Goal: Task Accomplishment & Management: Manage account settings

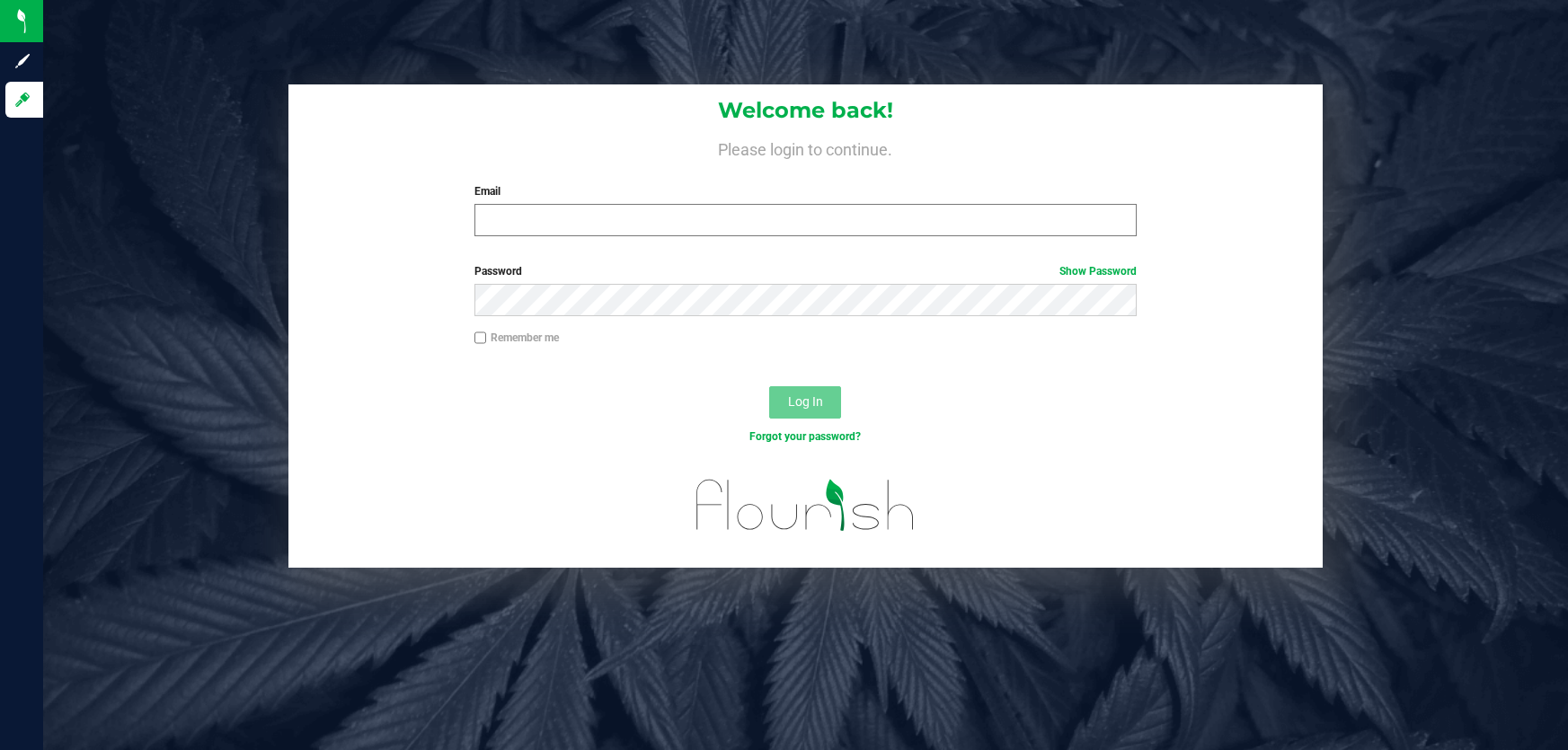
click at [503, 227] on input "Email" at bounding box center [806, 220] width 663 height 32
type input "[EMAIL_ADDRESS][DOMAIN_NAME]"
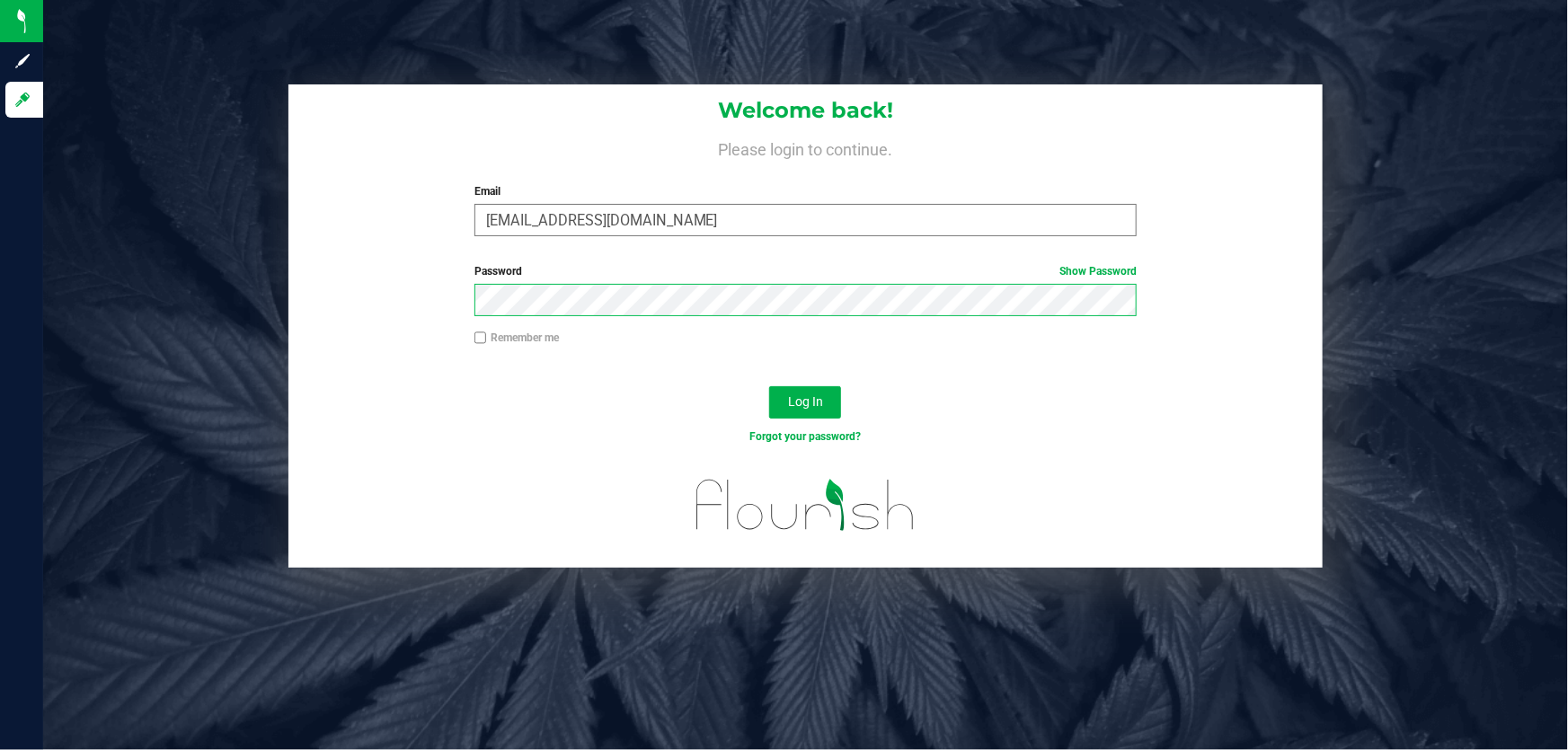
click at [769, 387] on button "Log In" at bounding box center [805, 403] width 72 height 32
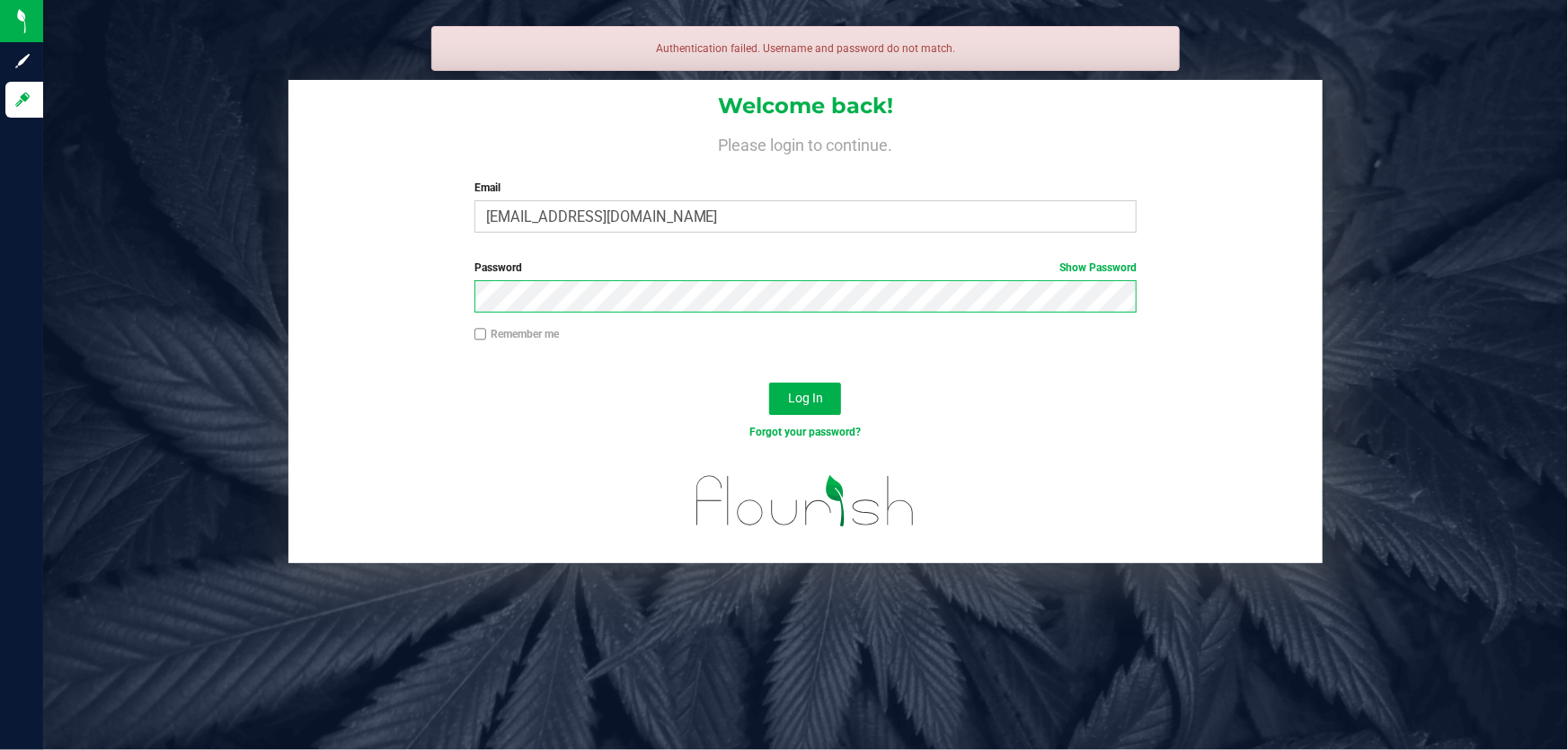
click at [769, 383] on button "Log In" at bounding box center [805, 399] width 72 height 32
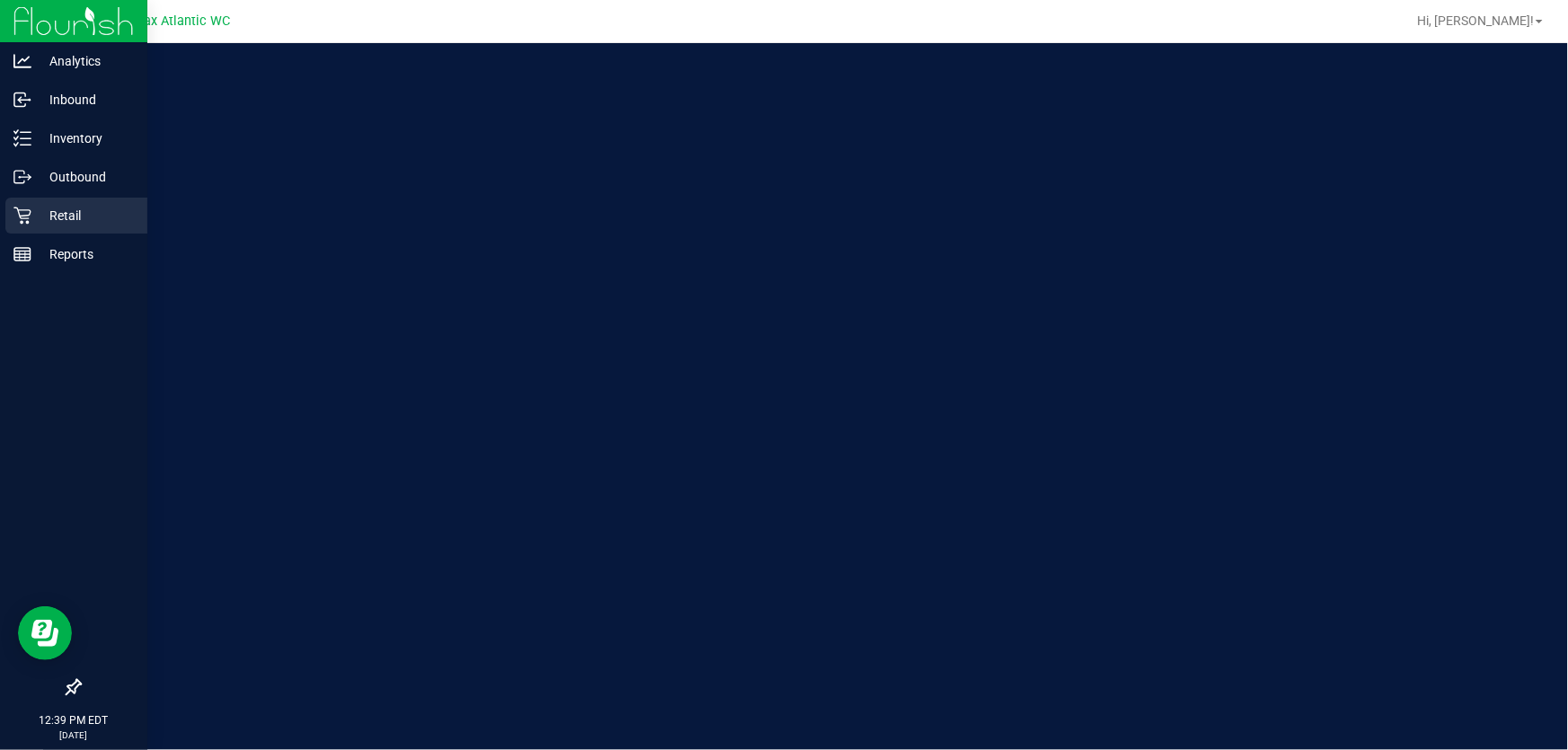
click at [90, 218] on p "Retail" at bounding box center [86, 215] width 108 height 22
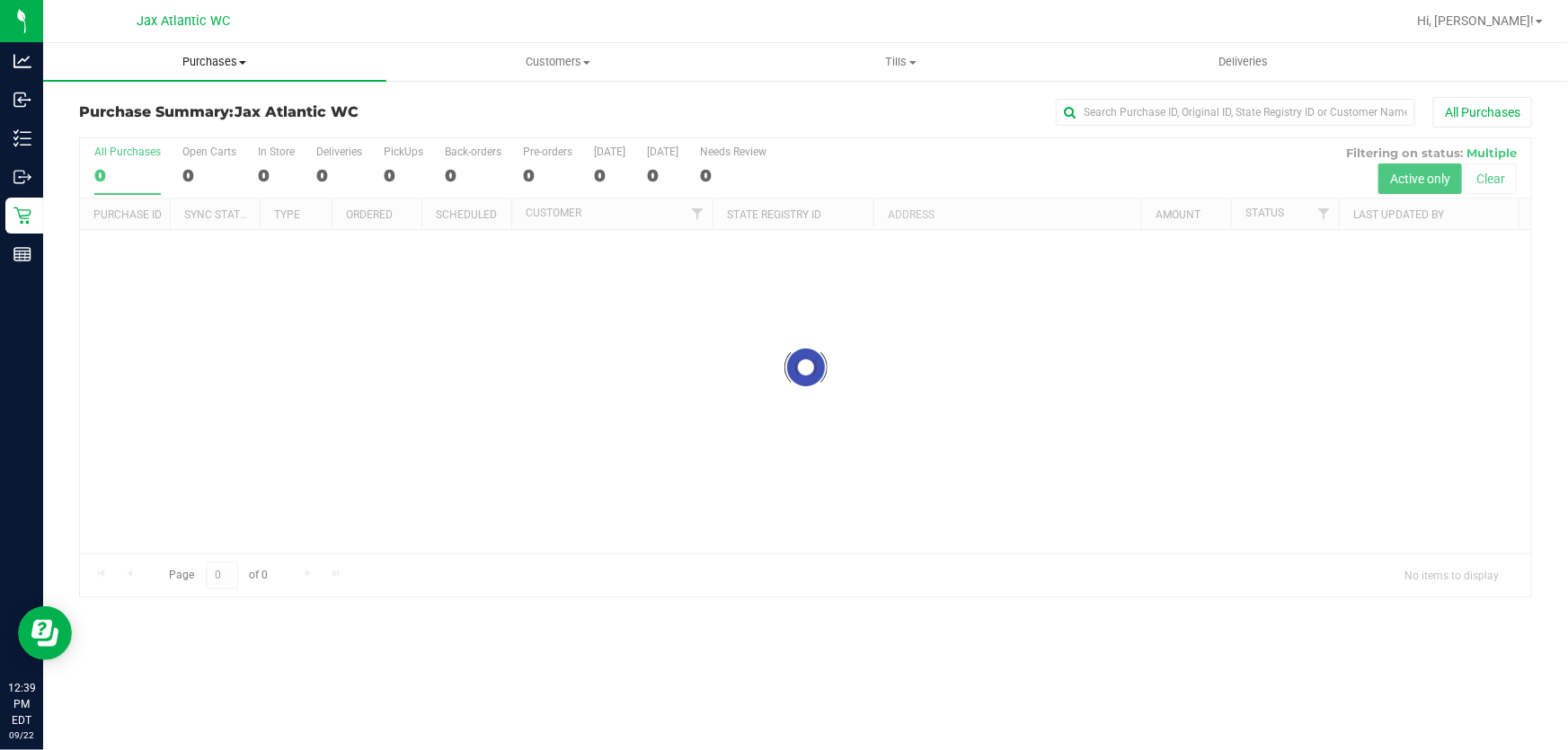
click at [240, 59] on span "Purchases" at bounding box center [214, 62] width 343 height 16
click at [157, 127] on li "Fulfillment" at bounding box center [214, 131] width 343 height 22
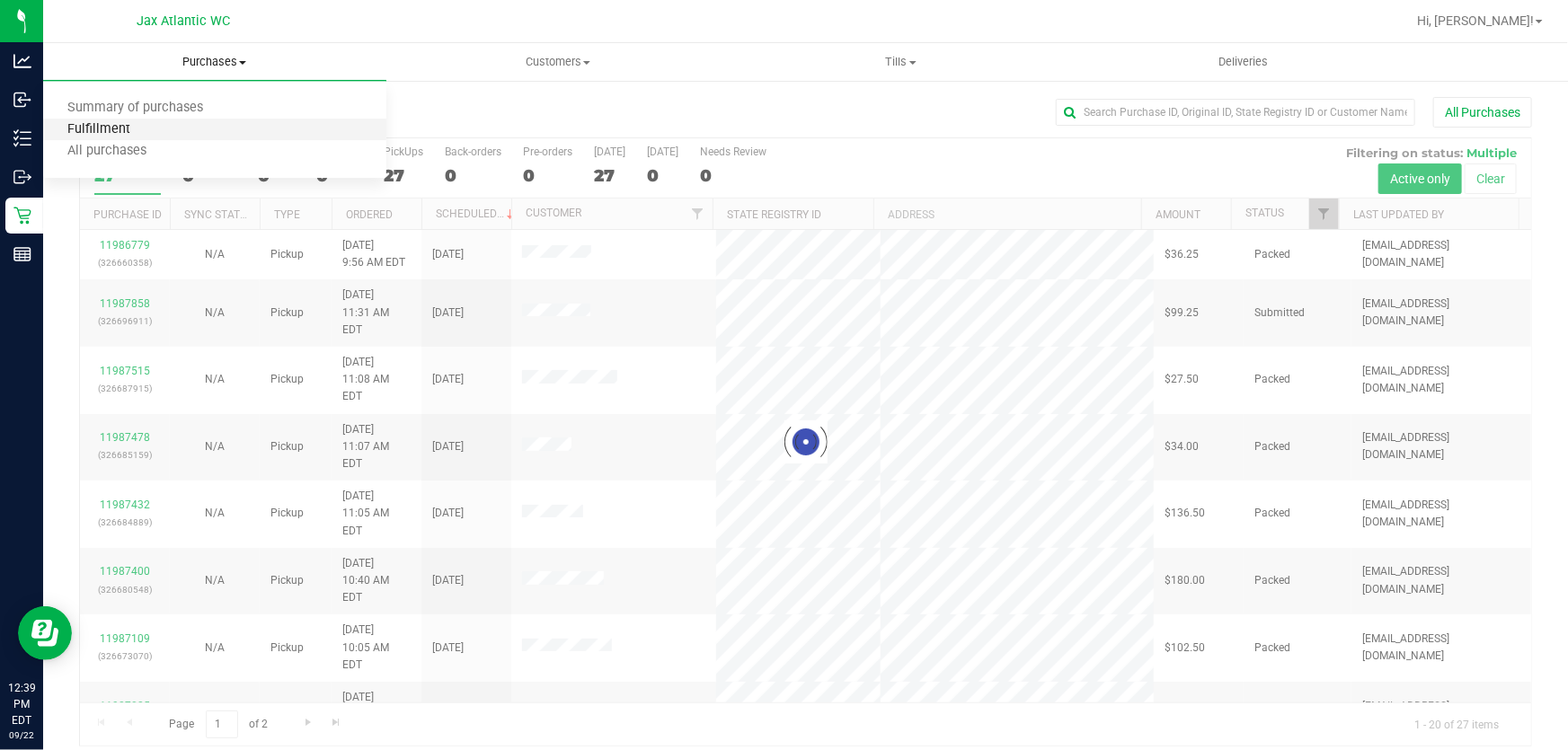
click at [144, 131] on span "Fulfillment" at bounding box center [99, 130] width 112 height 15
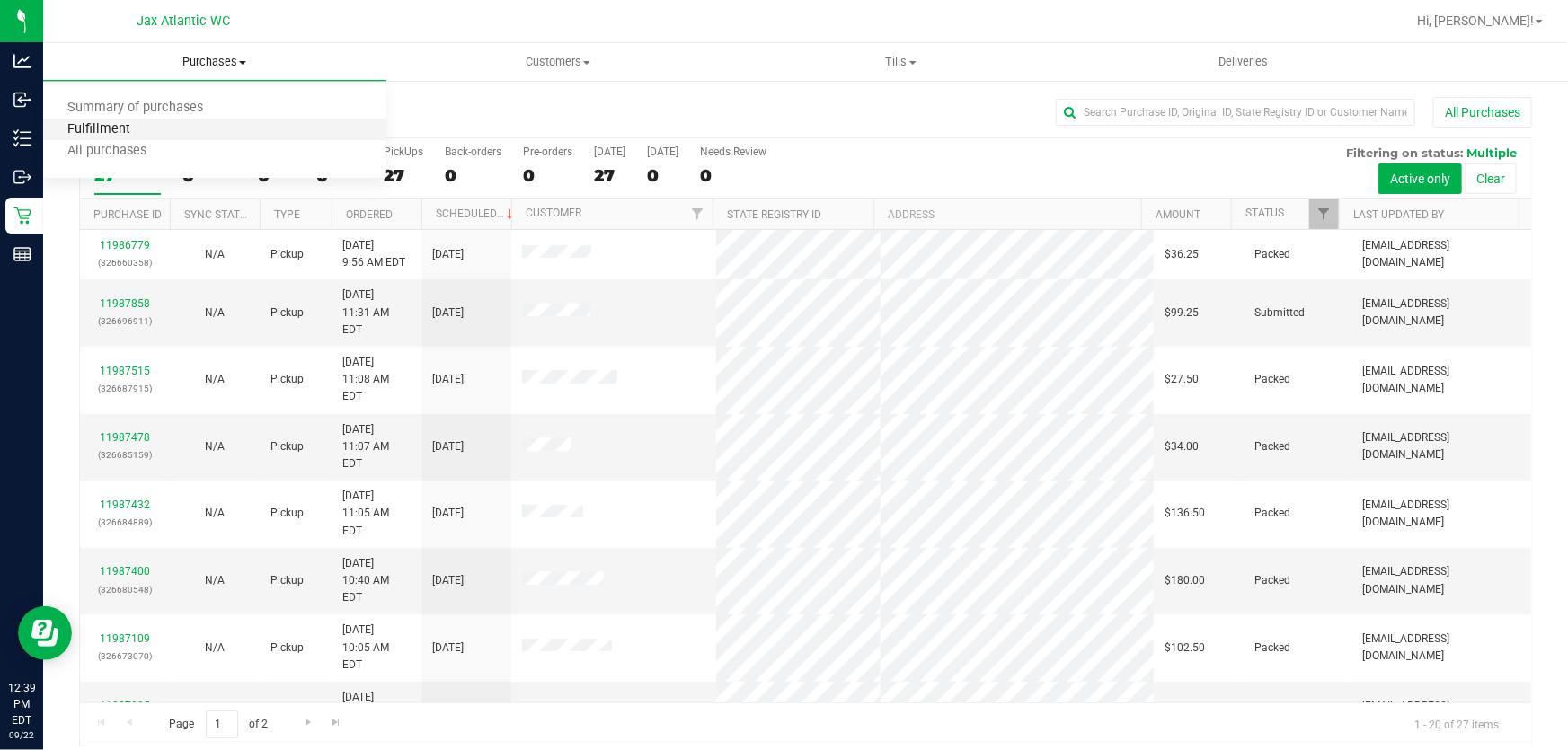
click at [144, 131] on span "Fulfillment" at bounding box center [99, 130] width 112 height 15
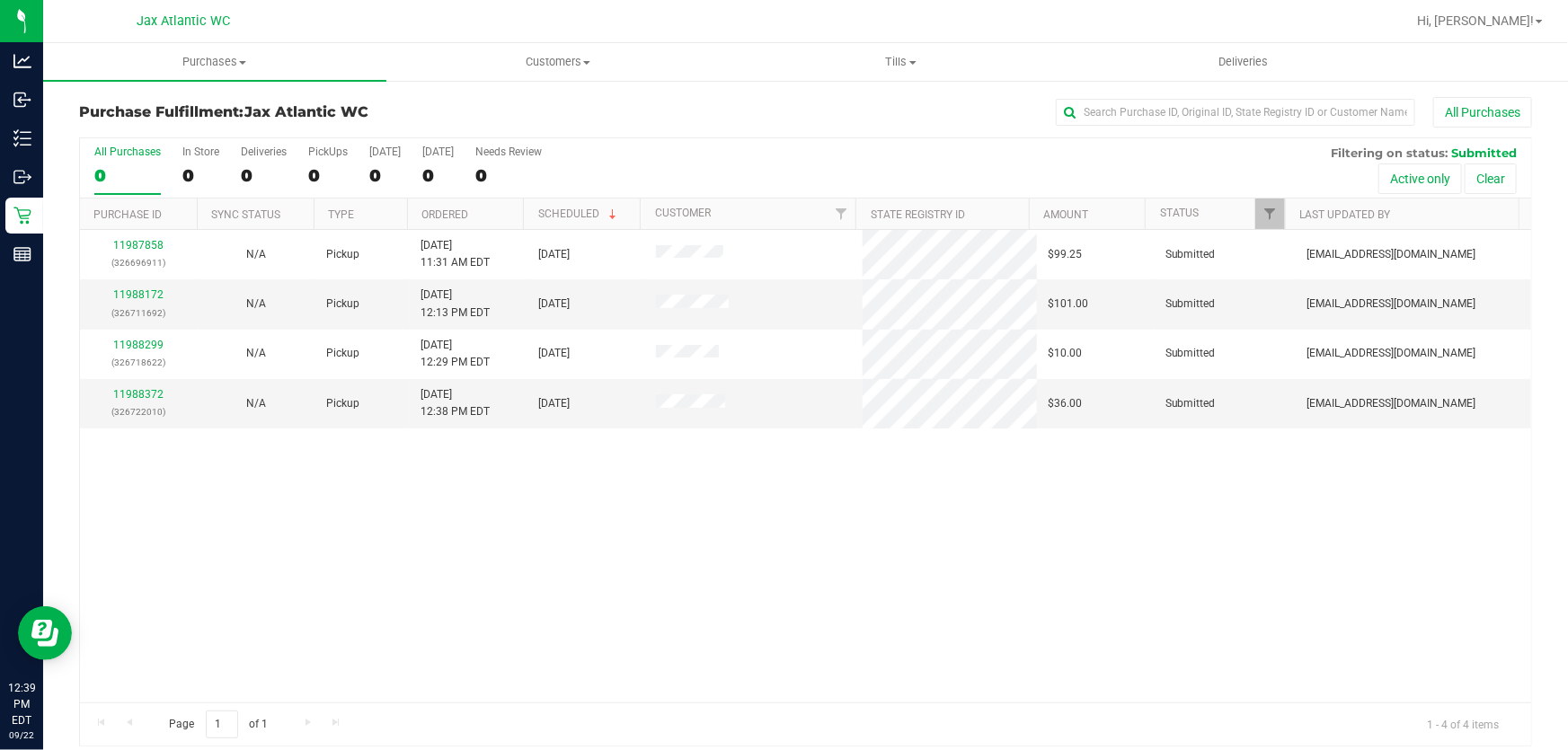
click at [570, 601] on div "11987858 (326696911) N/A Pickup [DATE] 11:31 AM EDT 9/22/2025 $99.25 Submitted …" at bounding box center [806, 466] width 1451 height 472
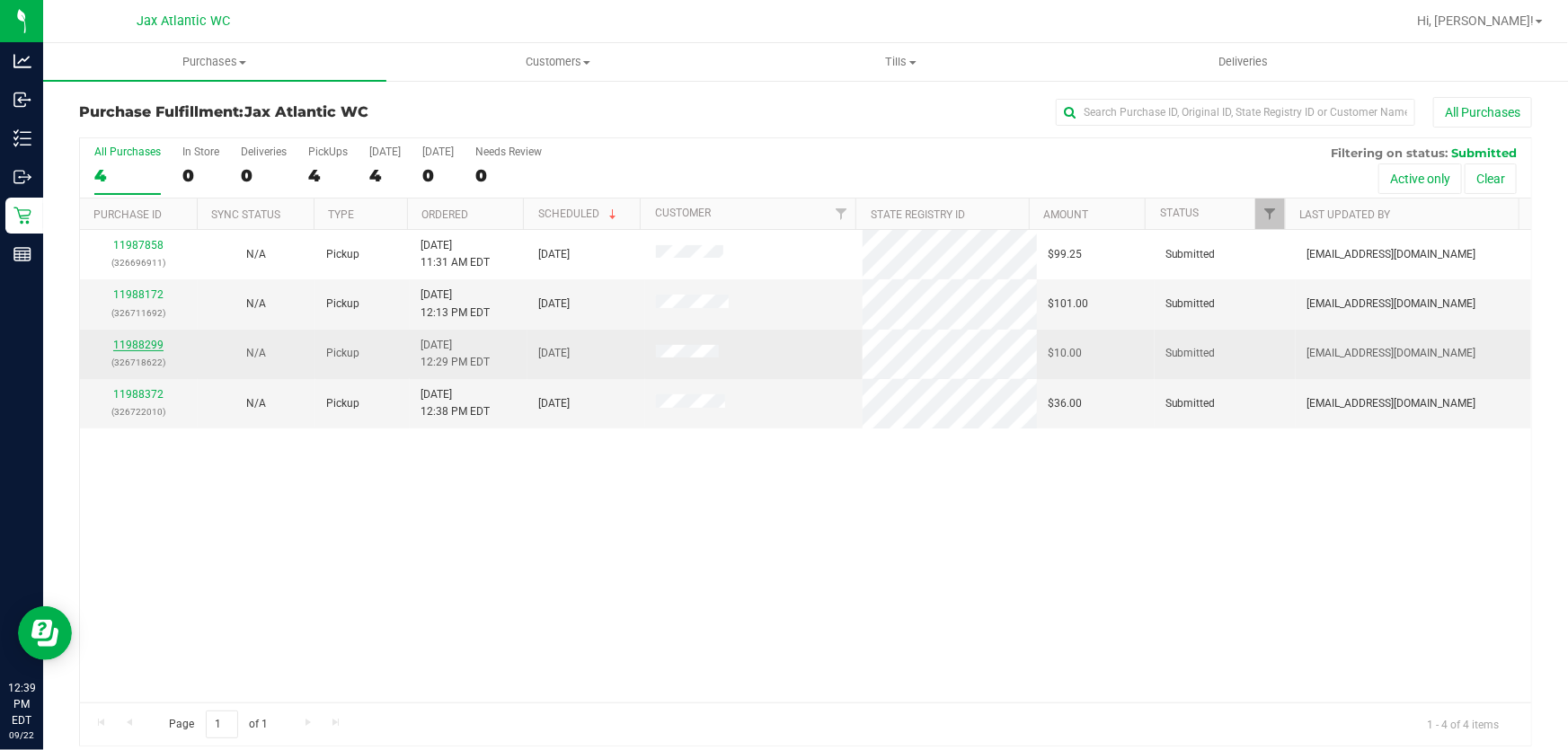
click at [138, 345] on link "11988299" at bounding box center [139, 345] width 50 height 13
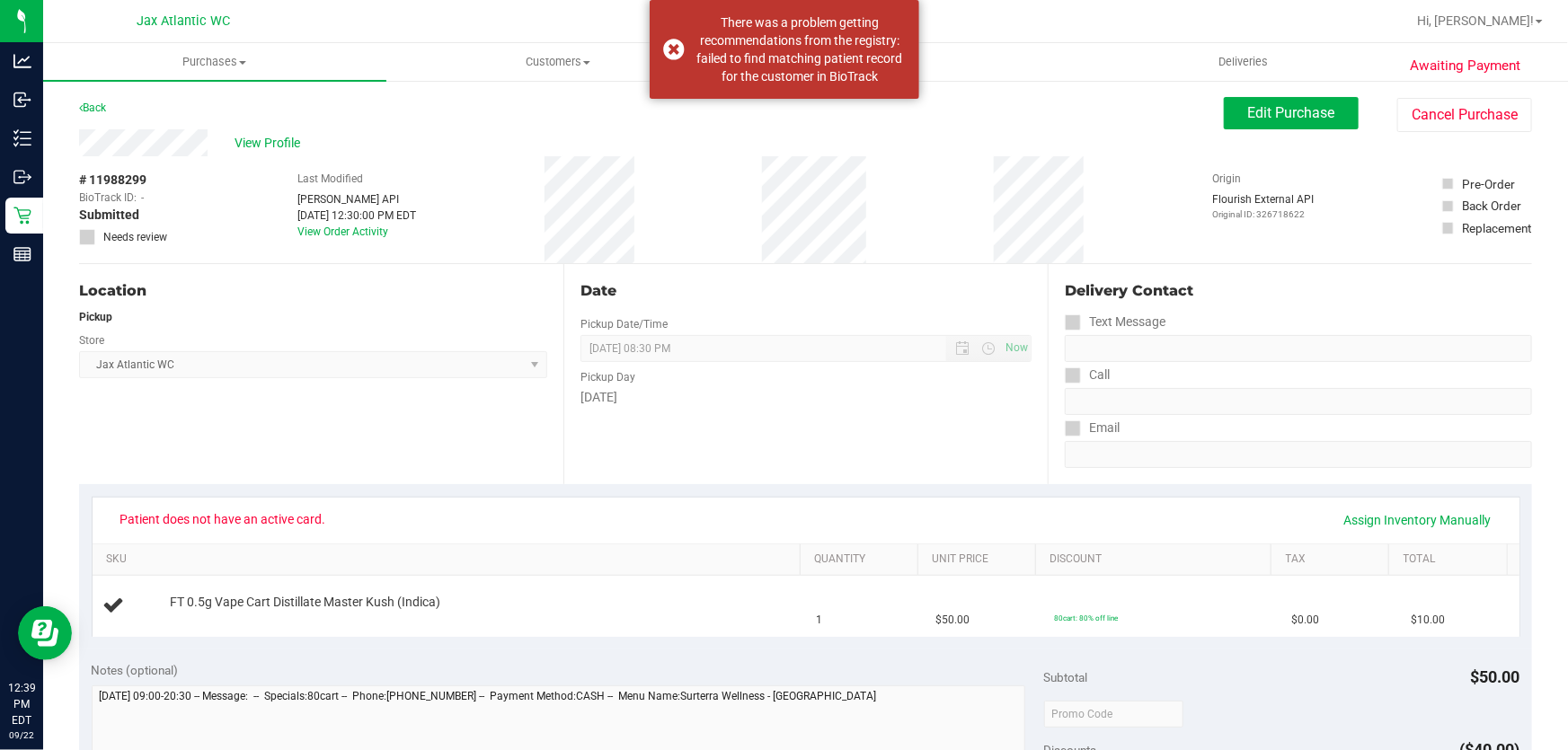
click at [1209, 101] on div "Back Edit Purchase Cancel Purchase" at bounding box center [806, 114] width 1453 height 32
click at [1239, 99] on button "Edit Purchase" at bounding box center [1291, 114] width 135 height 32
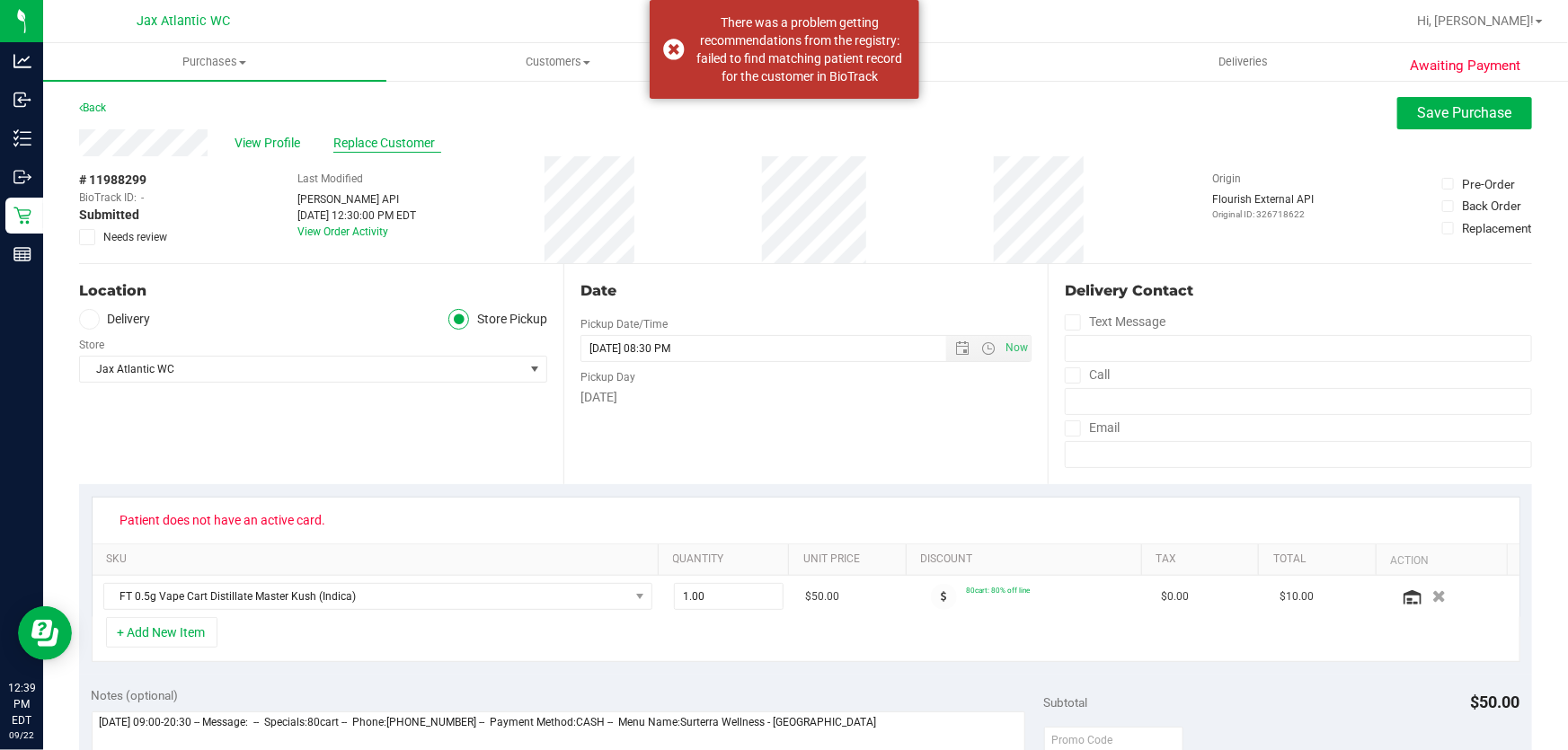
click at [380, 144] on span "Replace Customer" at bounding box center [387, 143] width 108 height 19
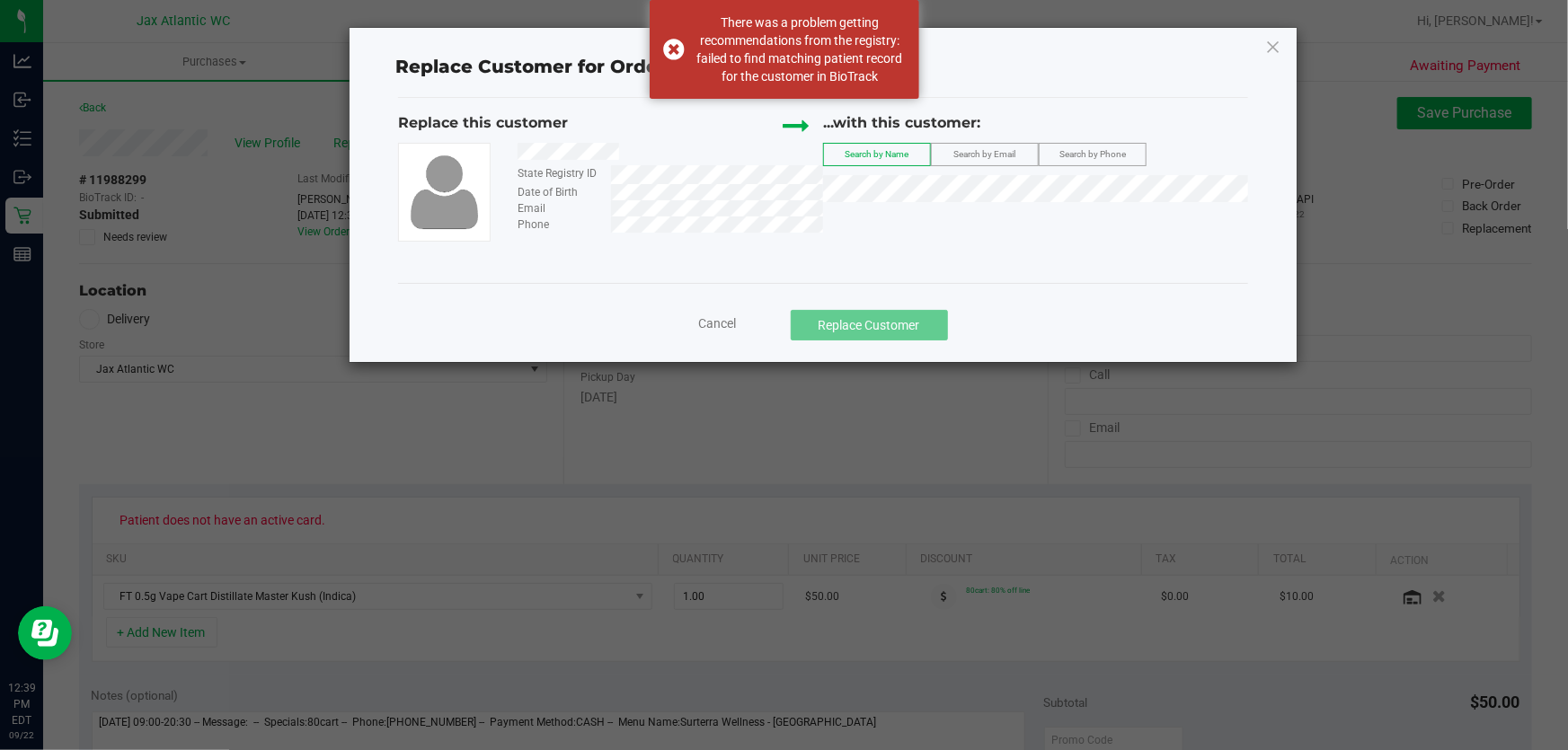
click at [961, 144] on label "Search by Email" at bounding box center [985, 155] width 106 height 22
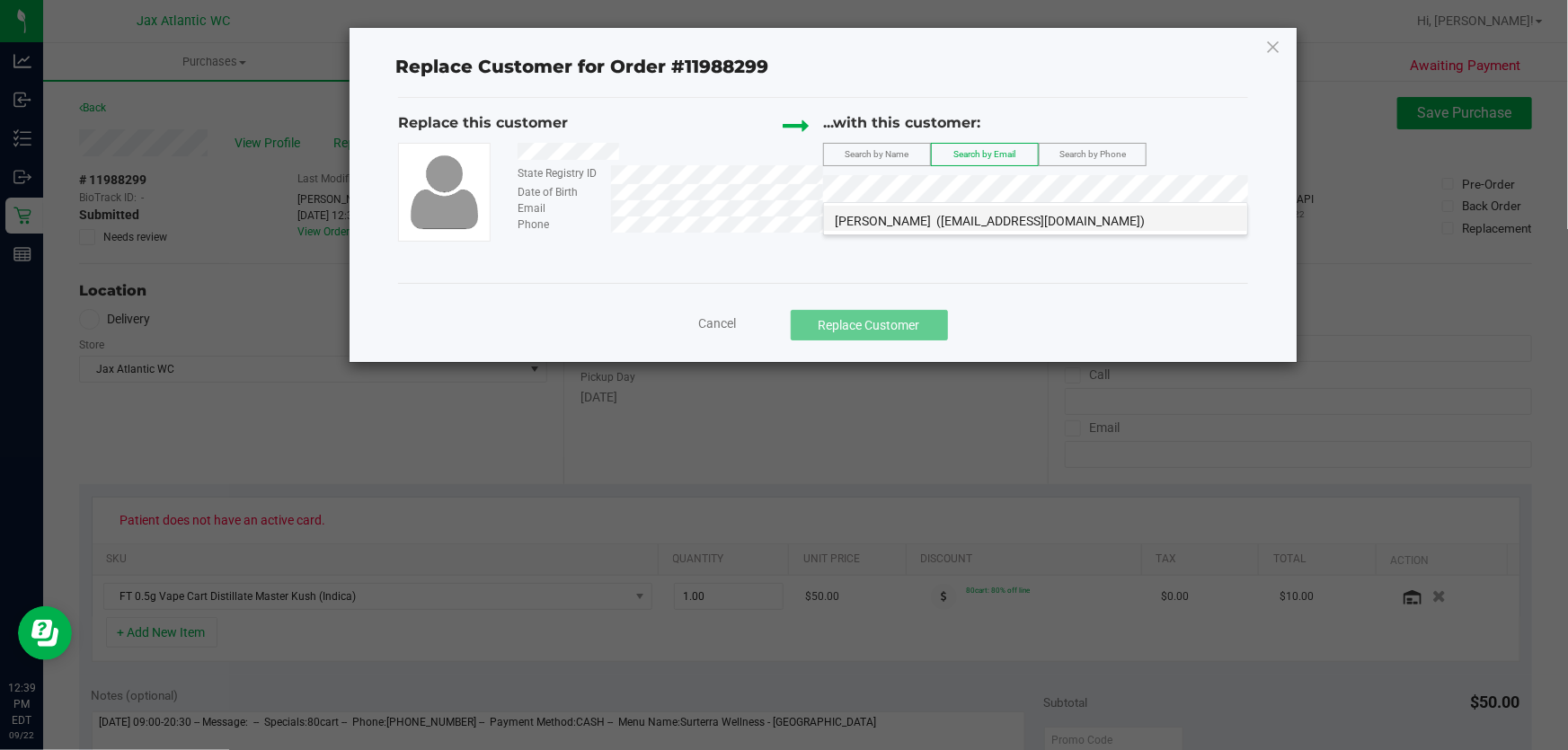
click at [953, 223] on span "([EMAIL_ADDRESS][DOMAIN_NAME])" at bounding box center [1040, 221] width 208 height 14
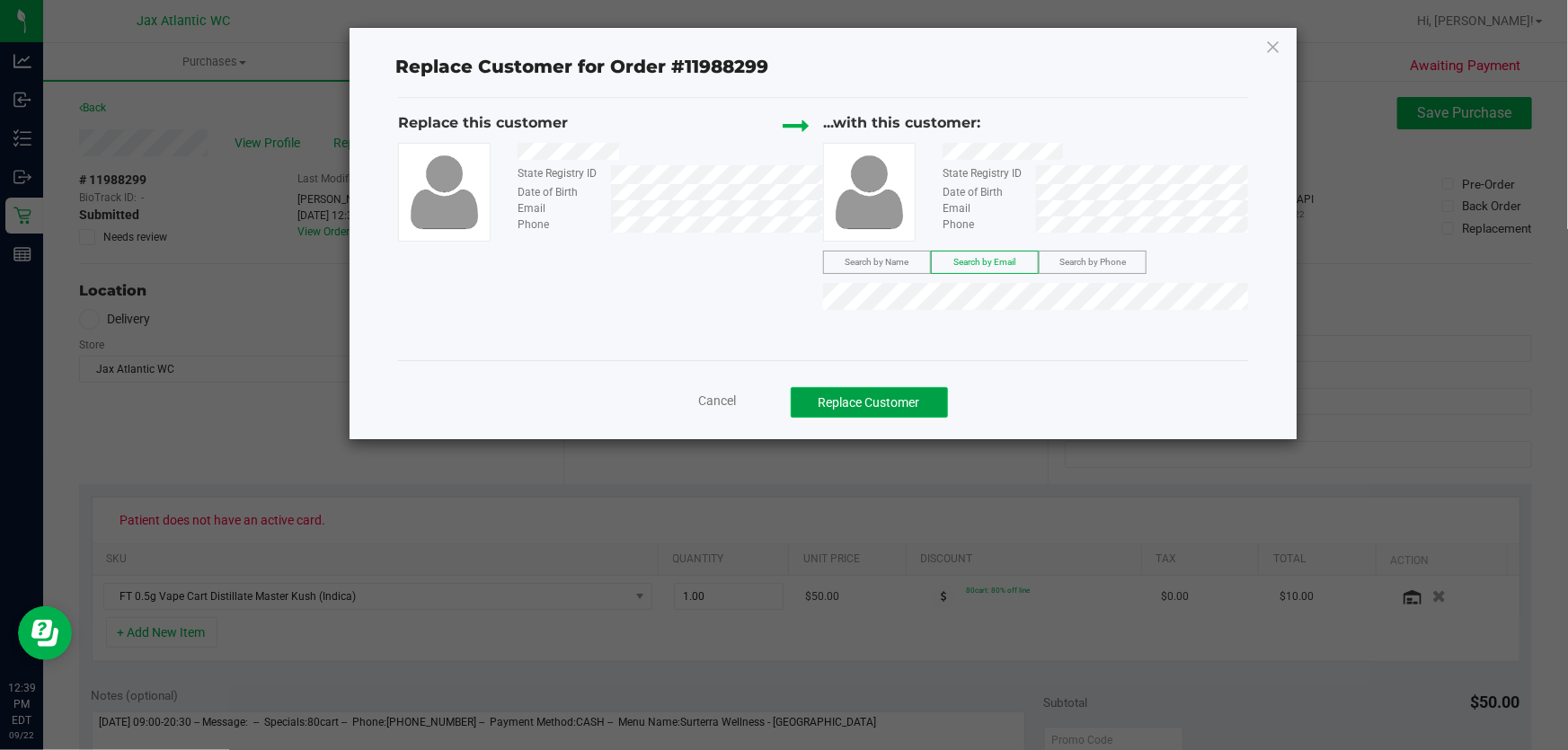
click at [908, 398] on button "Replace Customer" at bounding box center [869, 403] width 157 height 31
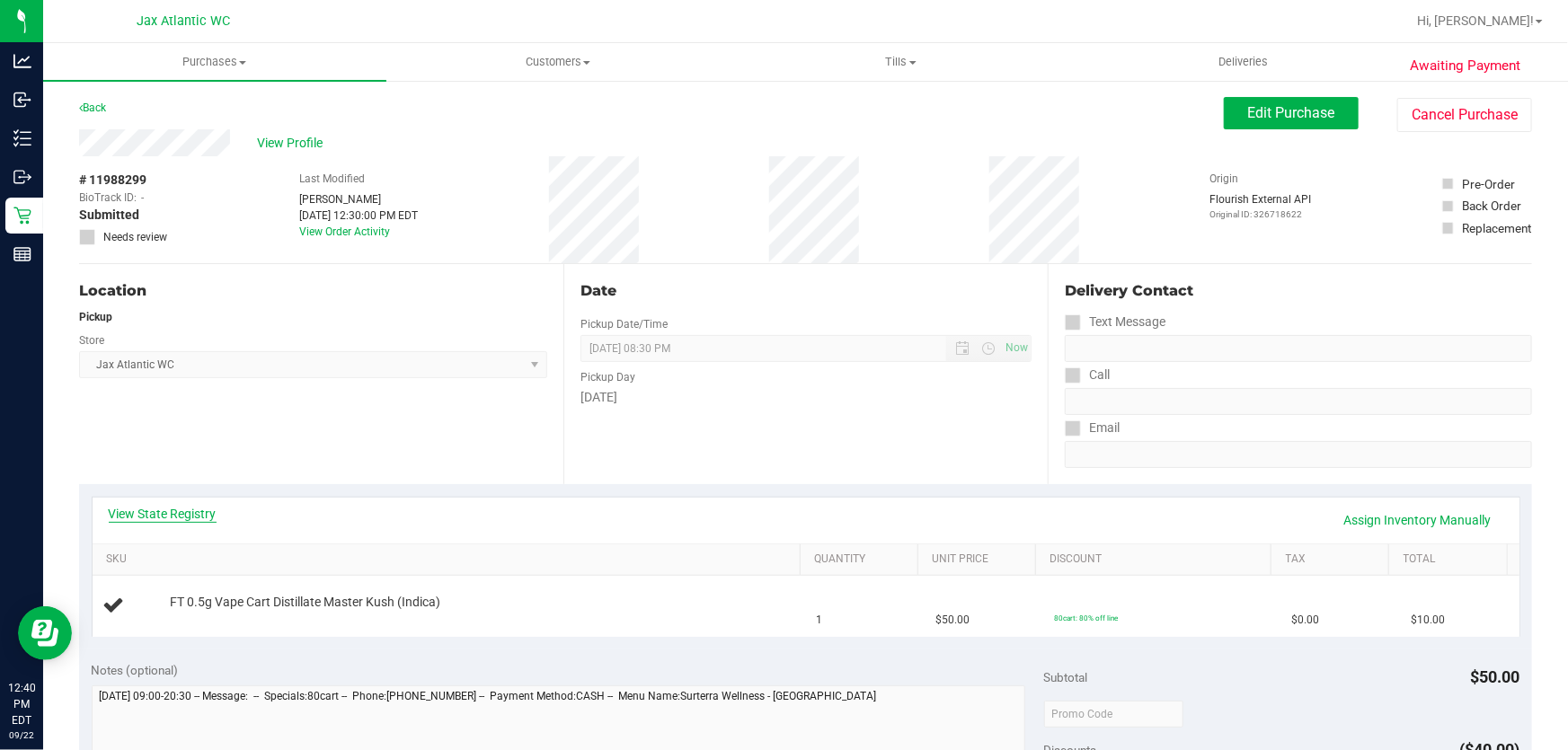
click at [193, 519] on link "View State Registry" at bounding box center [163, 514] width 108 height 18
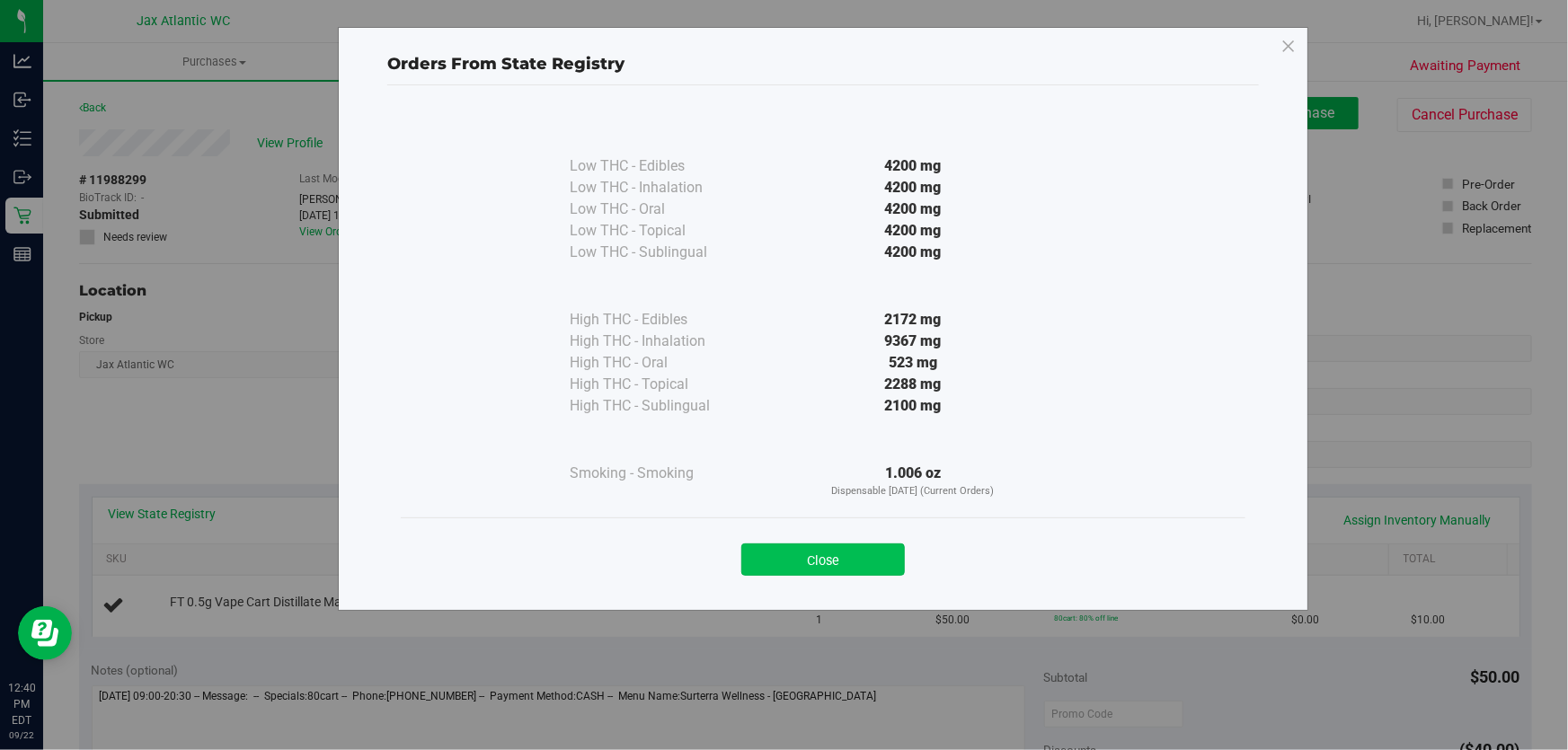
click at [830, 557] on button "Close" at bounding box center [822, 560] width 163 height 32
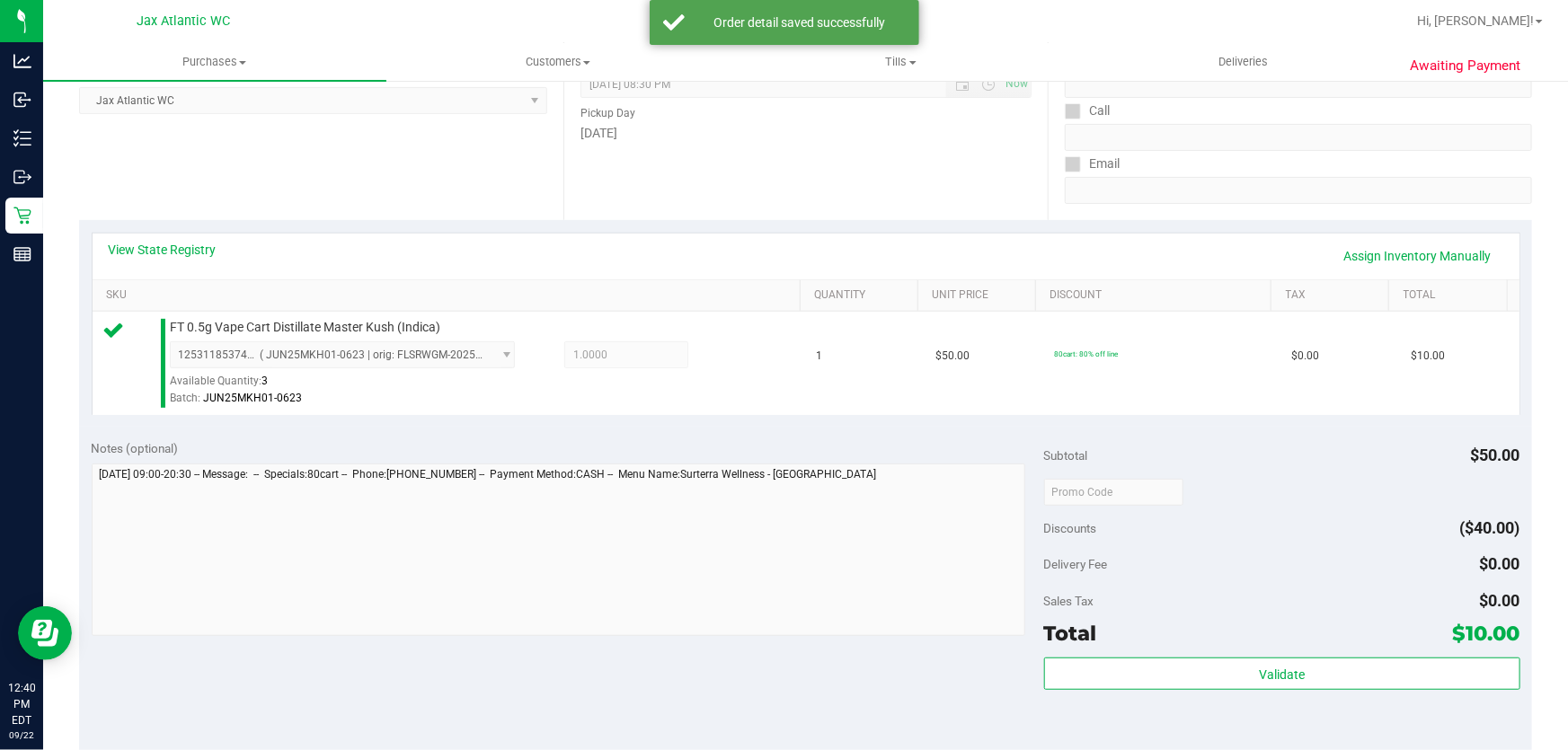
scroll to position [326, 0]
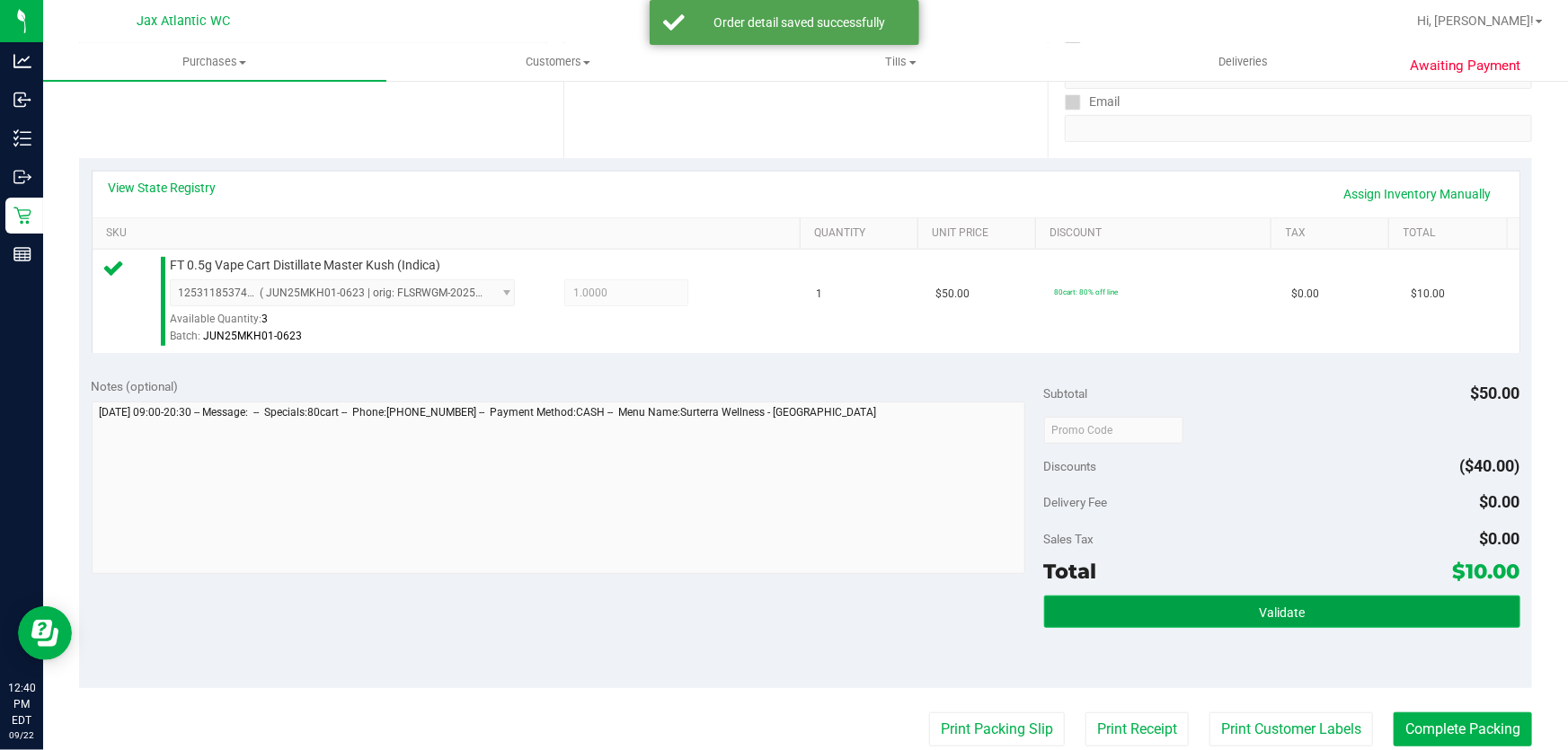
click at [1311, 624] on button "Validate" at bounding box center [1281, 612] width 476 height 32
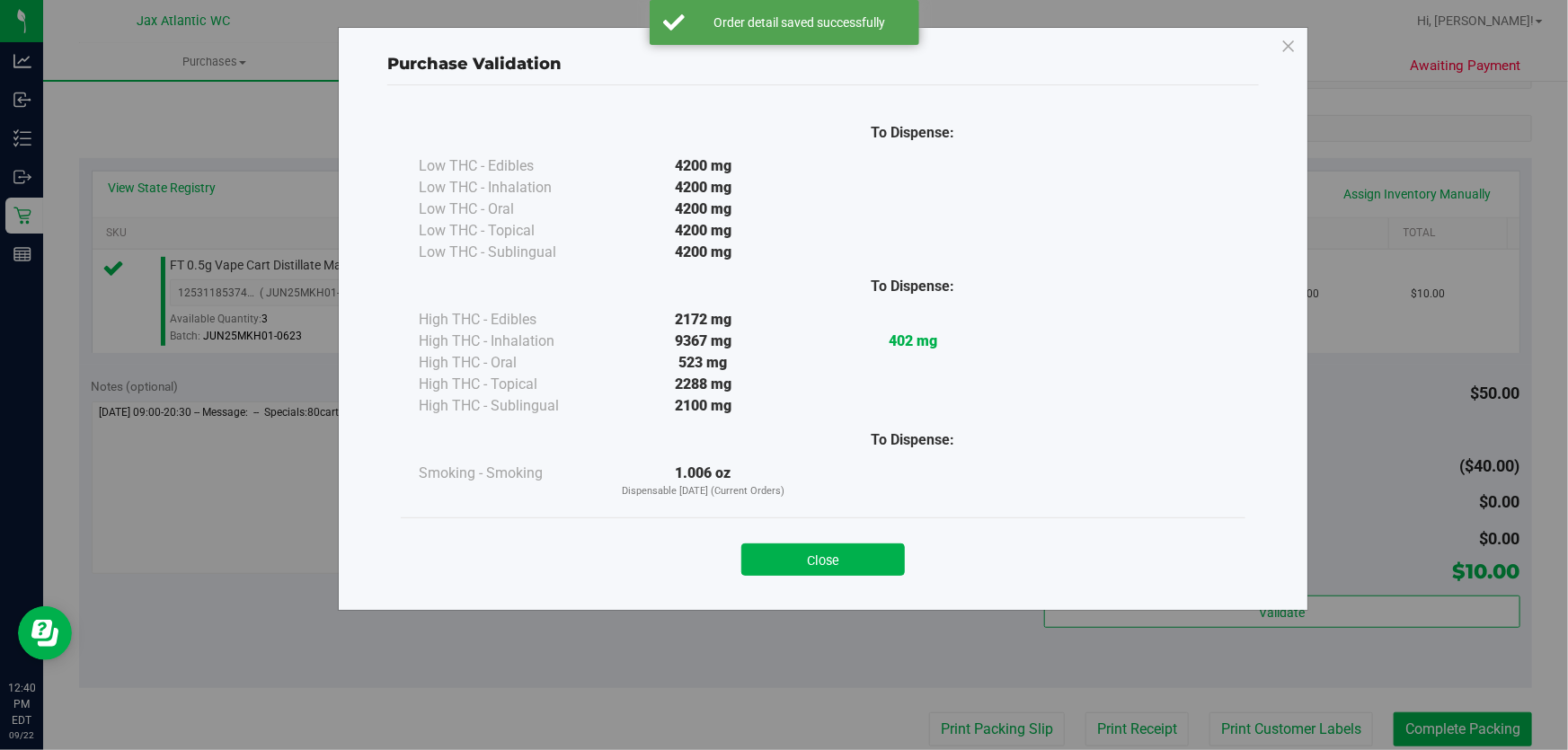
click at [860, 526] on div "Close" at bounding box center [823, 553] width 844 height 73
click at [855, 544] on button "Close" at bounding box center [822, 560] width 163 height 32
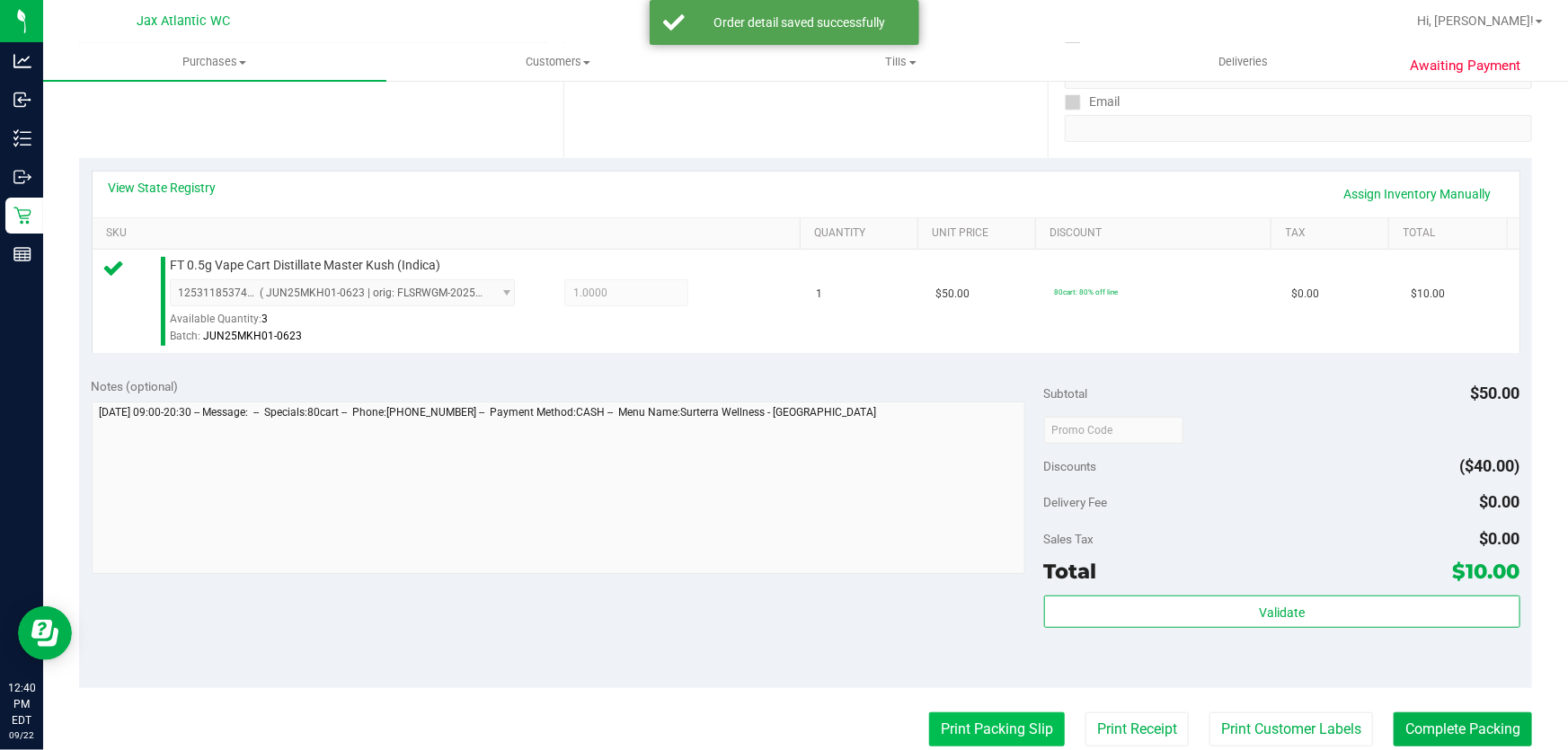
click at [1025, 719] on button "Print Packing Slip" at bounding box center [997, 730] width 136 height 34
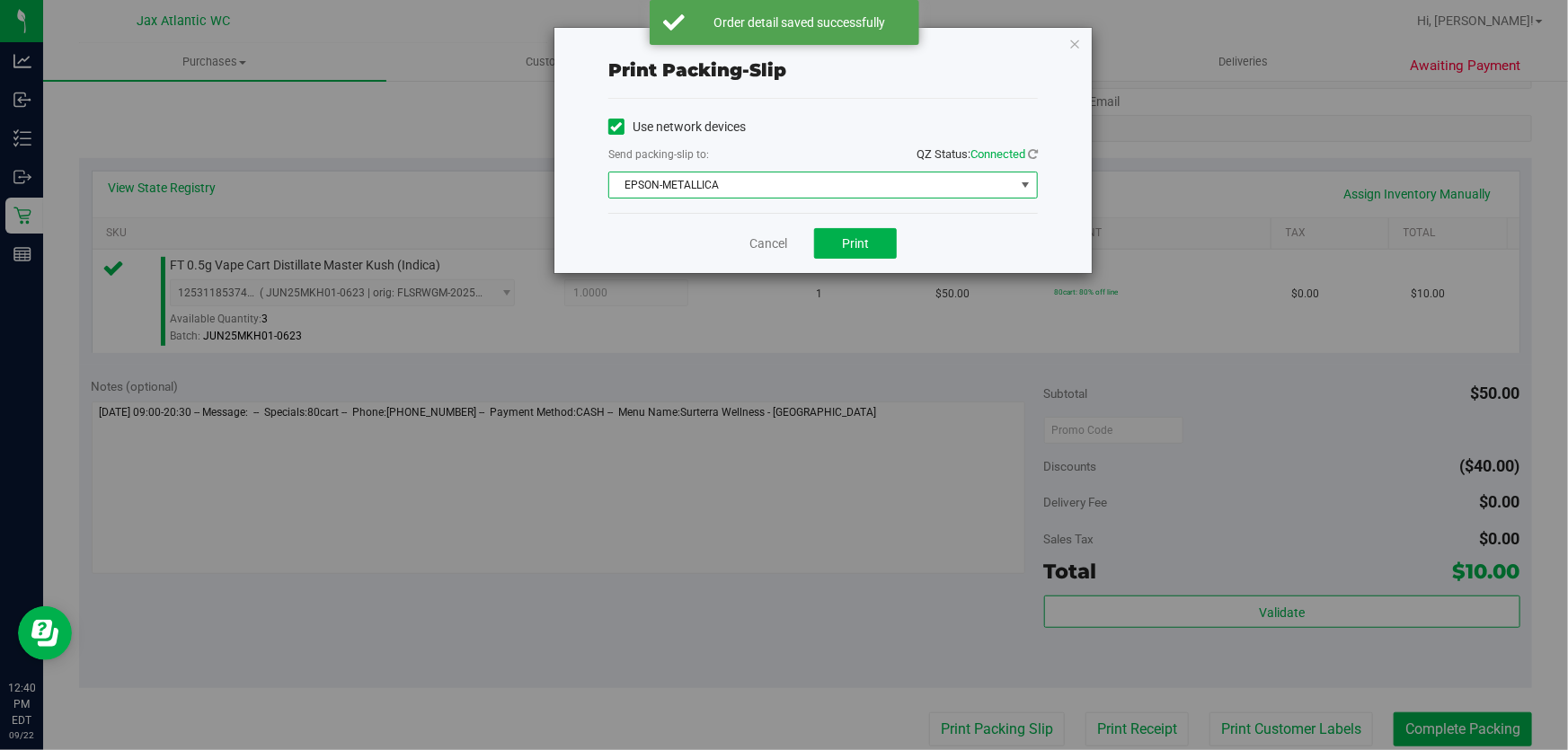
click at [730, 195] on span "EPSON-METALLICA" at bounding box center [812, 185] width 406 height 25
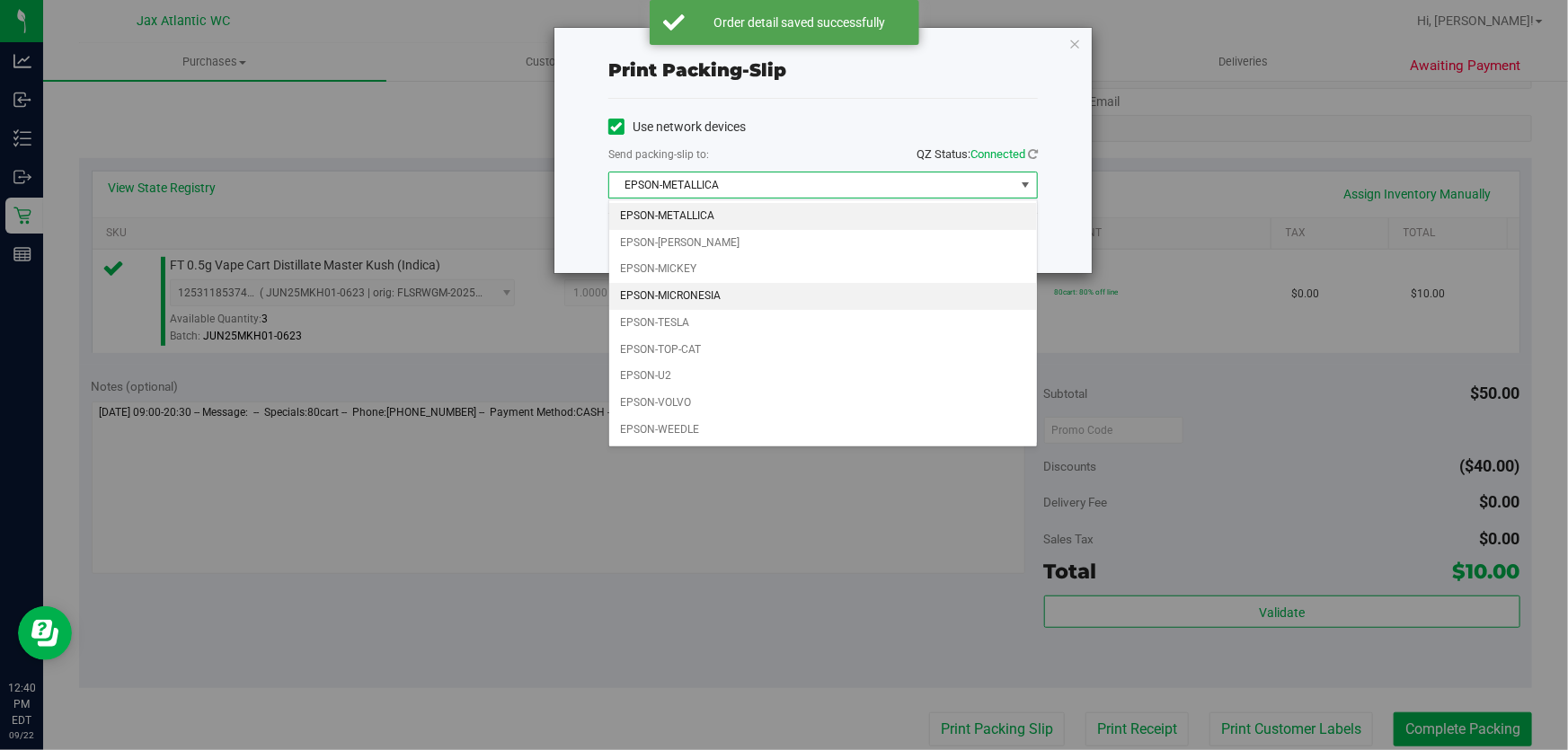
click at [710, 296] on li "EPSON-MICRONESIA" at bounding box center [823, 297] width 428 height 27
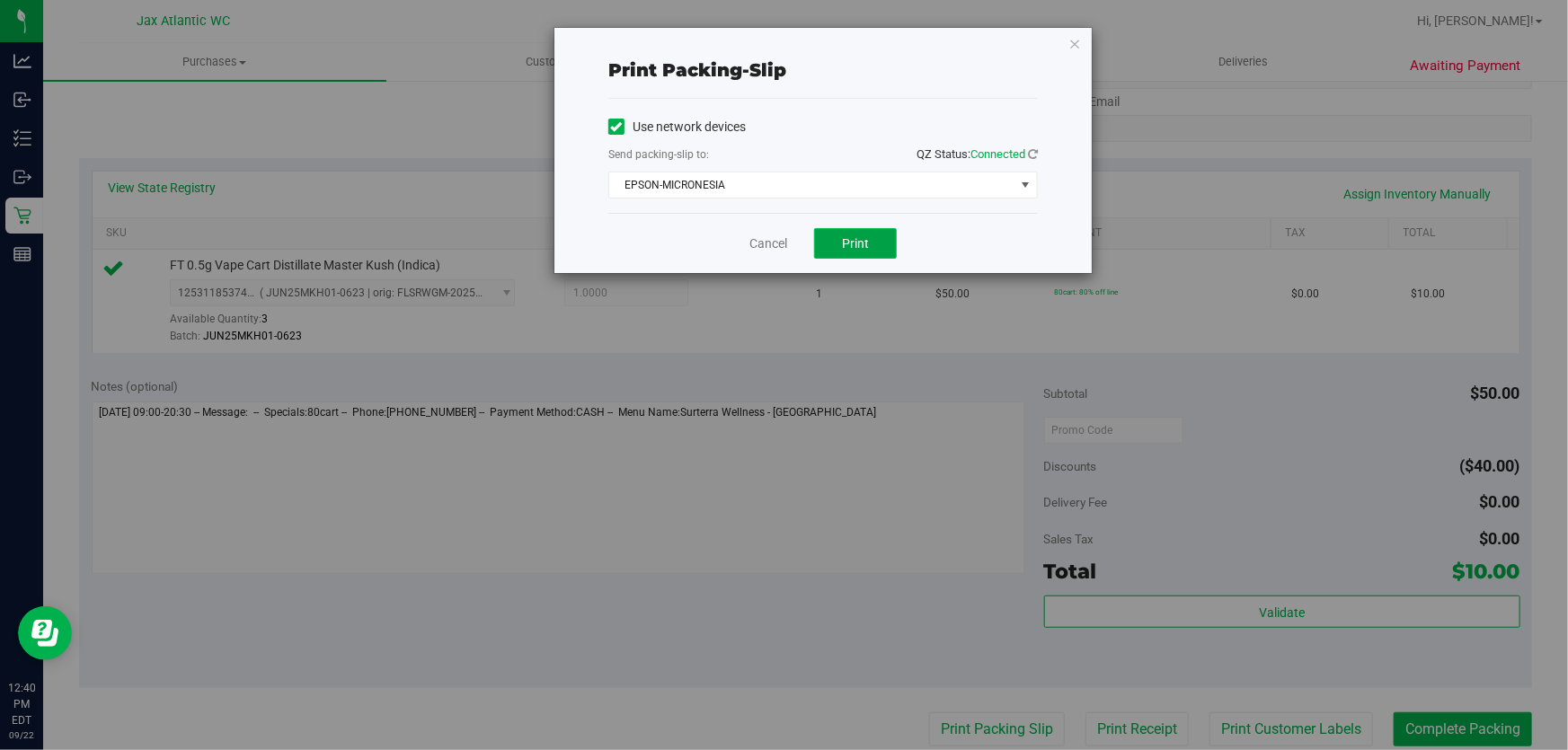
click at [864, 252] on button "Print" at bounding box center [855, 243] width 83 height 31
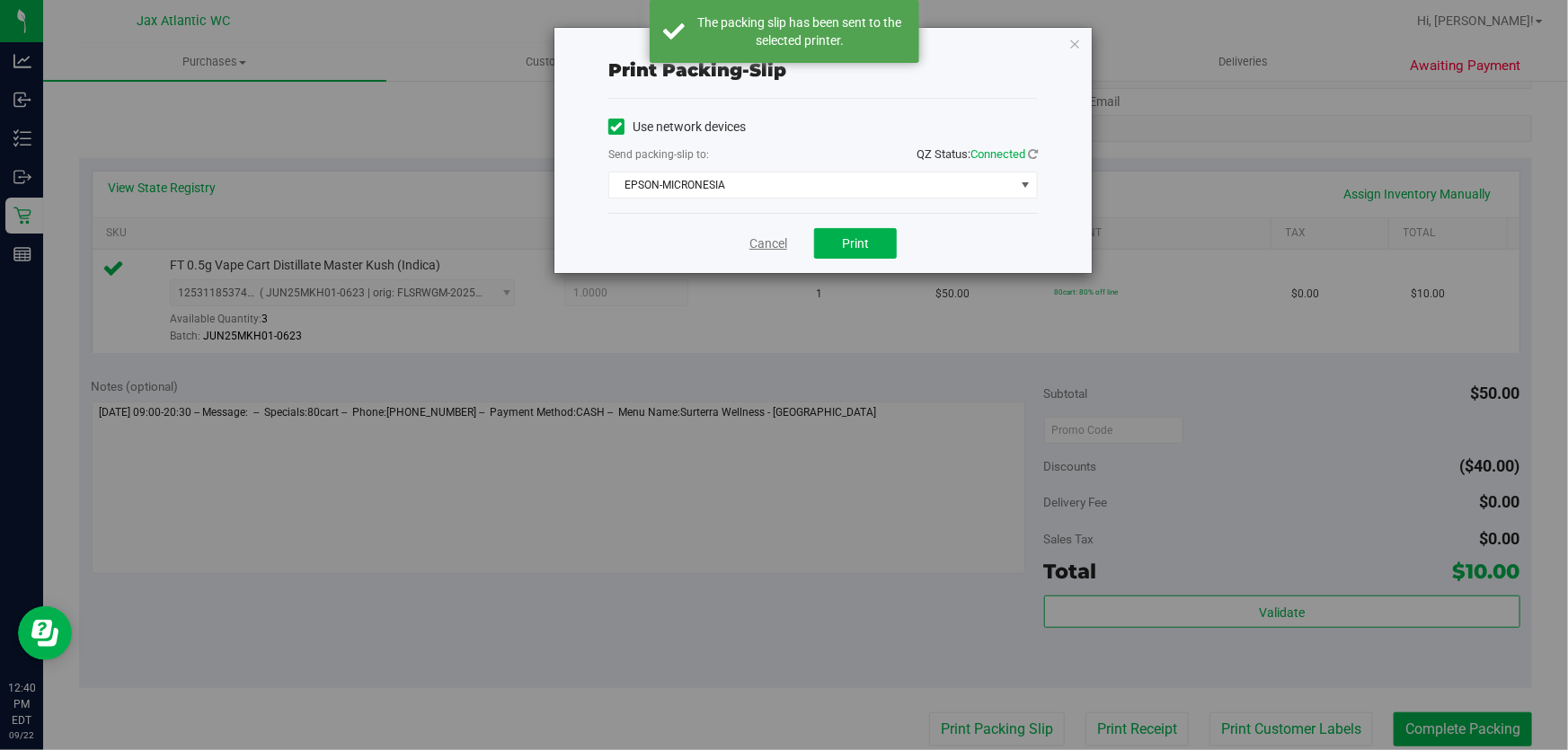
click at [768, 243] on link "Cancel" at bounding box center [768, 243] width 38 height 19
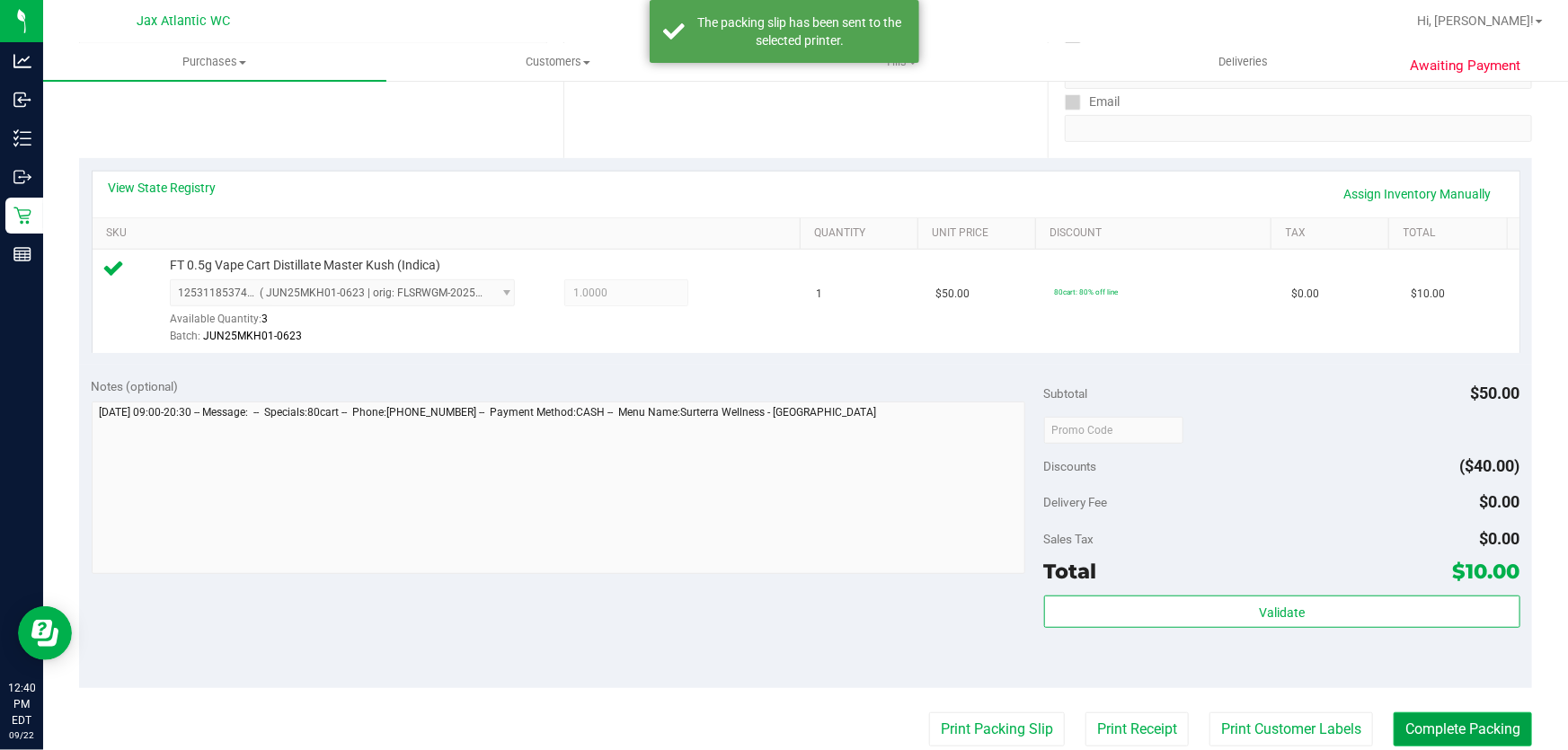
click at [1437, 728] on button "Complete Packing" at bounding box center [1463, 730] width 139 height 34
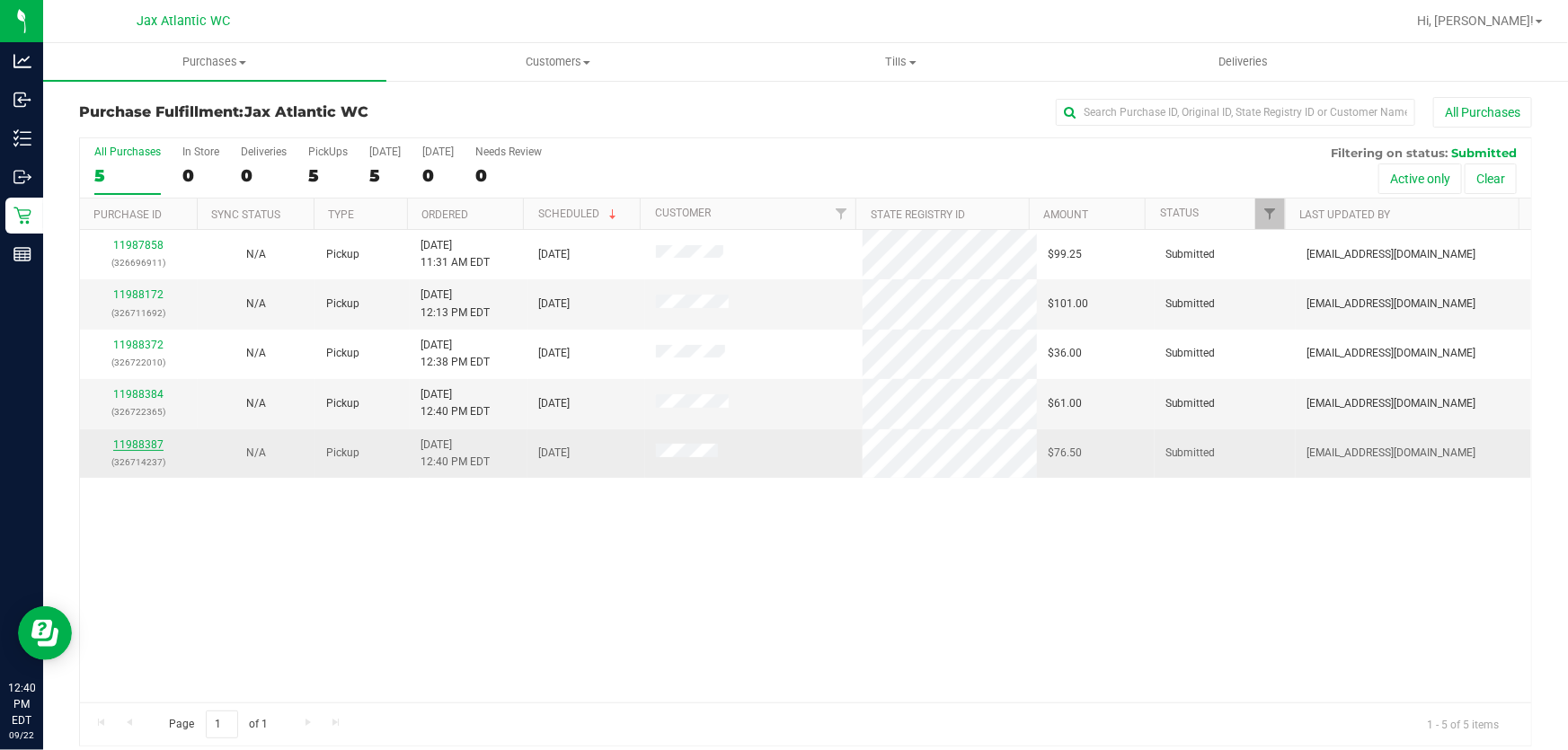
click at [146, 446] on link "11988387" at bounding box center [139, 445] width 50 height 13
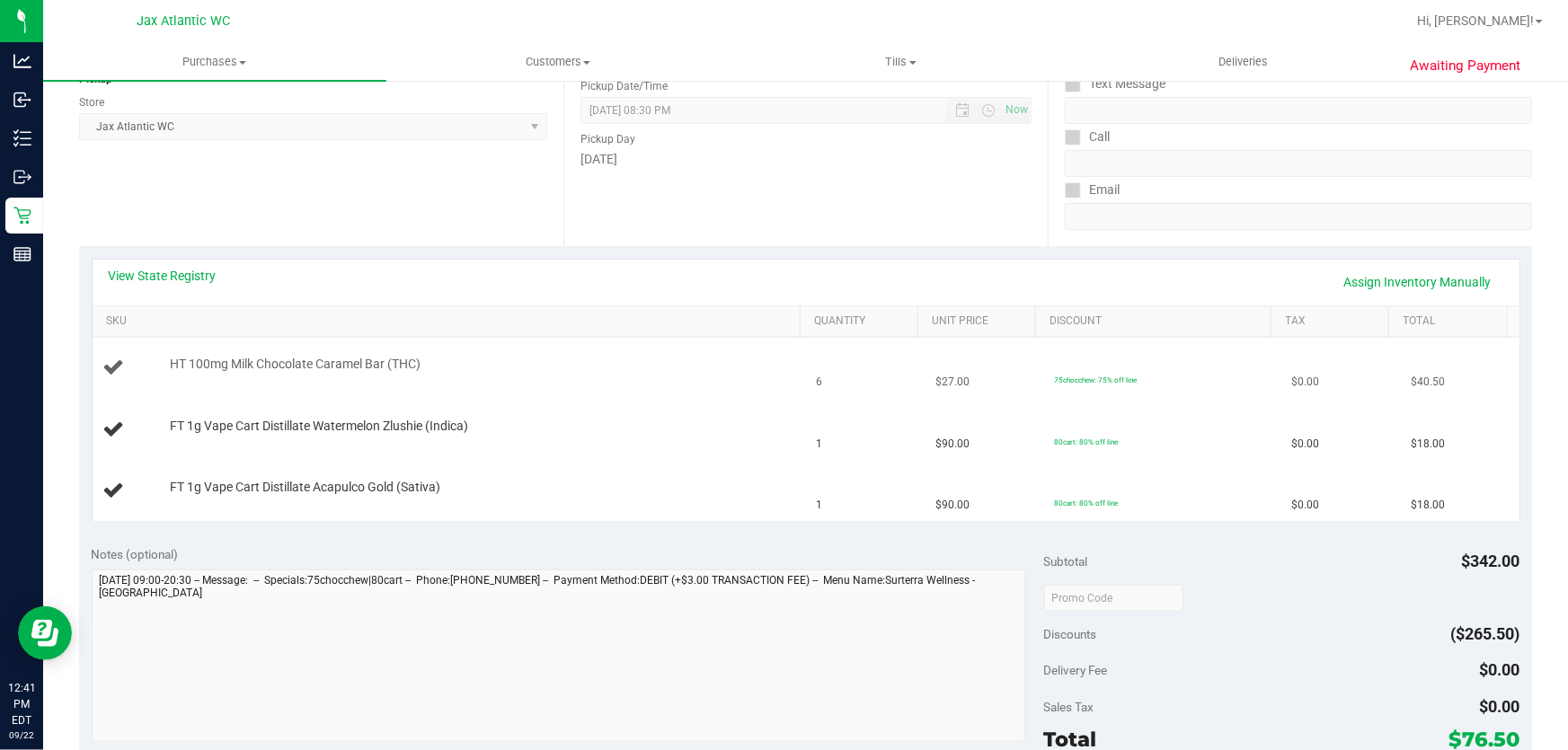
scroll to position [244, 0]
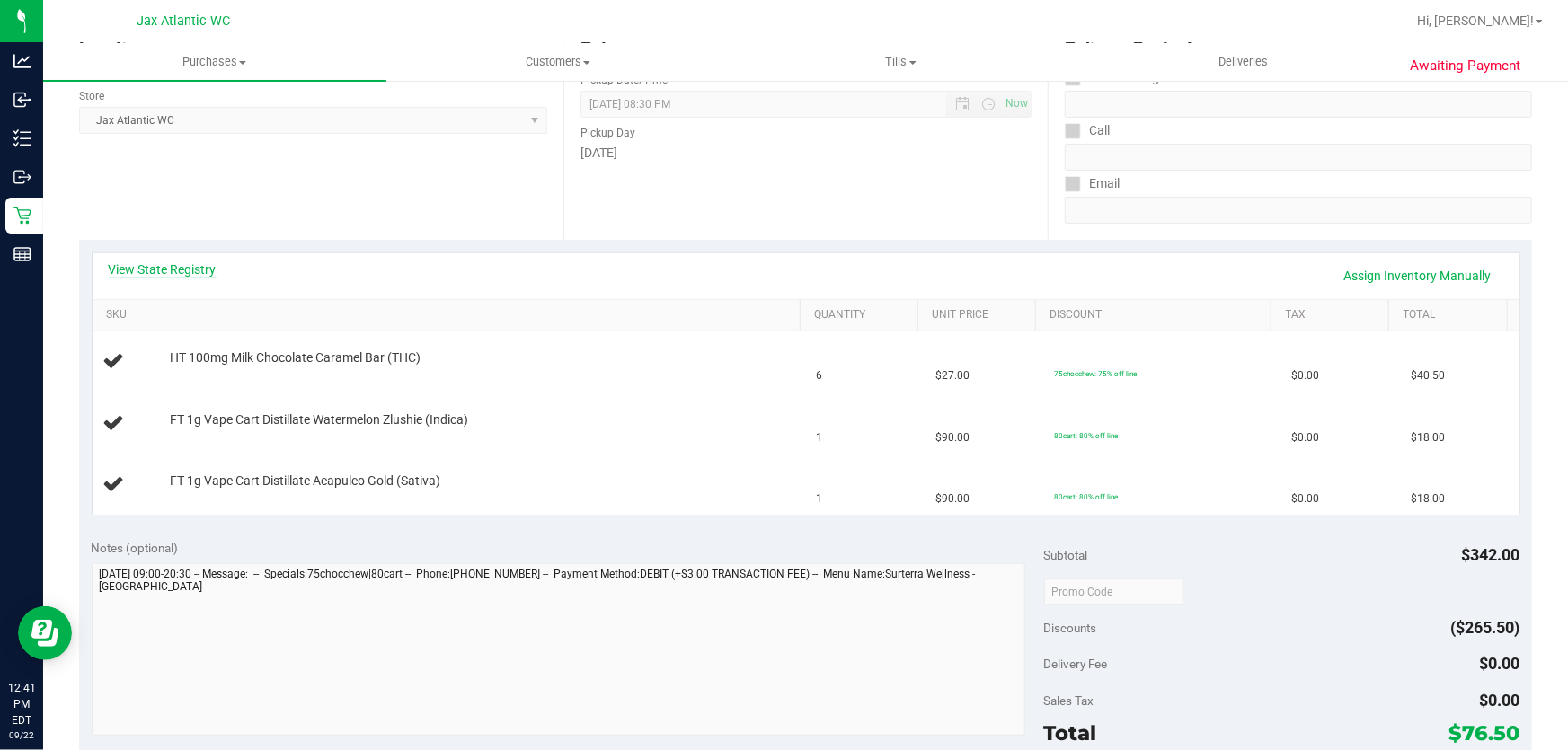
click at [159, 277] on link "View State Registry" at bounding box center [163, 270] width 108 height 18
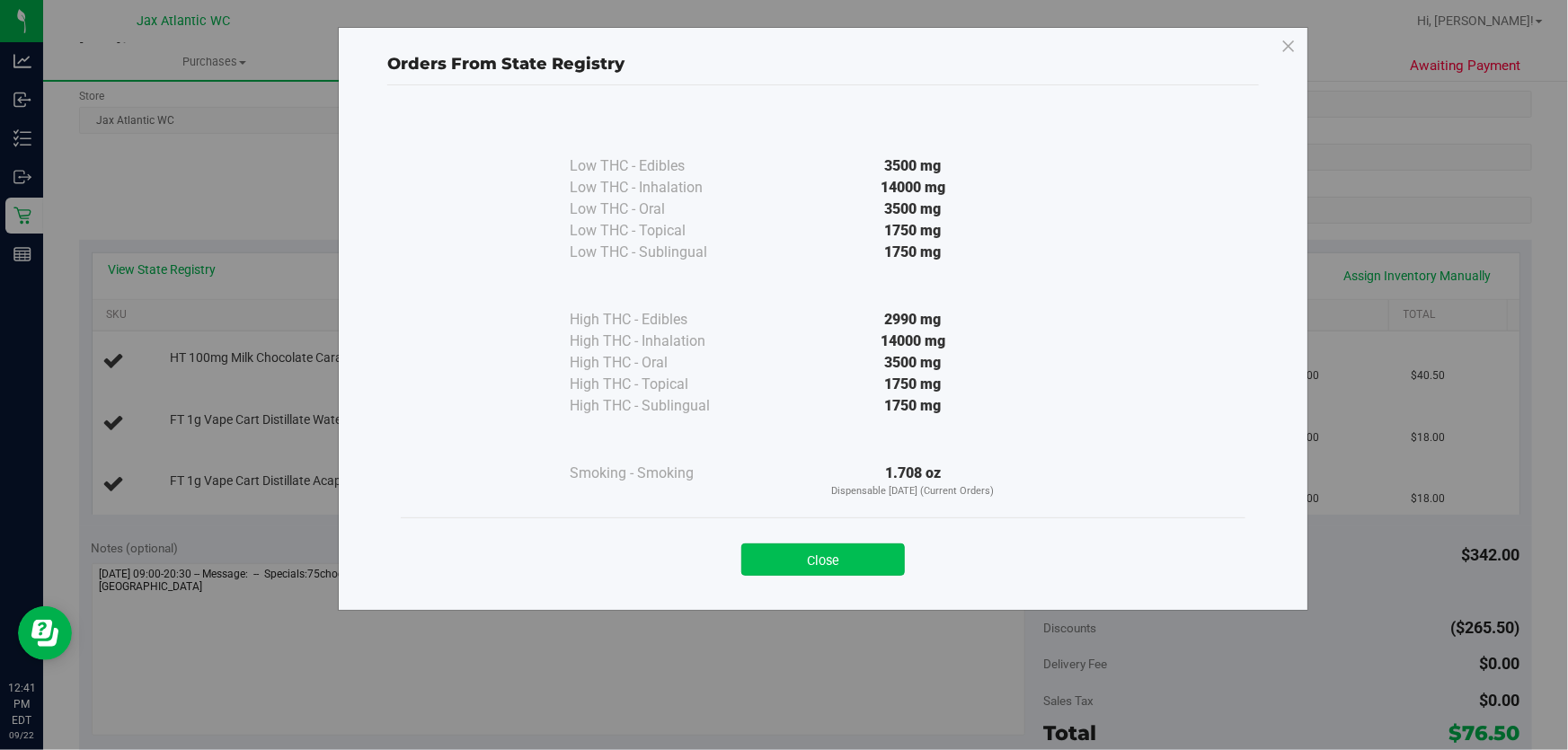
click at [881, 552] on button "Close" at bounding box center [822, 560] width 163 height 32
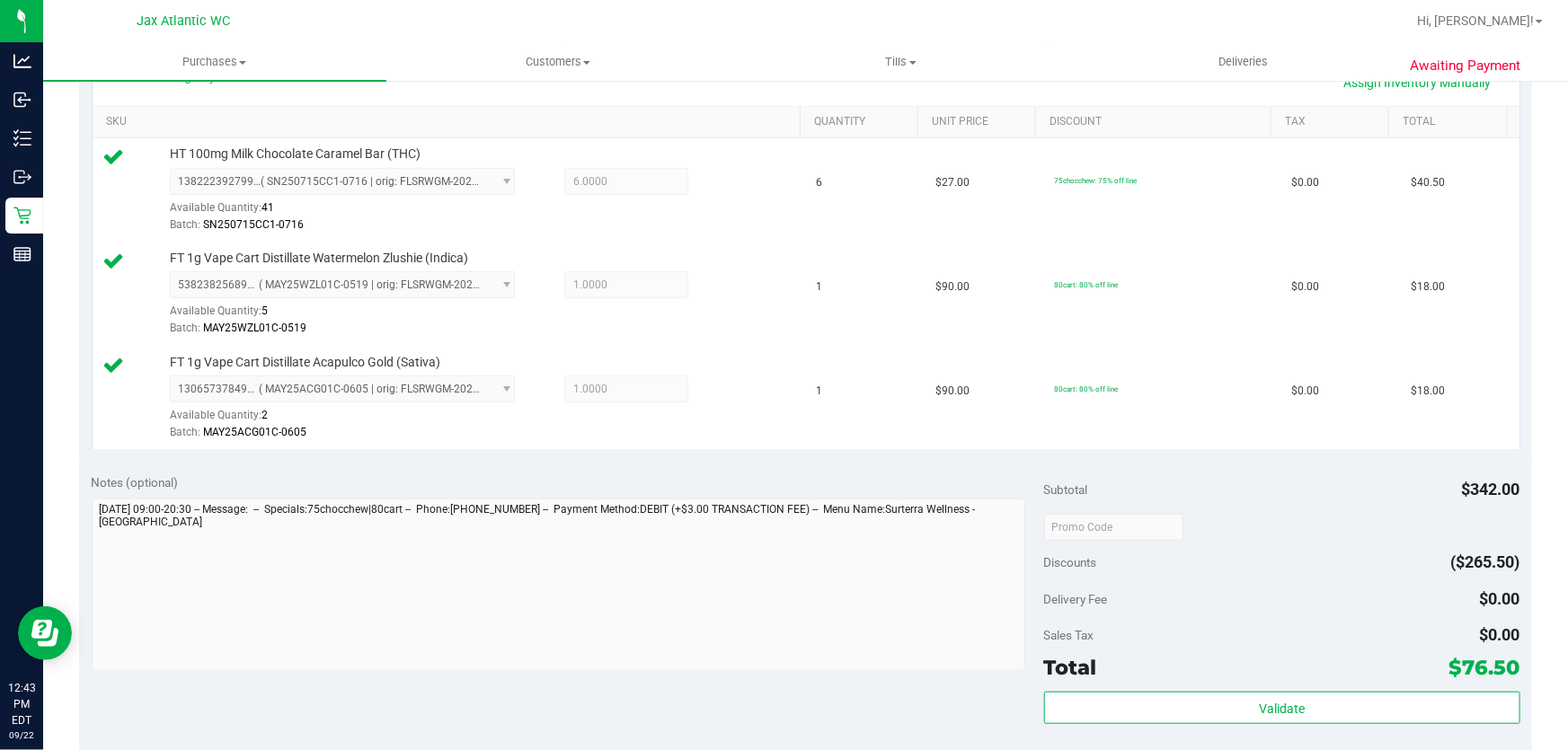
scroll to position [735, 0]
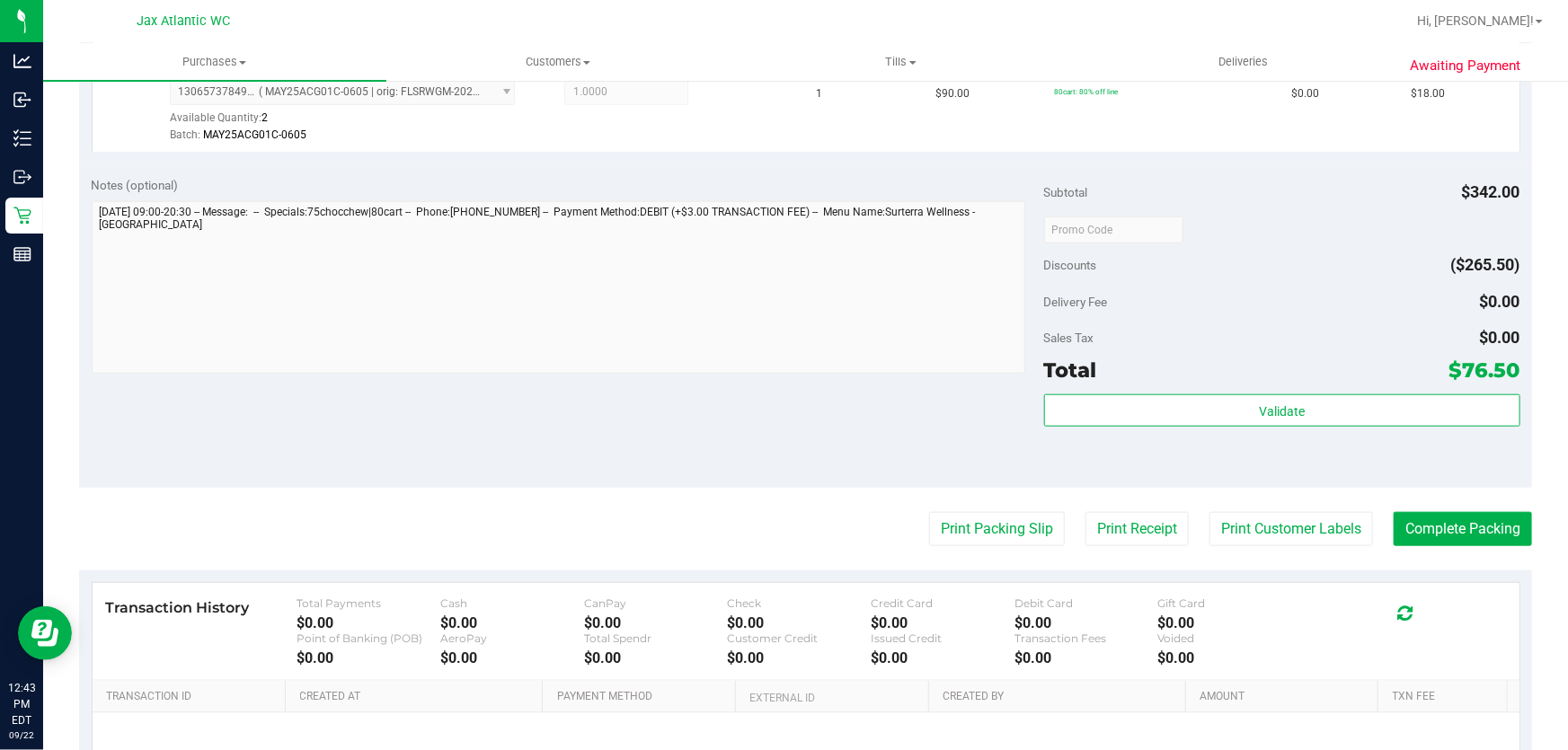
click at [1392, 369] on div "Total $76.50" at bounding box center [1281, 370] width 476 height 32
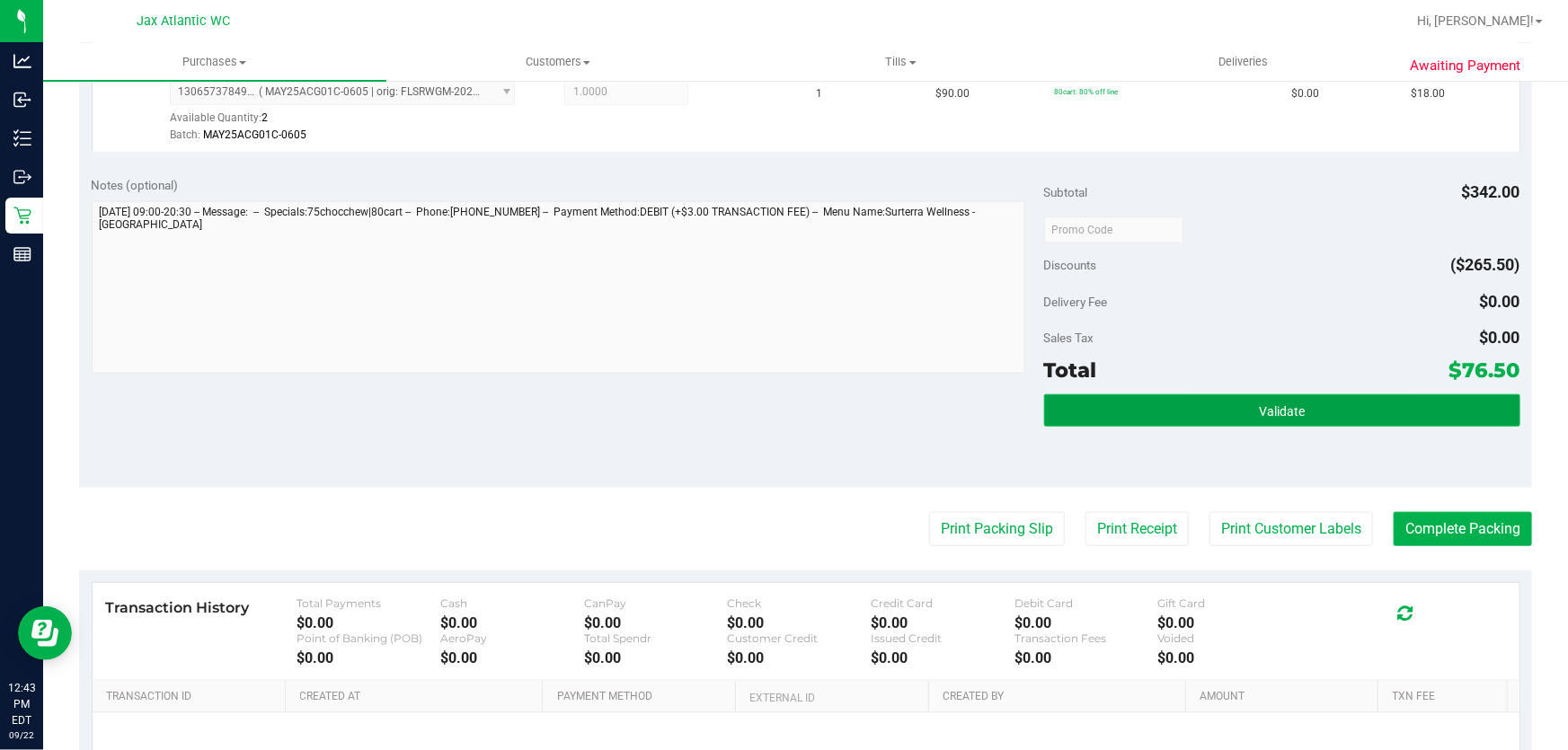
click at [1394, 407] on button "Validate" at bounding box center [1281, 411] width 476 height 32
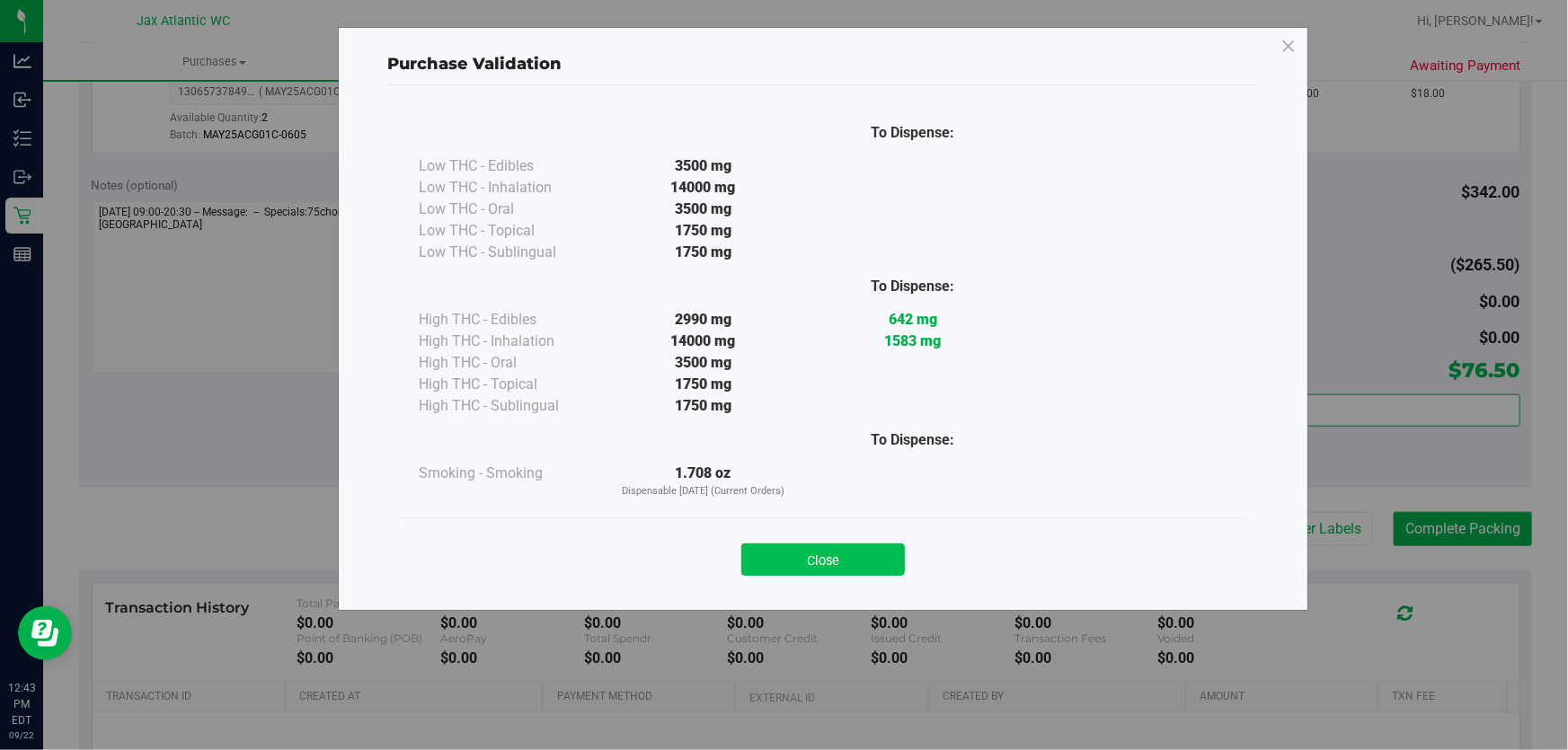
click at [798, 562] on button "Close" at bounding box center [822, 560] width 163 height 32
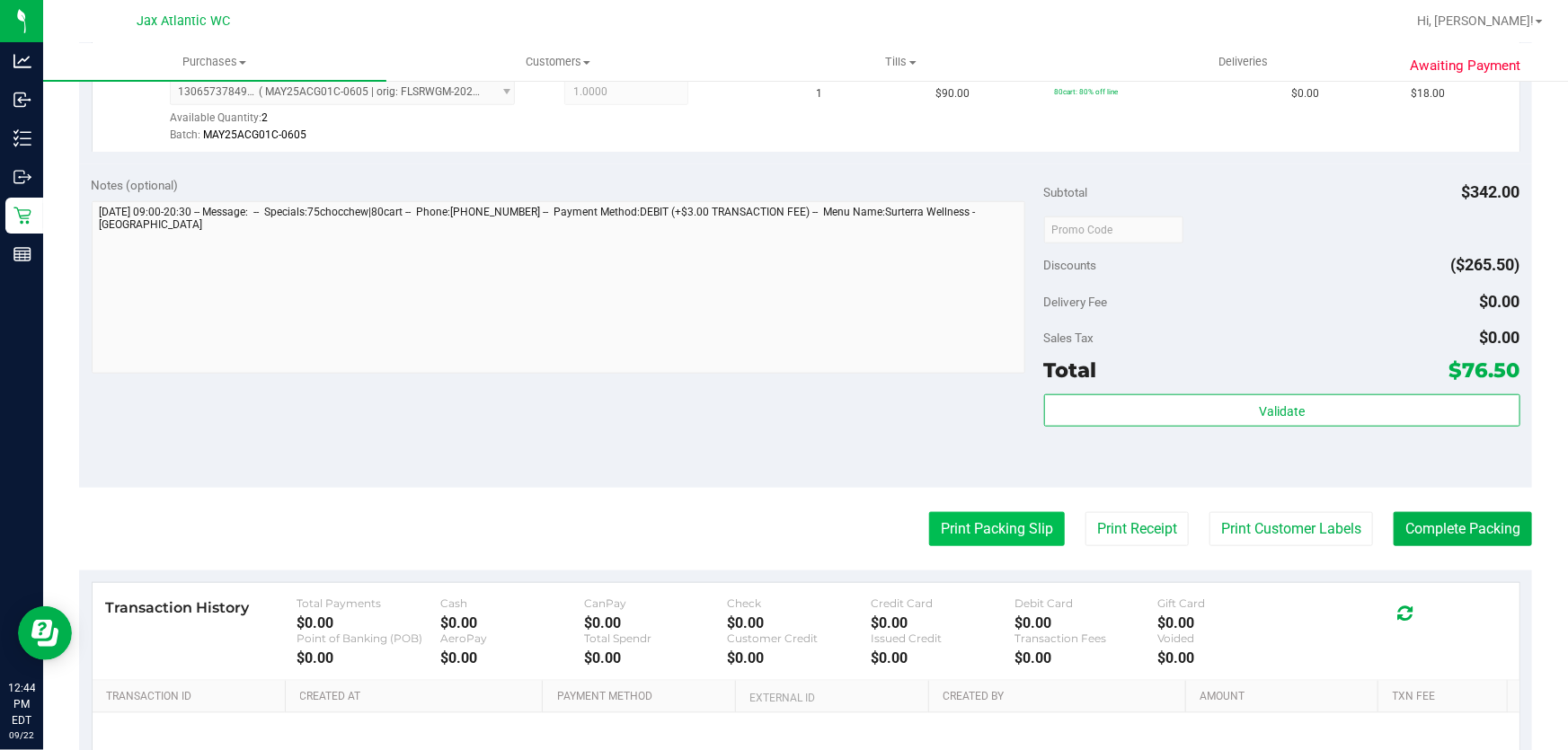
click at [1002, 533] on button "Print Packing Slip" at bounding box center [997, 529] width 136 height 34
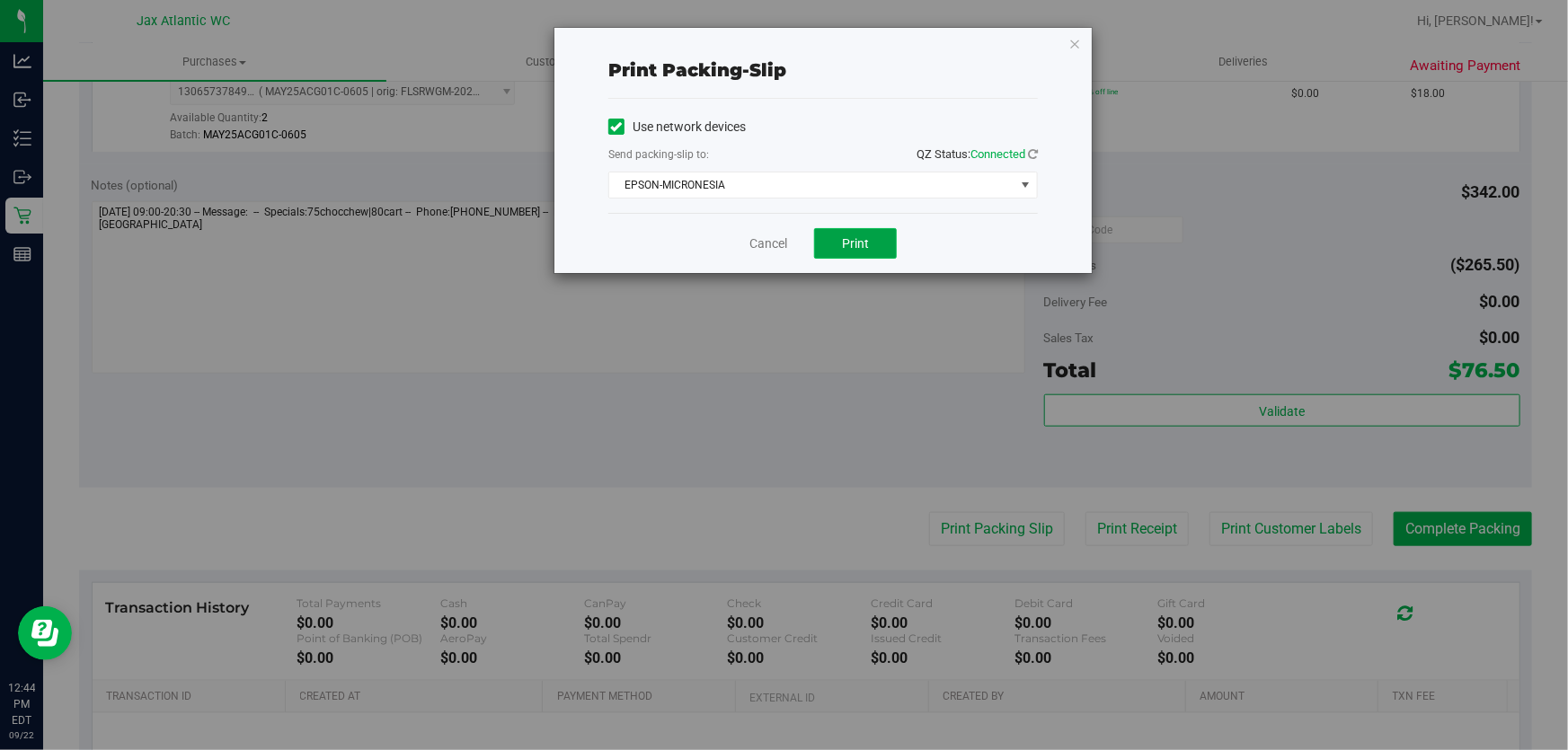
click at [868, 249] on span "Print" at bounding box center [855, 243] width 27 height 14
click at [771, 242] on link "Cancel" at bounding box center [768, 243] width 38 height 19
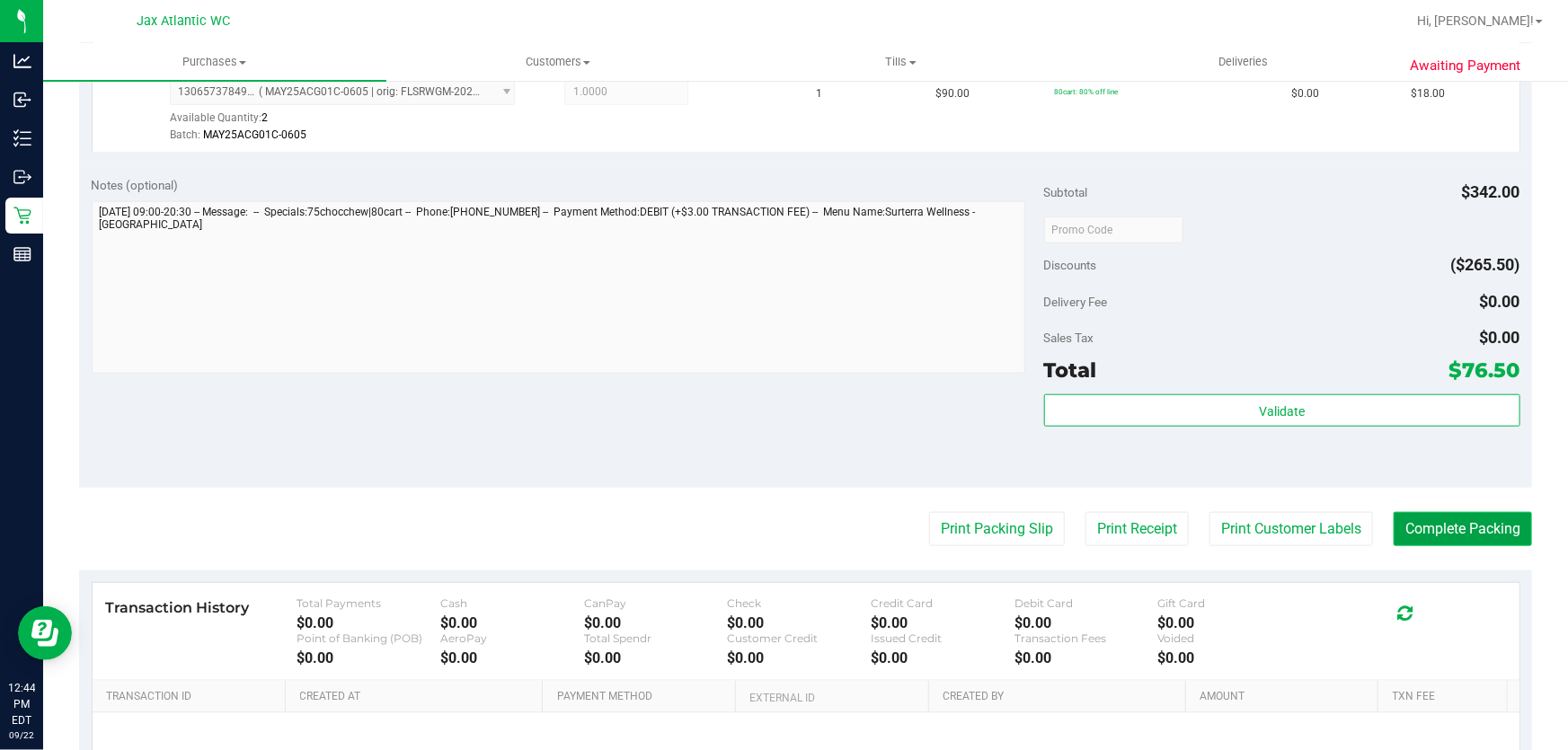
click at [1452, 531] on button "Complete Packing" at bounding box center [1463, 529] width 139 height 34
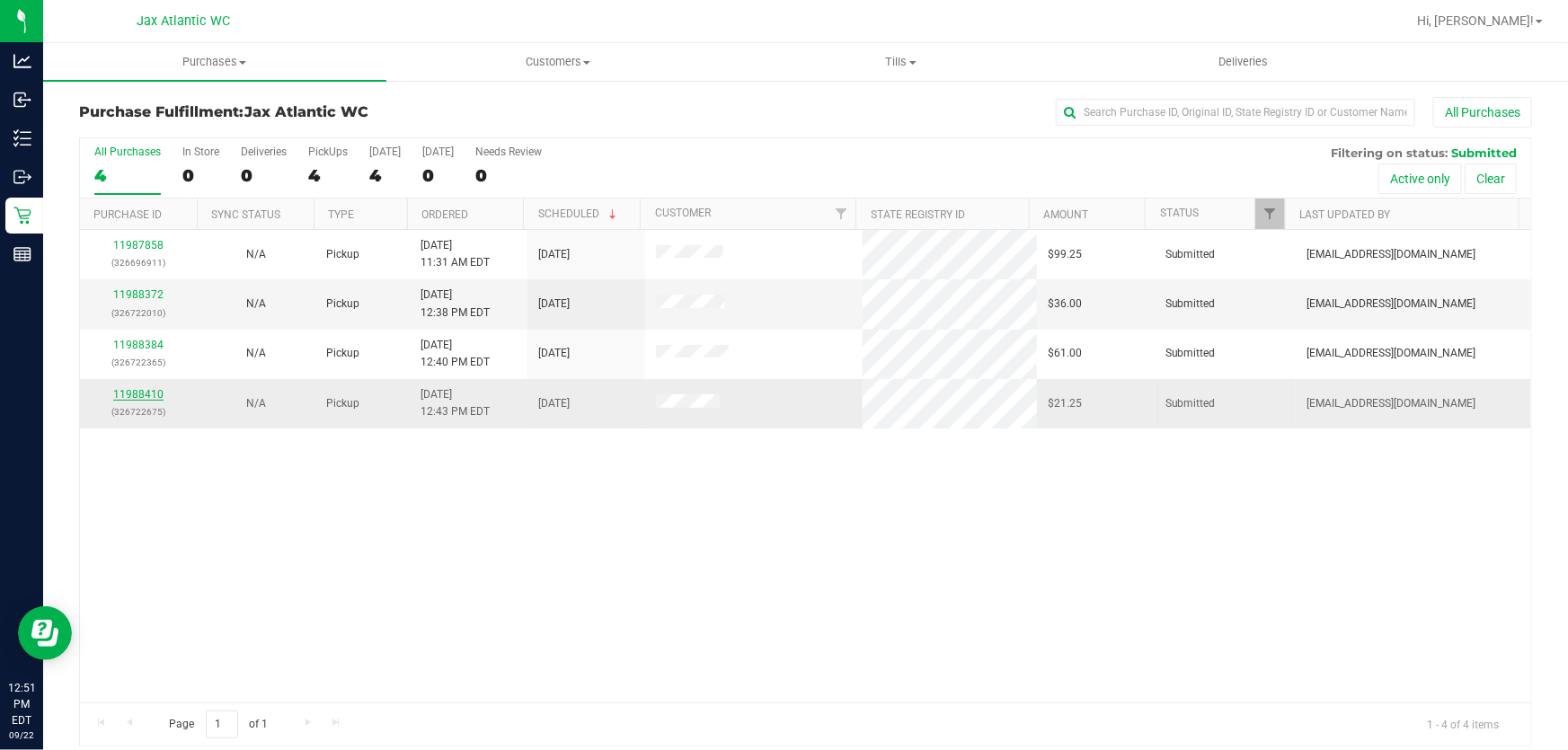
click at [118, 393] on link "11988410" at bounding box center [139, 395] width 50 height 13
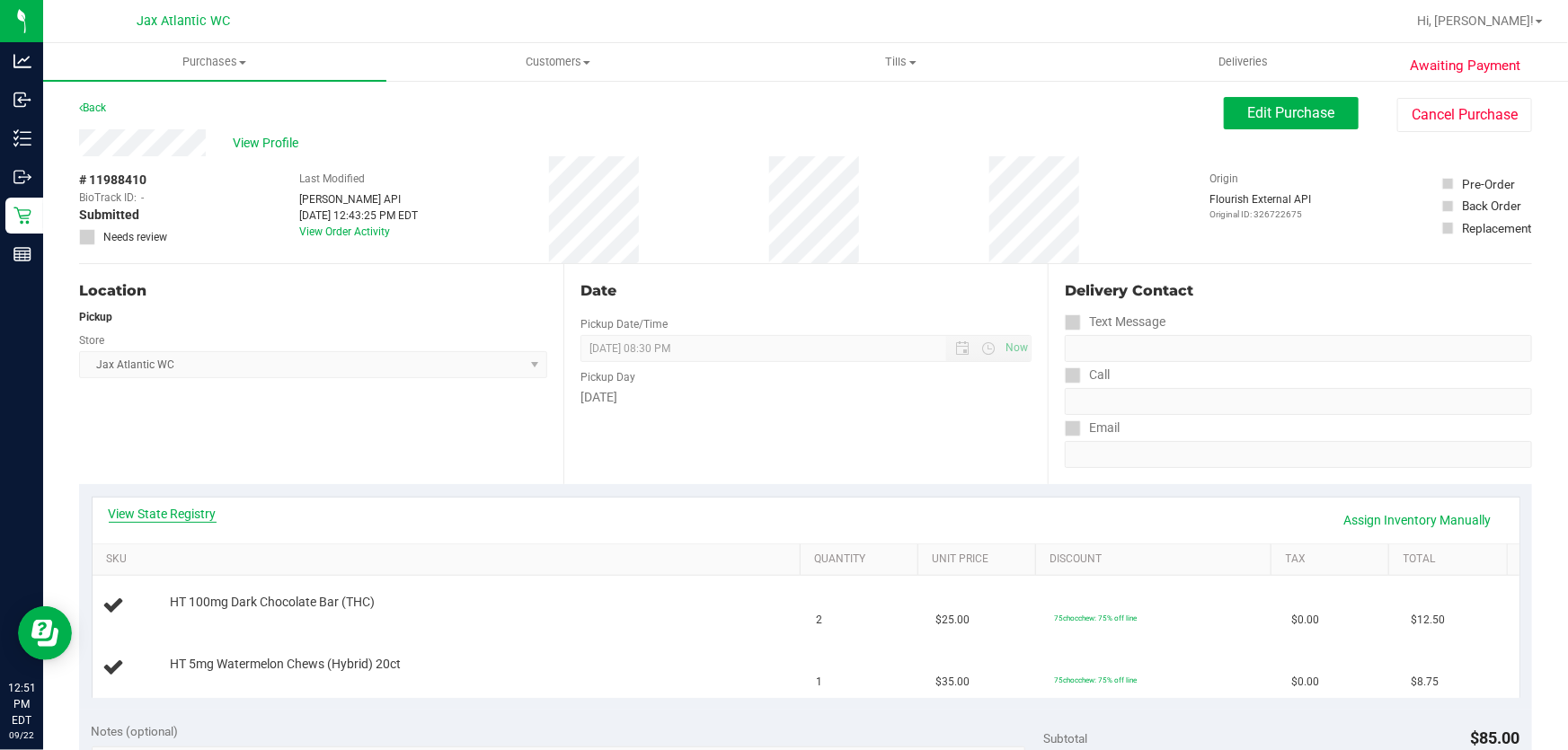
click at [201, 520] on link "View State Registry" at bounding box center [163, 514] width 108 height 18
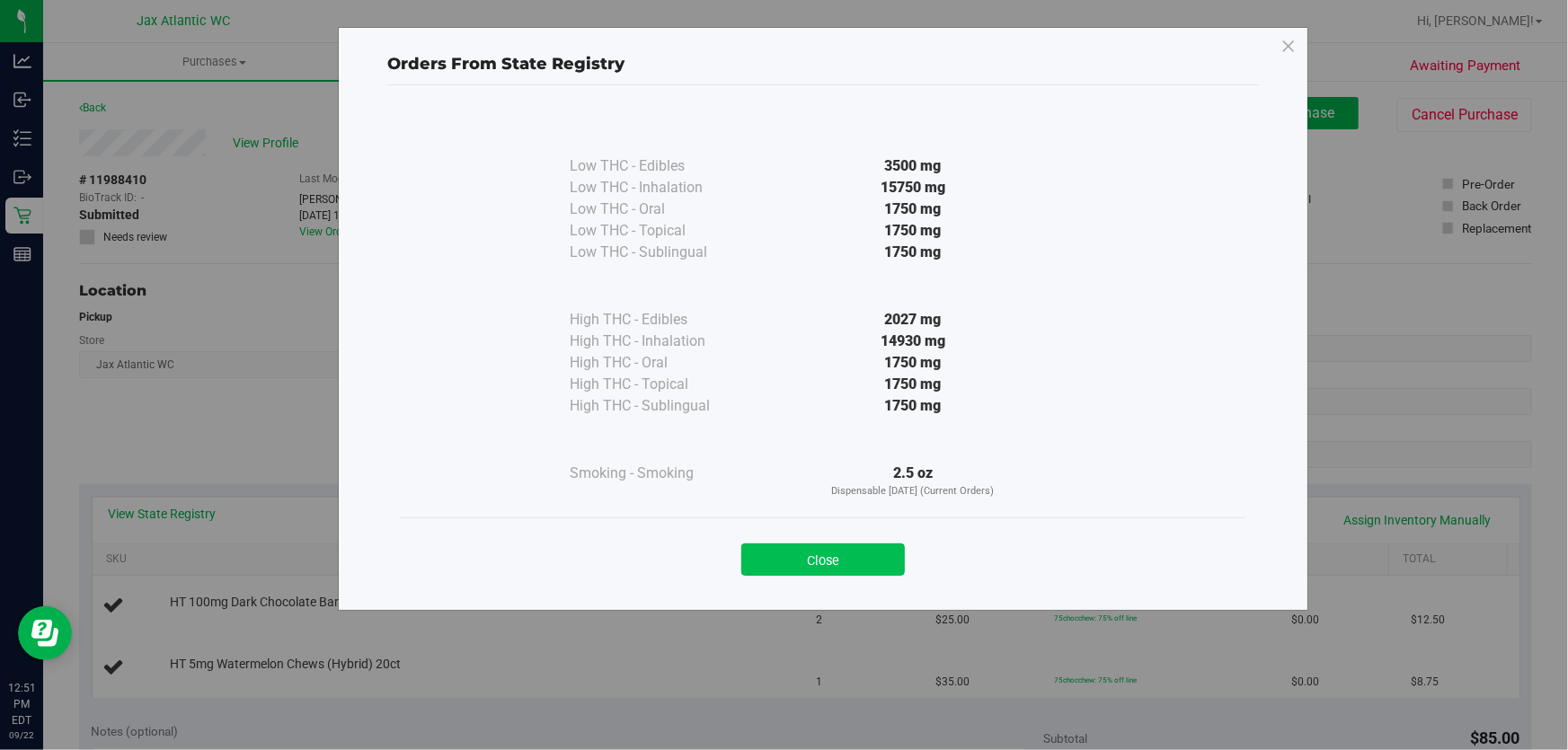
click at [866, 552] on button "Close" at bounding box center [822, 560] width 163 height 32
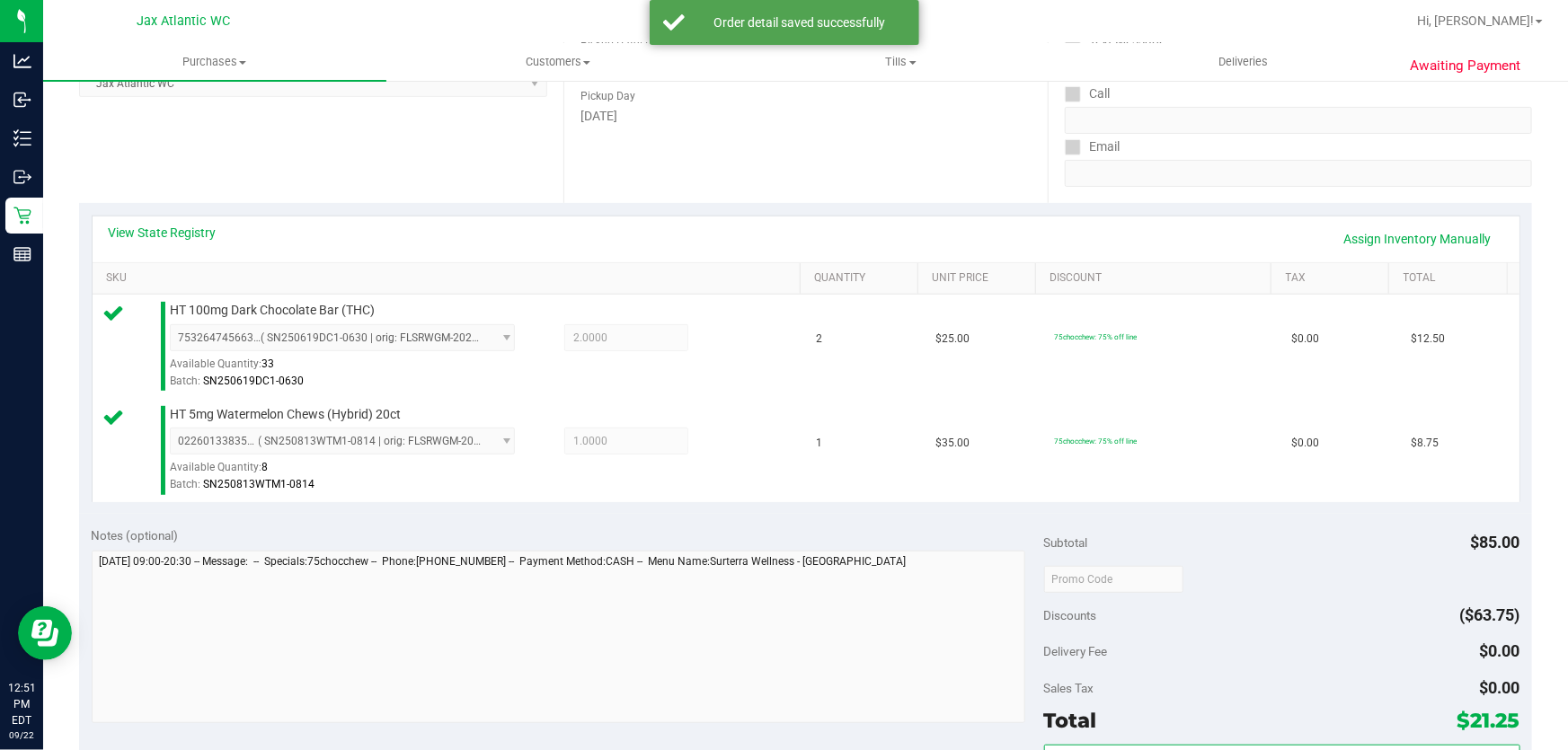
scroll to position [408, 0]
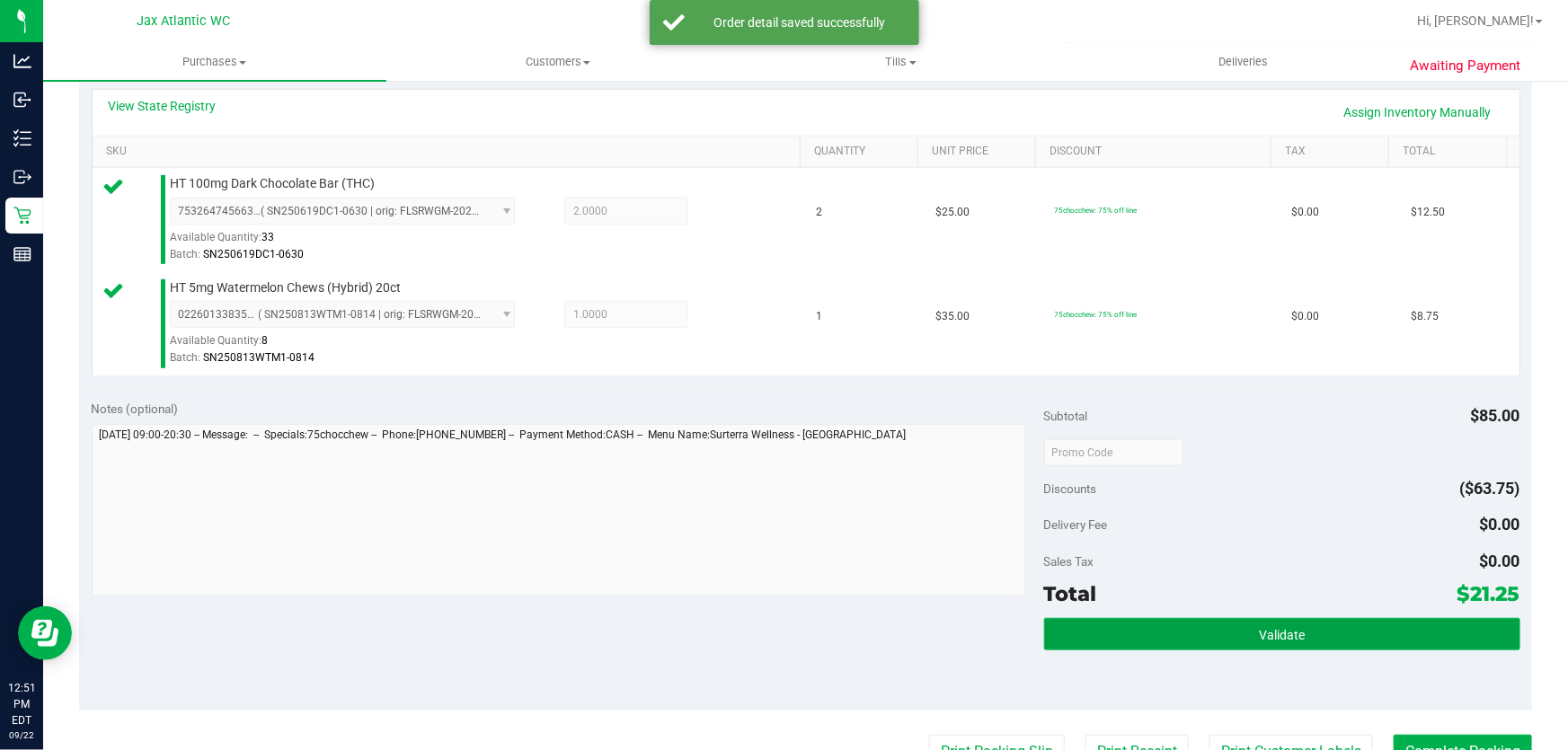
click at [1338, 632] on button "Validate" at bounding box center [1281, 635] width 476 height 32
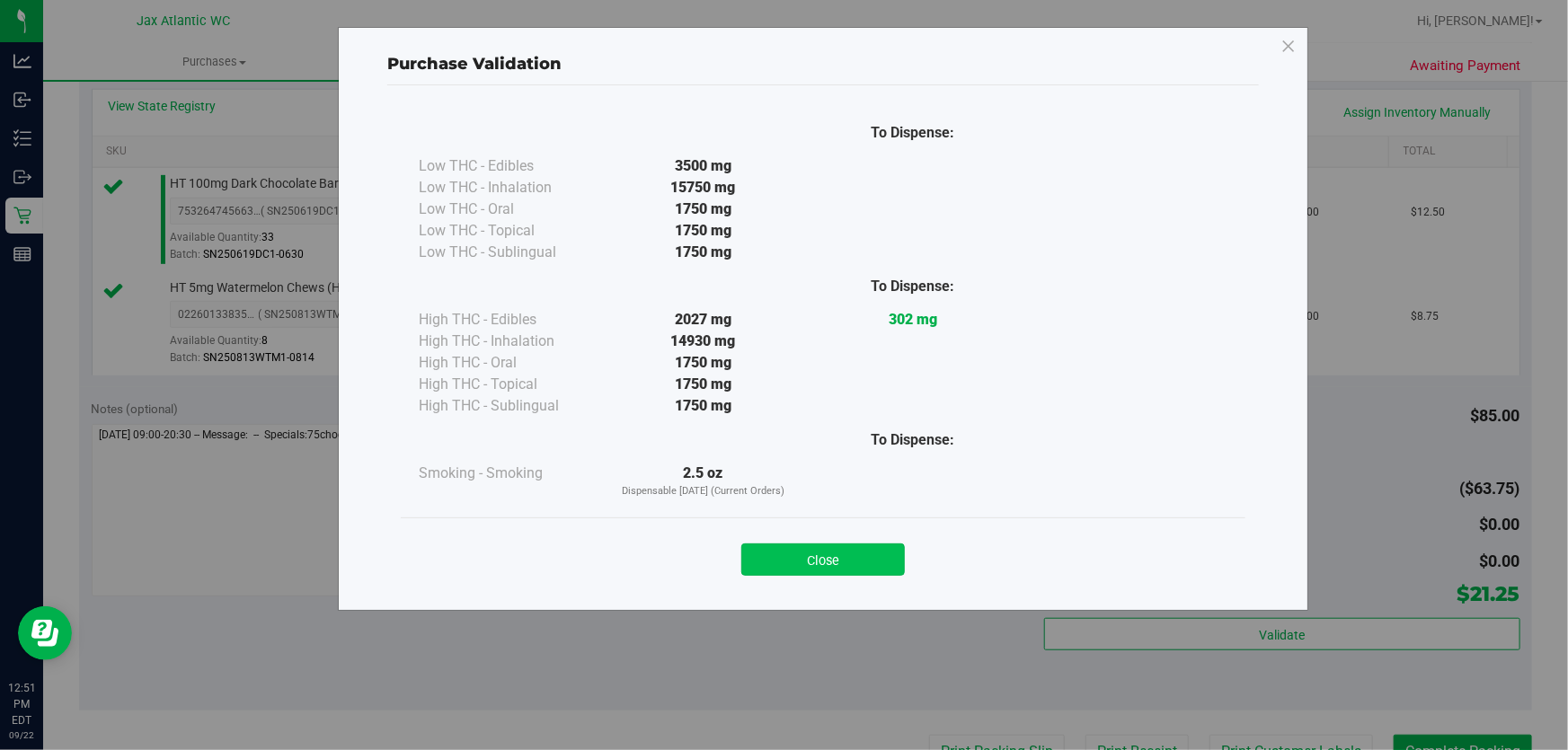
click at [853, 560] on button "Close" at bounding box center [822, 560] width 163 height 32
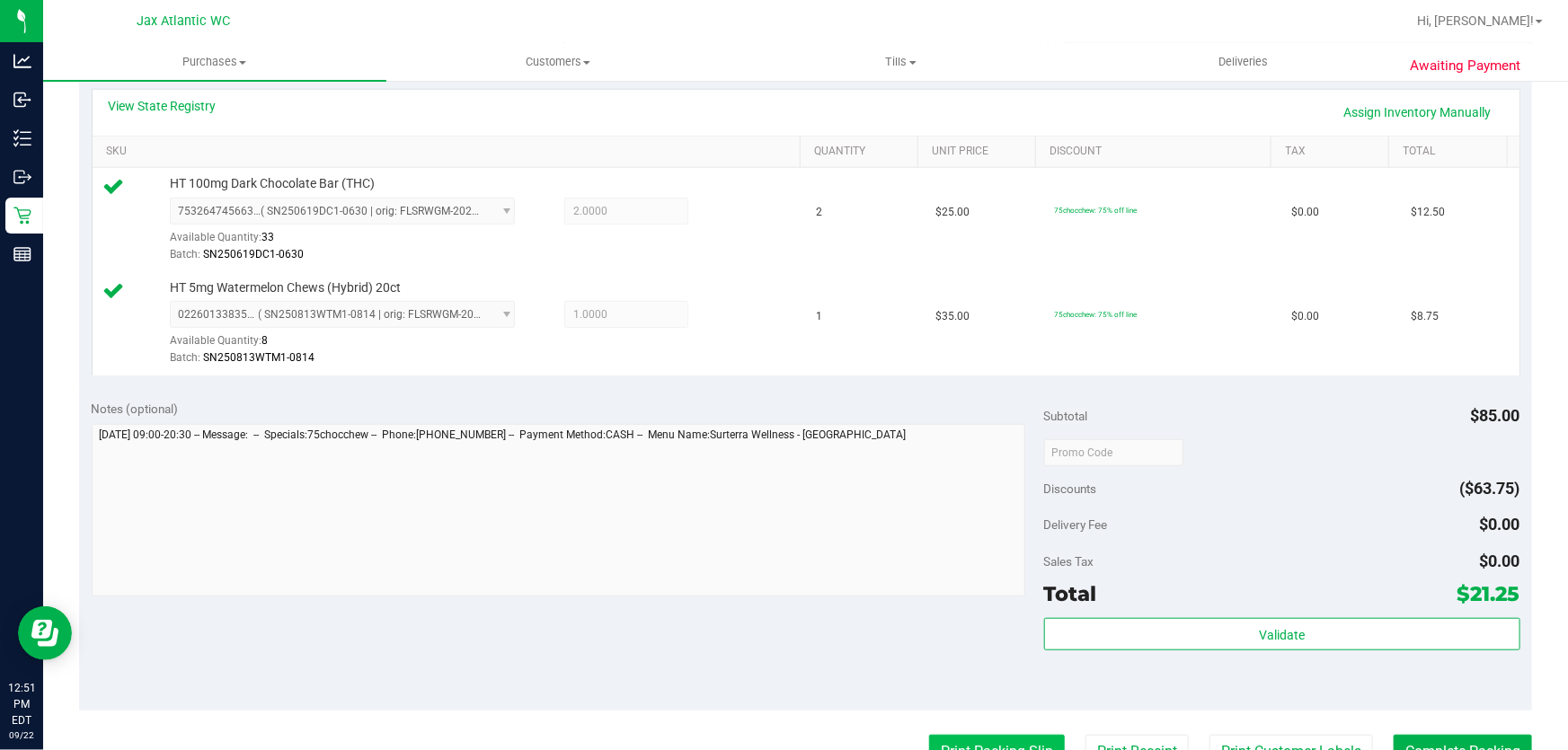
click at [993, 738] on button "Print Packing Slip" at bounding box center [997, 752] width 136 height 34
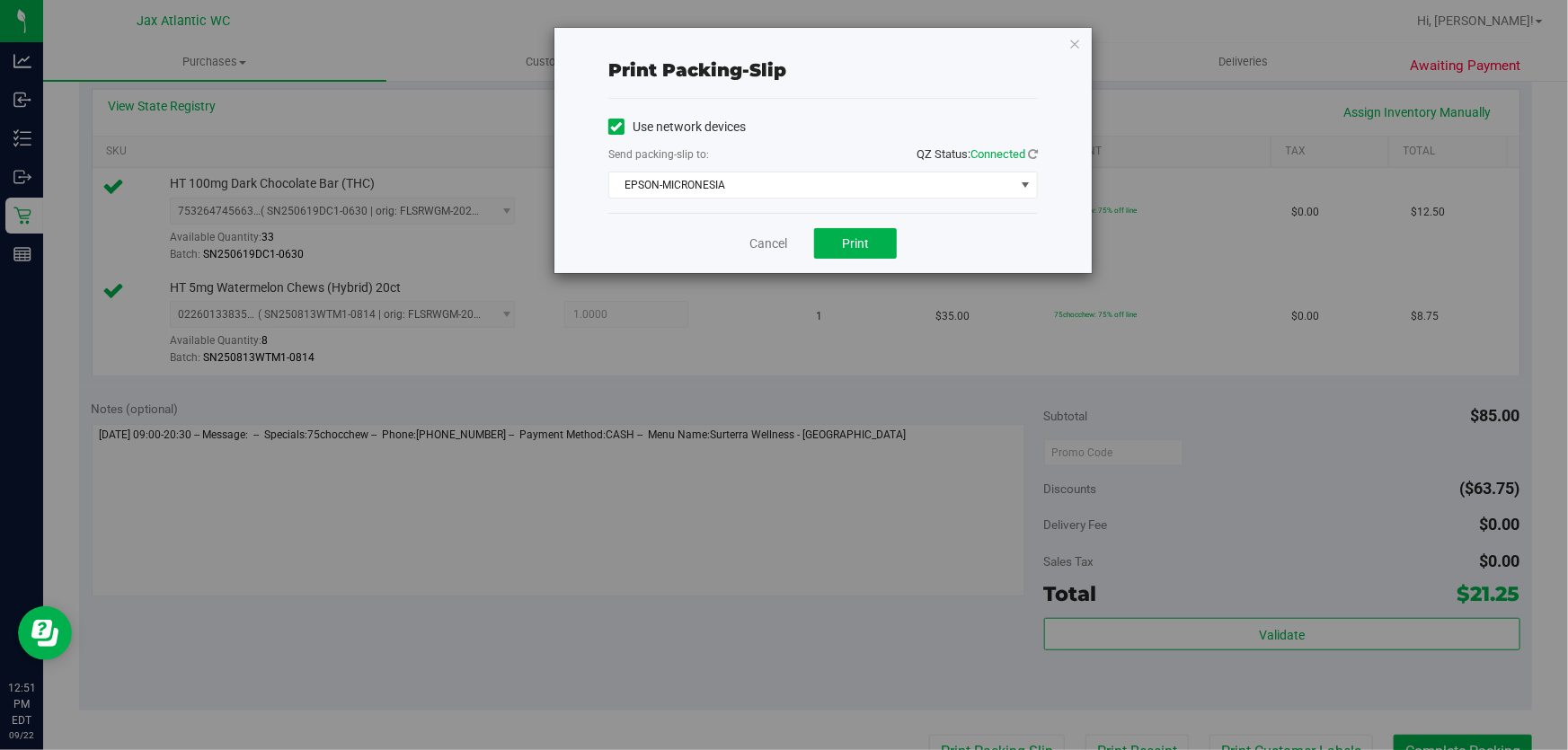
click at [852, 221] on div "Cancel Print" at bounding box center [823, 242] width 430 height 60
click at [852, 238] on span "Print" at bounding box center [855, 243] width 27 height 14
click at [768, 247] on link "Cancel" at bounding box center [768, 243] width 38 height 19
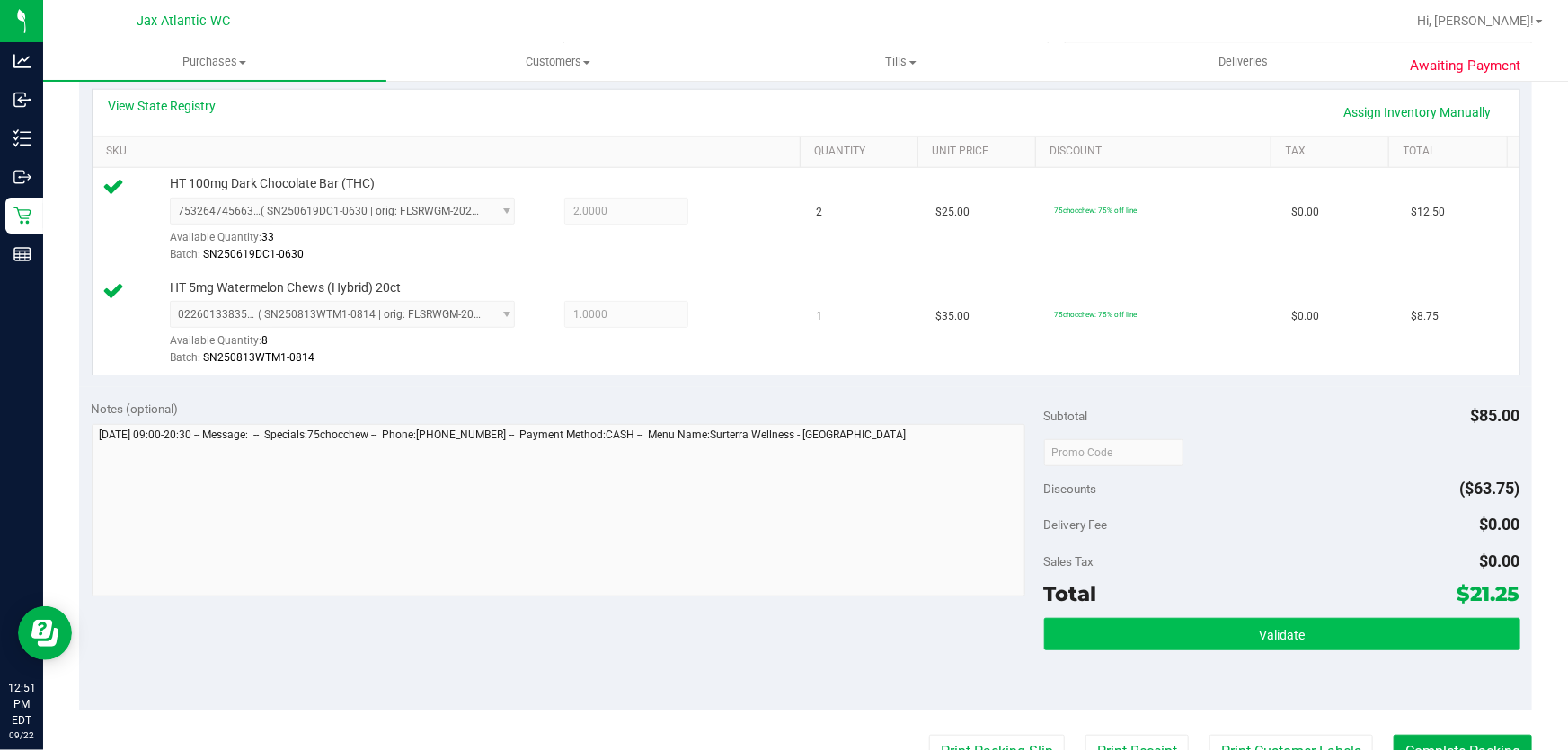
scroll to position [425, 0]
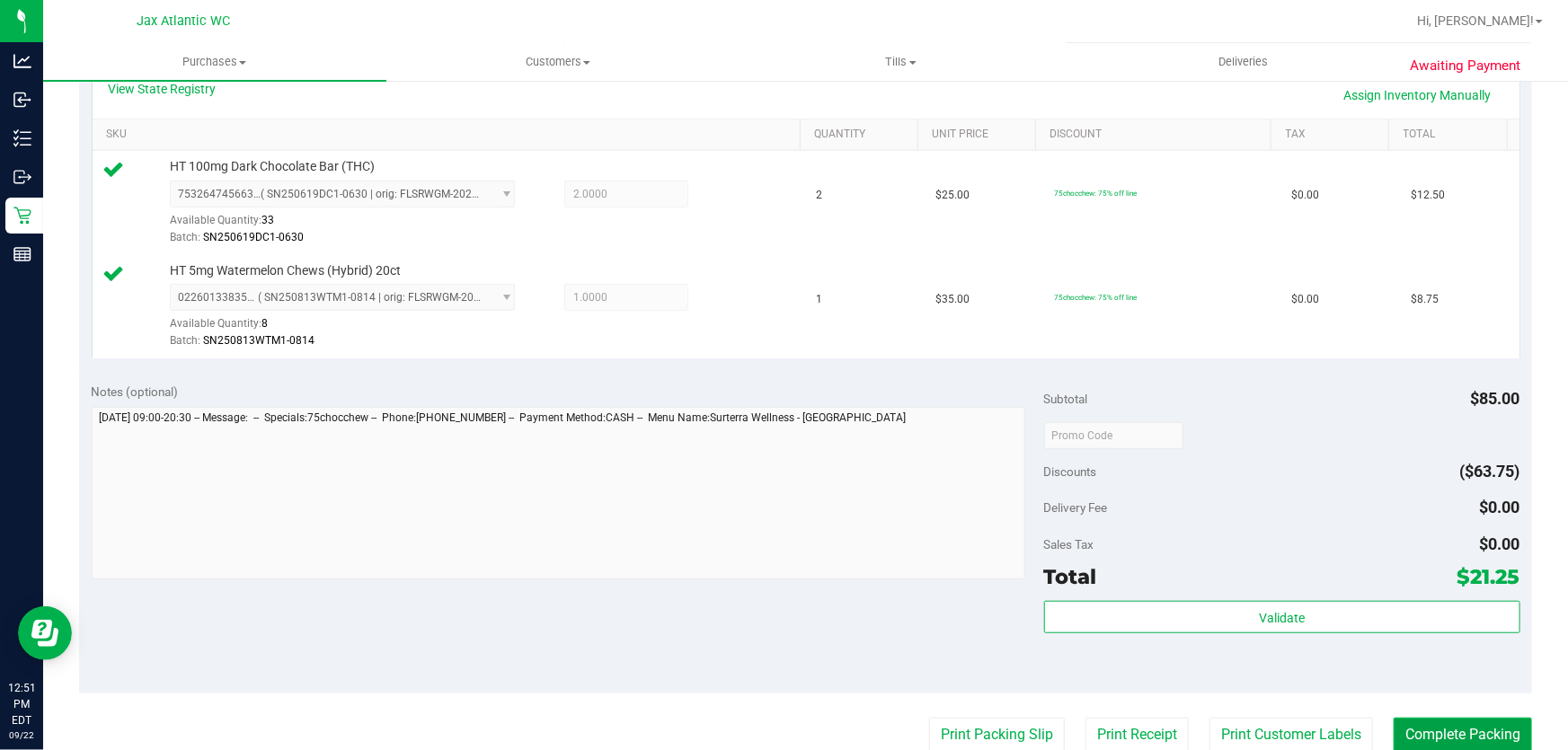
click at [1422, 722] on button "Complete Packing" at bounding box center [1463, 736] width 139 height 34
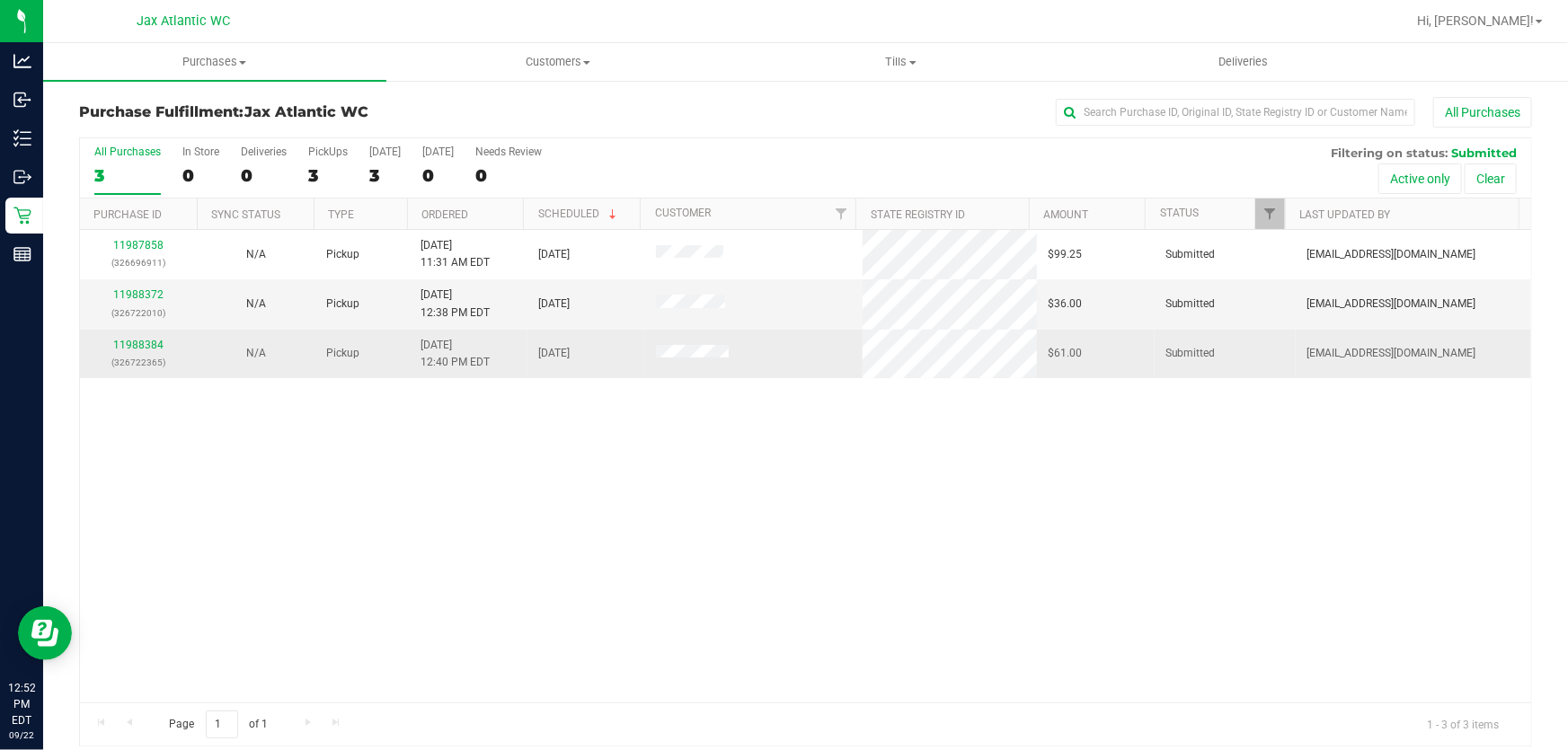
click at [165, 347] on div "11988384 (326722365)" at bounding box center [139, 354] width 96 height 34
click at [159, 347] on link "11988384" at bounding box center [139, 345] width 50 height 13
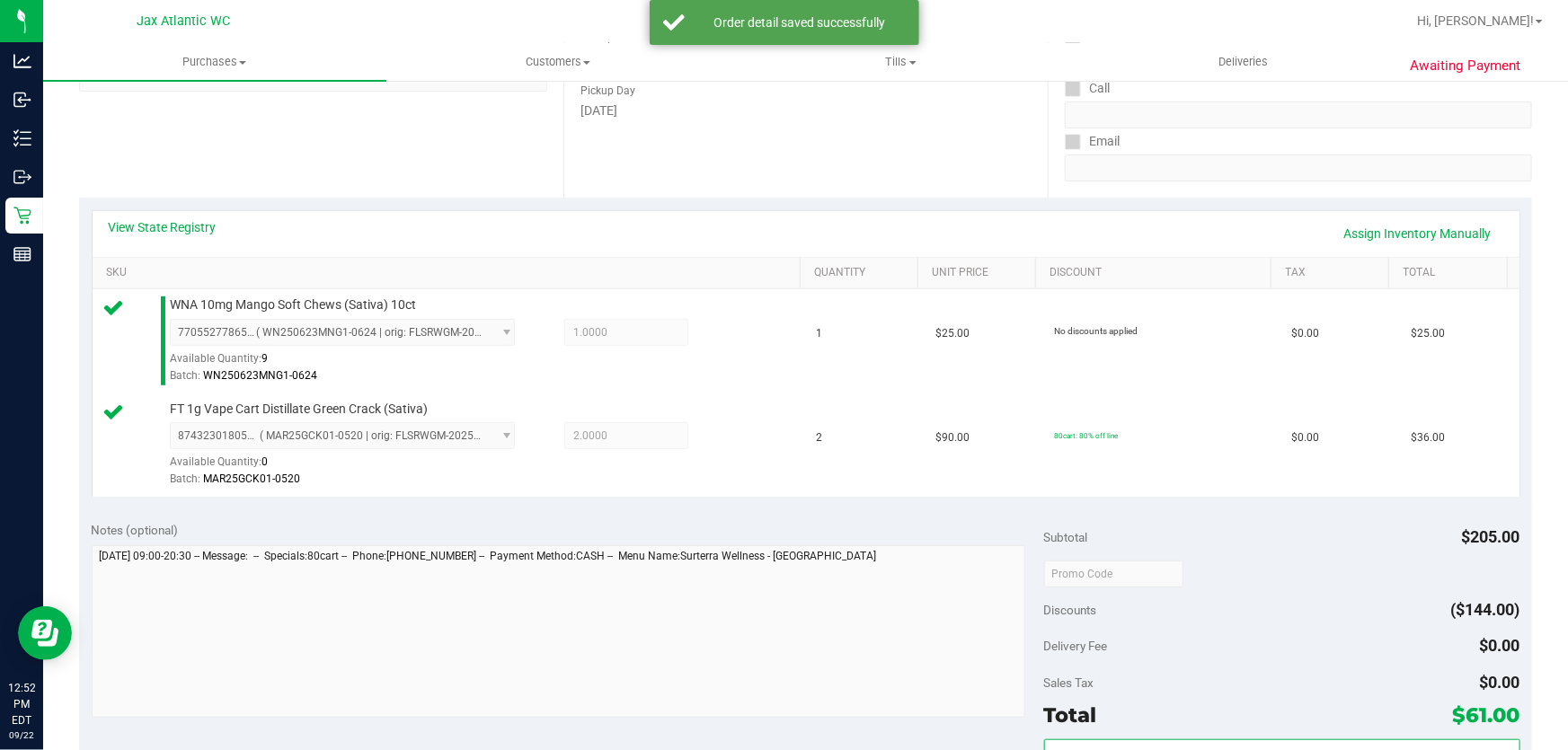
scroll to position [408, 0]
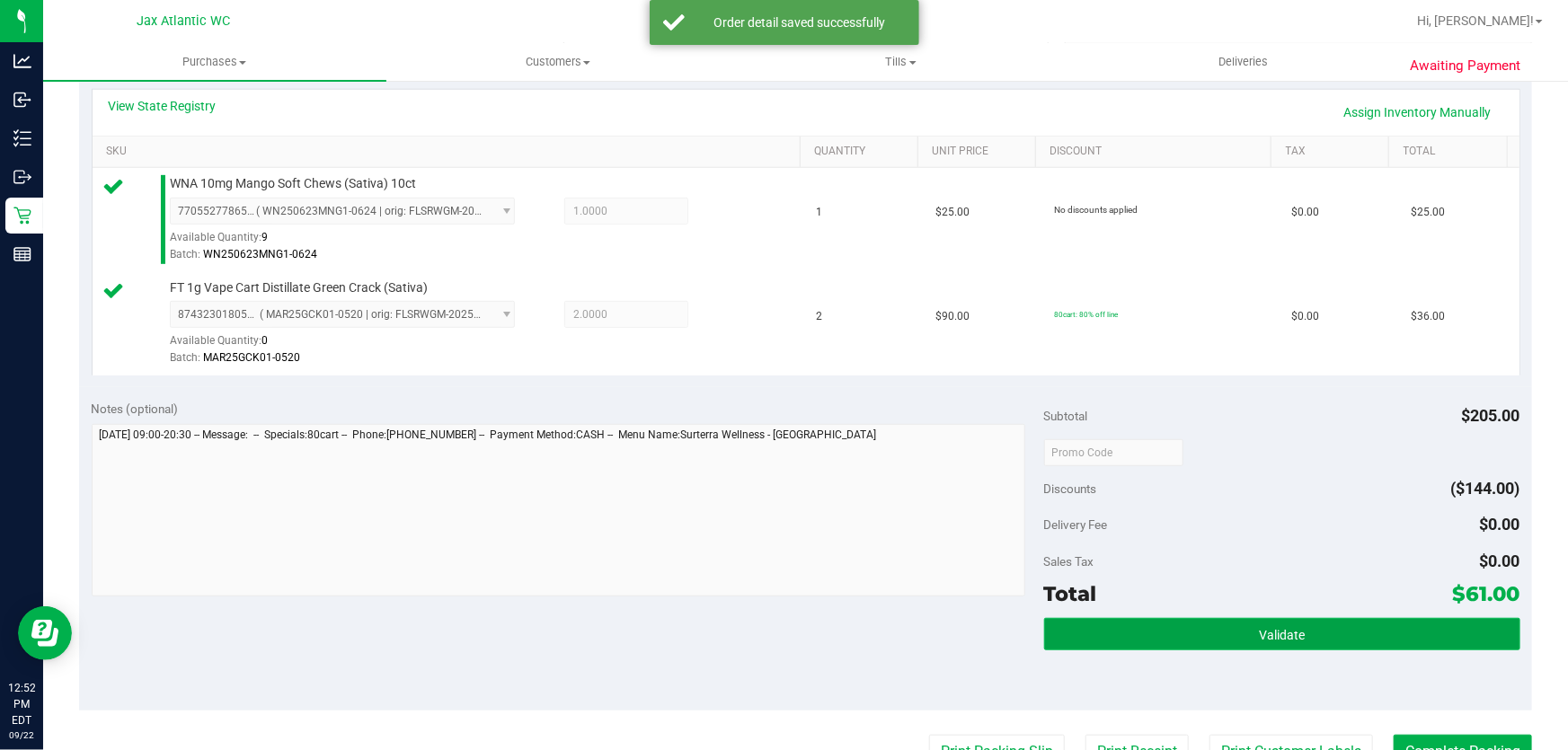
click at [1318, 638] on button "Validate" at bounding box center [1281, 635] width 476 height 32
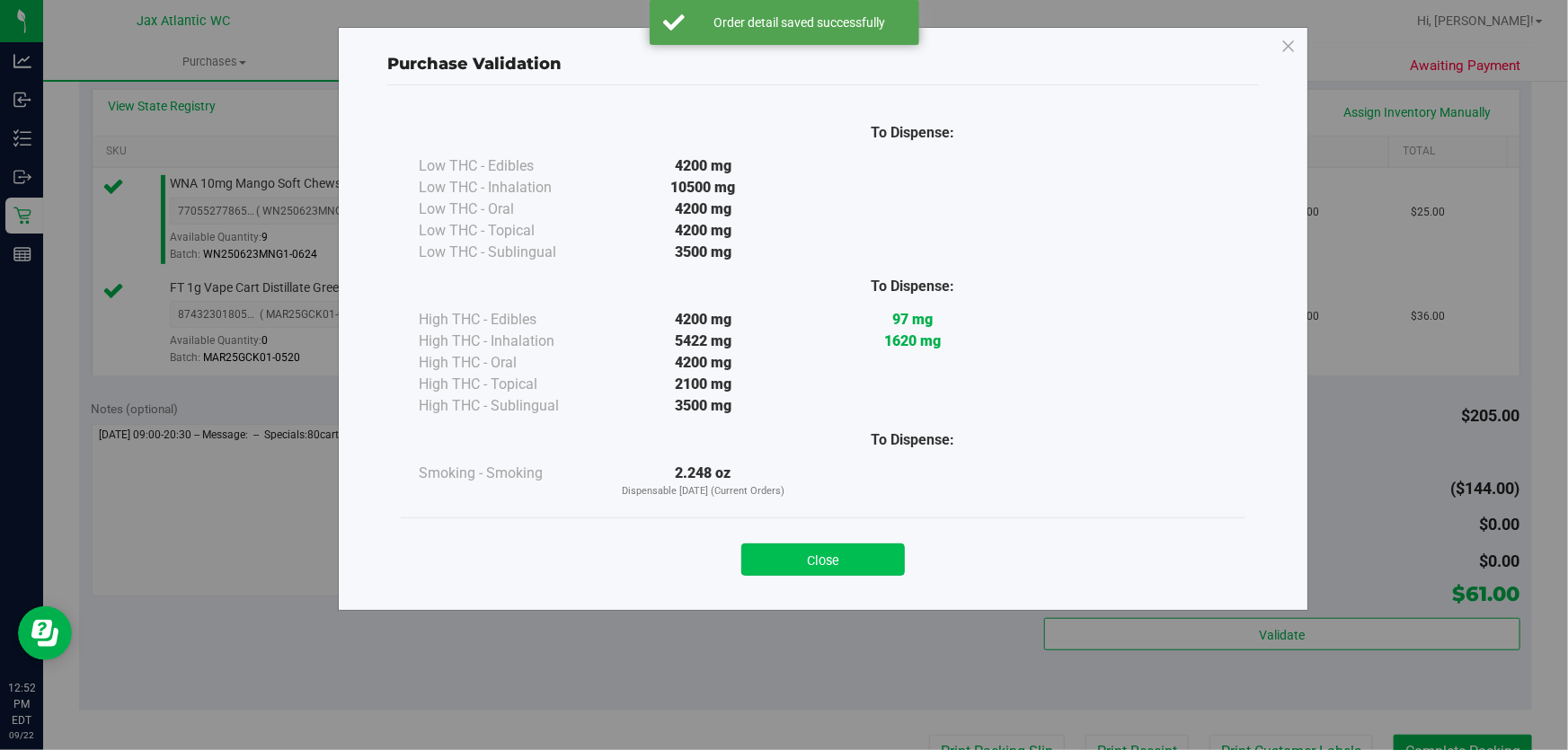
click at [858, 560] on button "Close" at bounding box center [822, 560] width 163 height 32
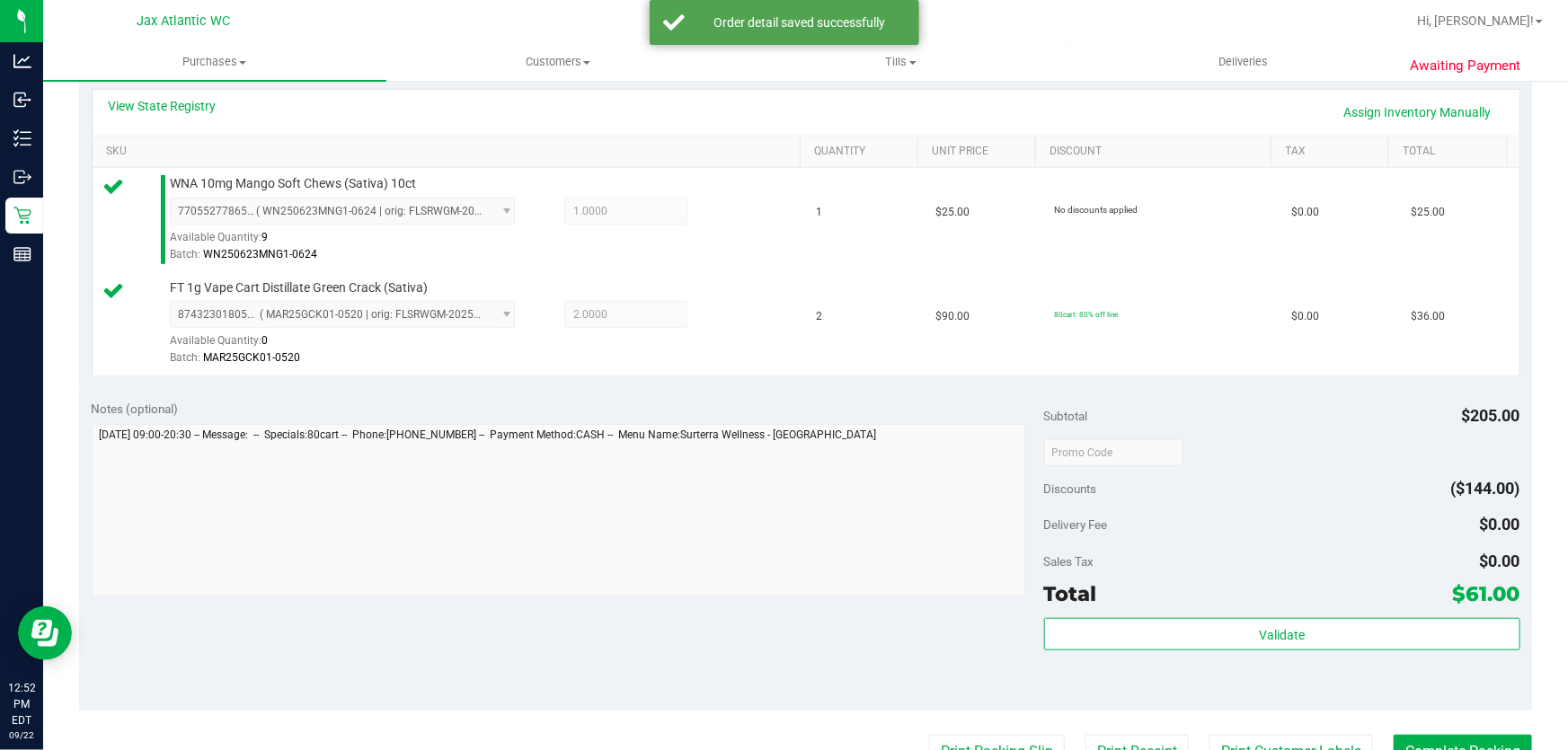
click at [992, 729] on purchase-details "Back Edit Purchase Cancel Purchase View Profile # 11988384 BioTrack ID: - Submi…" at bounding box center [806, 409] width 1453 height 1441
click at [995, 745] on button "Print Packing Slip" at bounding box center [997, 752] width 136 height 34
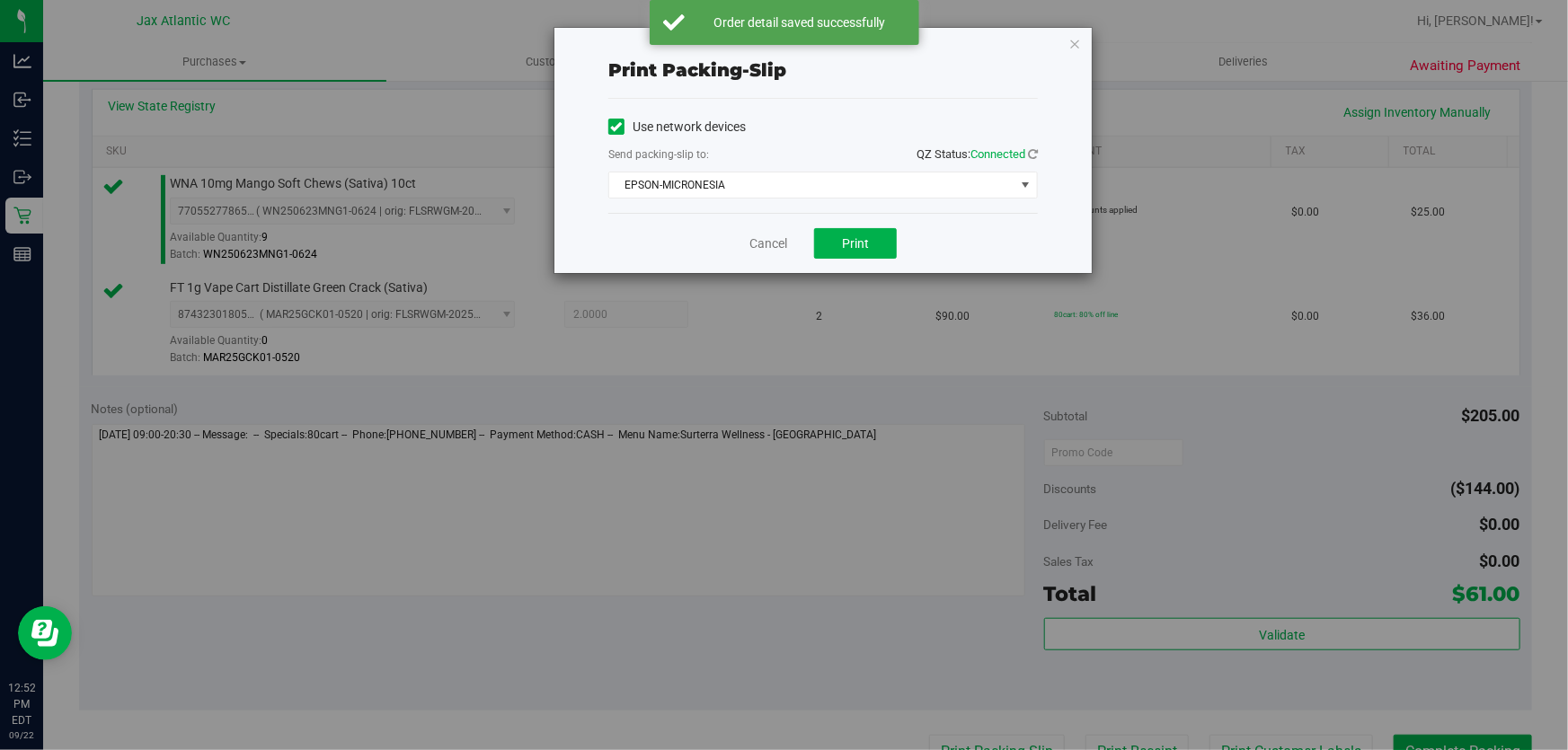
click at [865, 279] on div "Print packing-slip Use network devices Send packing-slip to: QZ Status: Connect…" at bounding box center [790, 375] width 1582 height 750
click at [869, 257] on button "Print" at bounding box center [855, 243] width 83 height 31
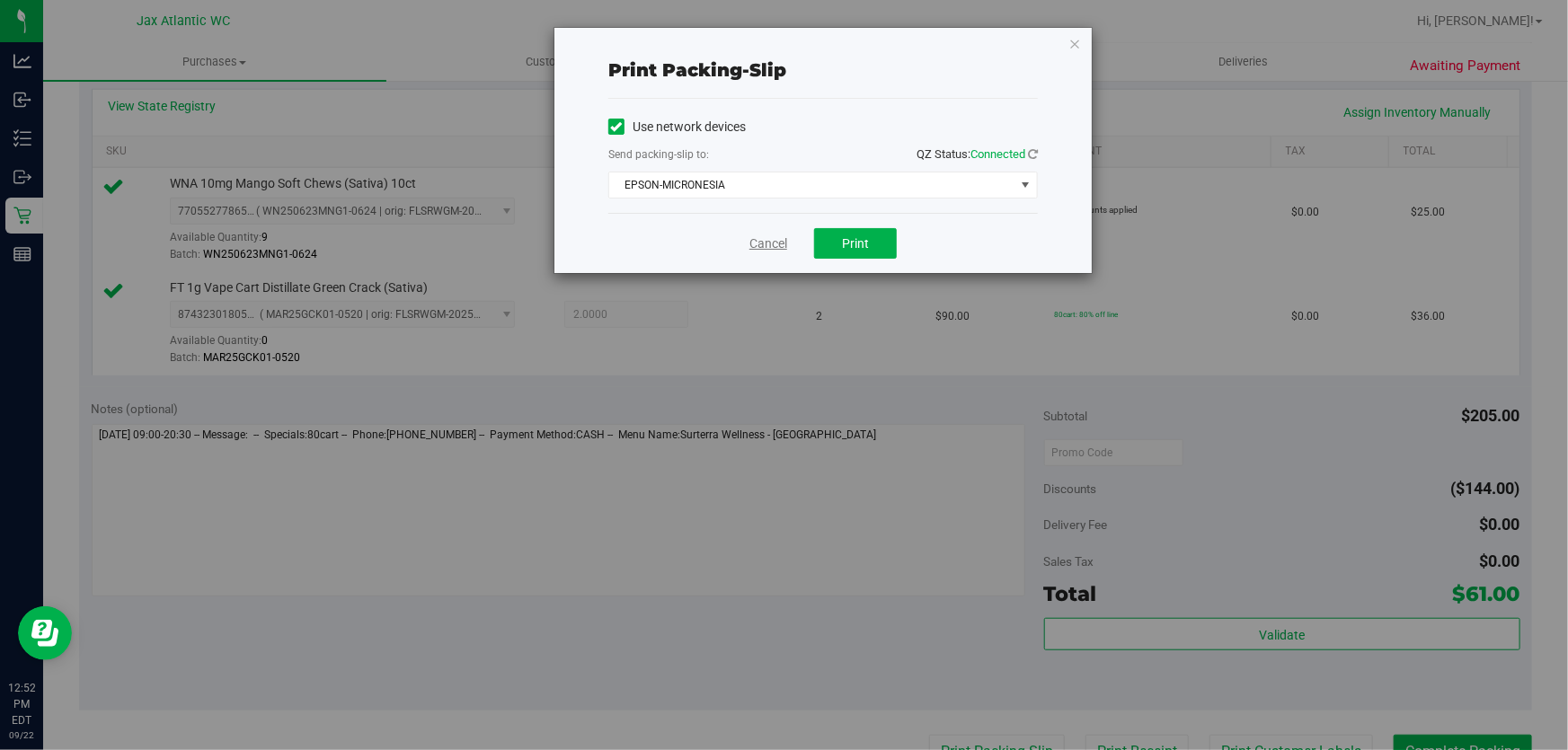
click at [787, 239] on link "Cancel" at bounding box center [768, 243] width 38 height 19
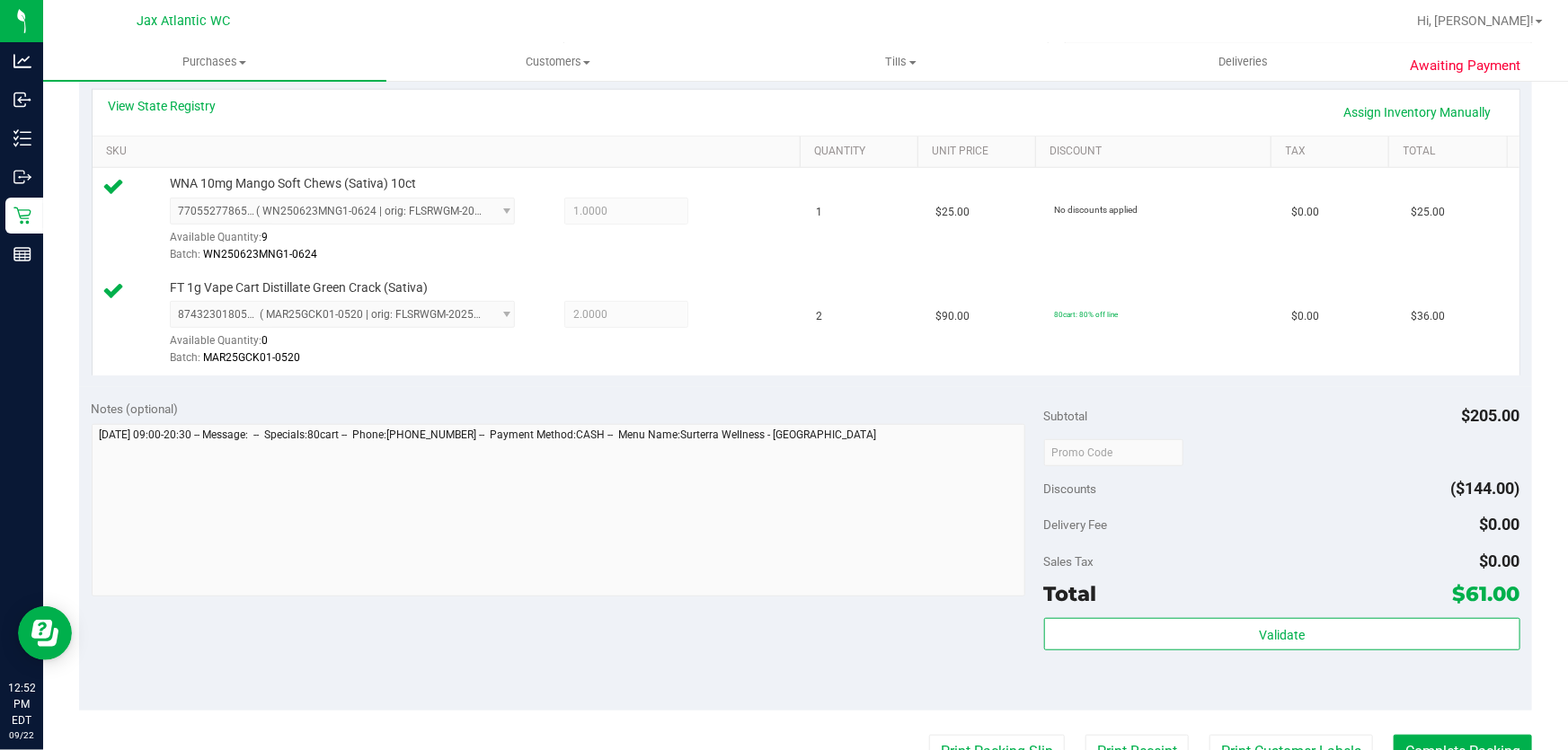
scroll to position [425, 0]
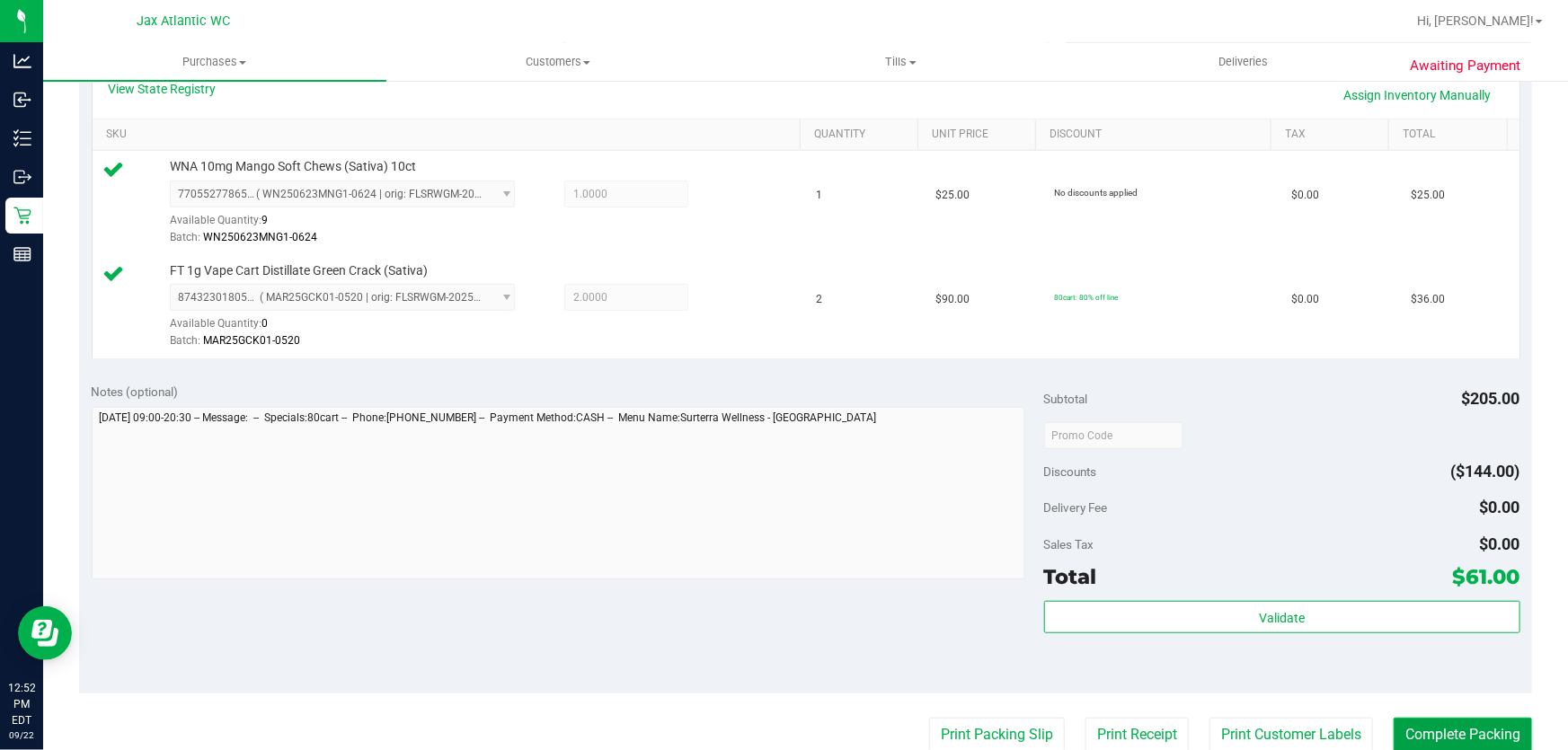
click at [1488, 745] on button "Complete Packing" at bounding box center [1463, 736] width 139 height 34
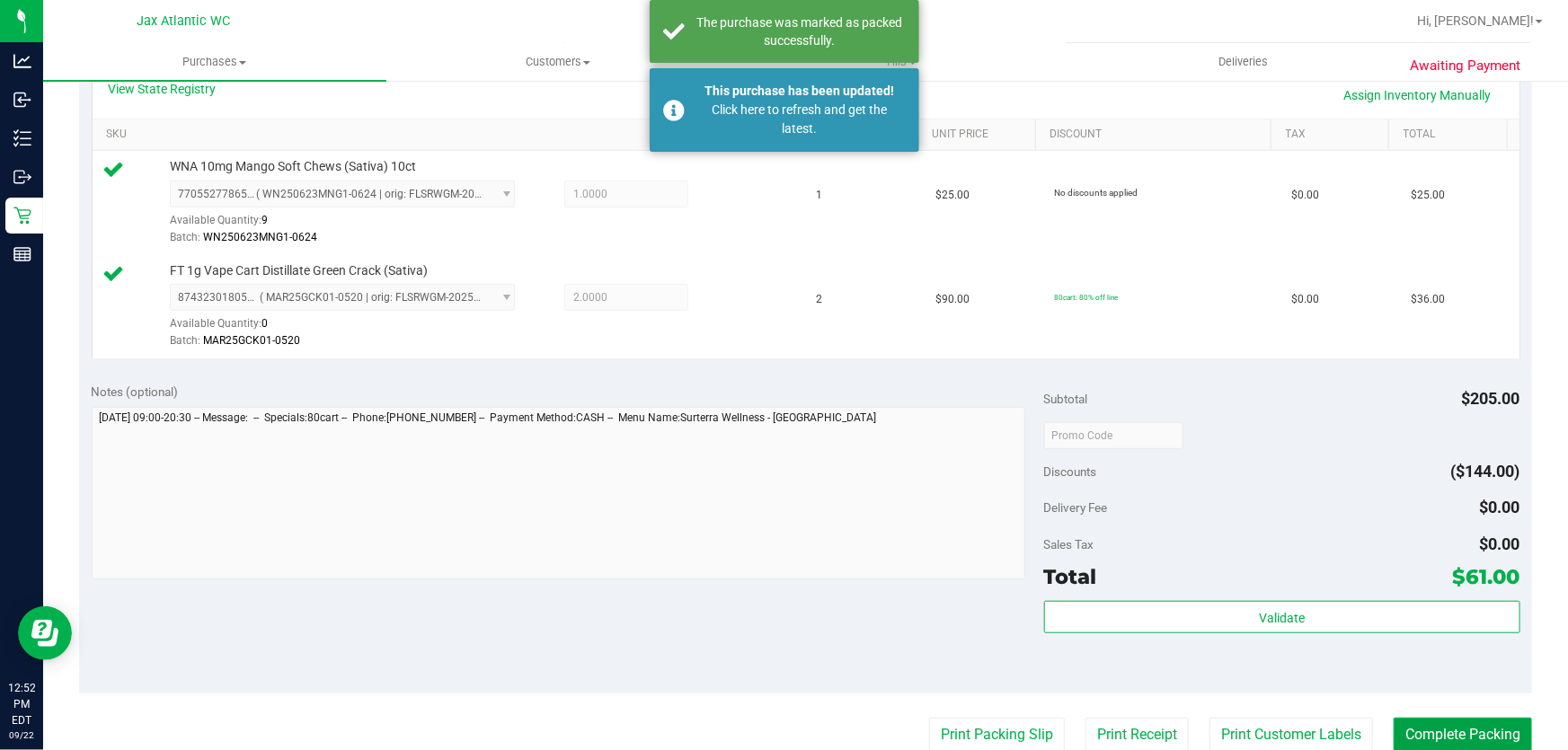
click at [1422, 733] on button "Complete Packing" at bounding box center [1463, 736] width 139 height 34
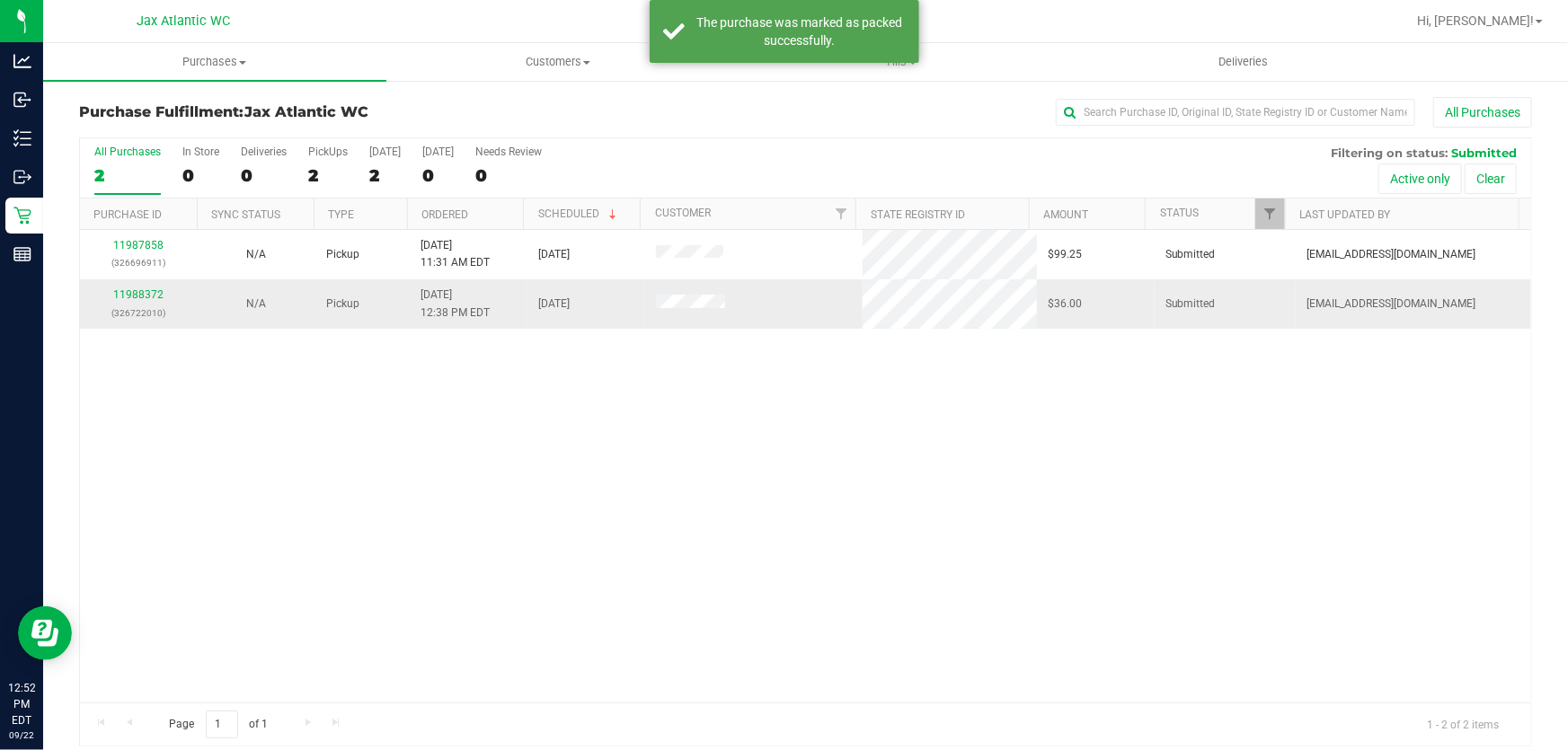
click at [144, 302] on div "11988372 (326722010)" at bounding box center [139, 304] width 96 height 34
click at [144, 279] on td "11988372 (326722010)" at bounding box center [139, 304] width 118 height 49
click at [147, 294] on link "11988372" at bounding box center [139, 295] width 50 height 13
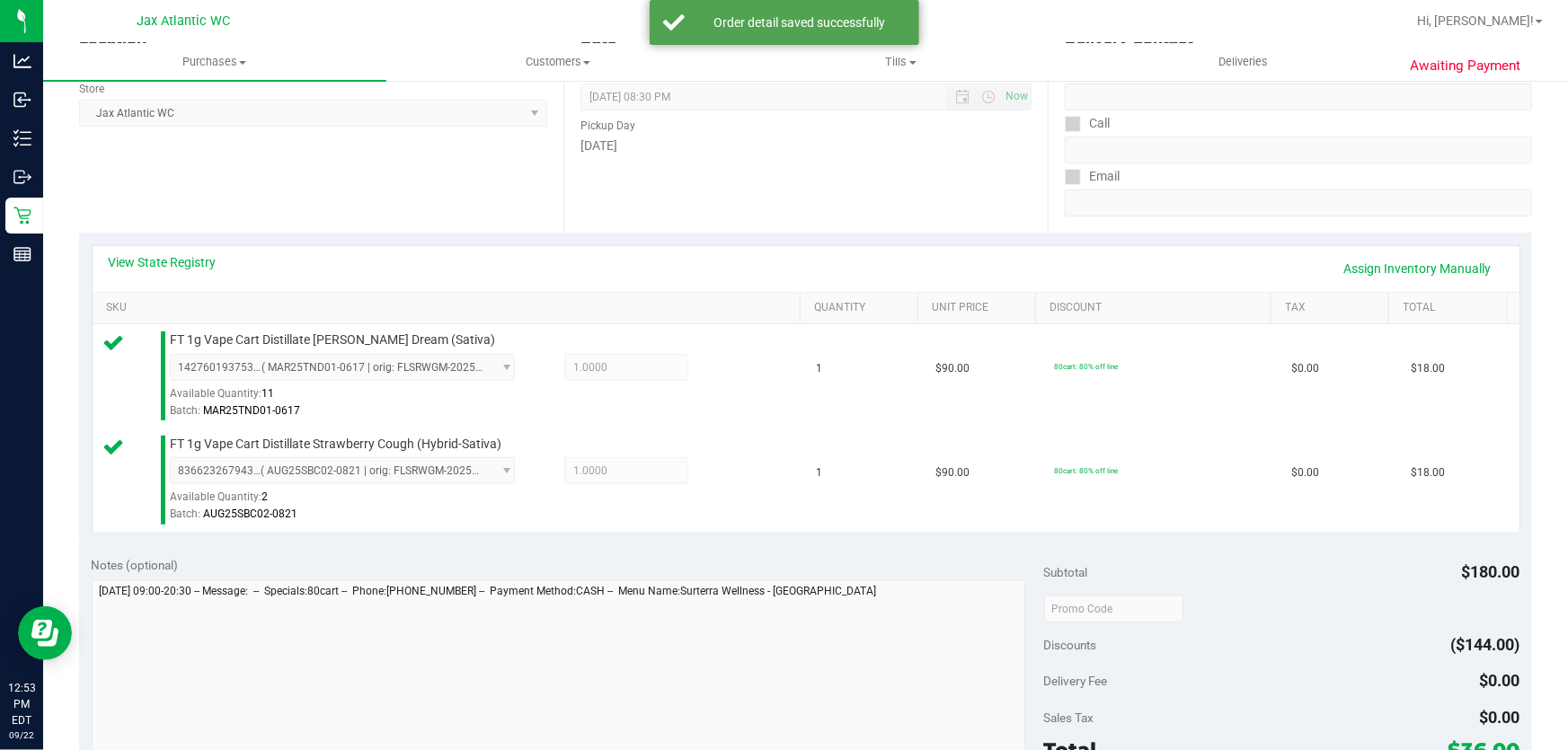
scroll to position [408, 0]
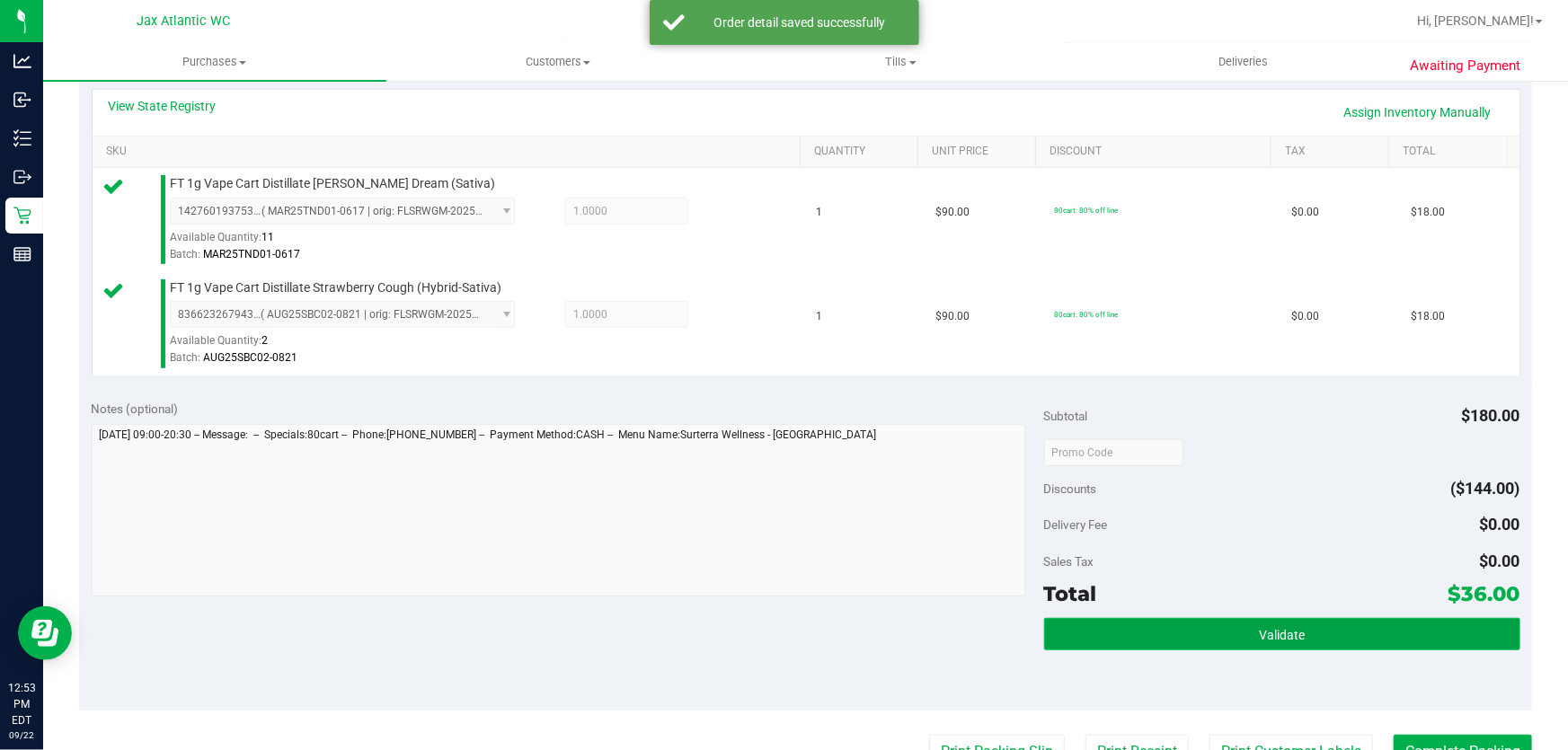
click at [1303, 629] on button "Validate" at bounding box center [1281, 635] width 476 height 32
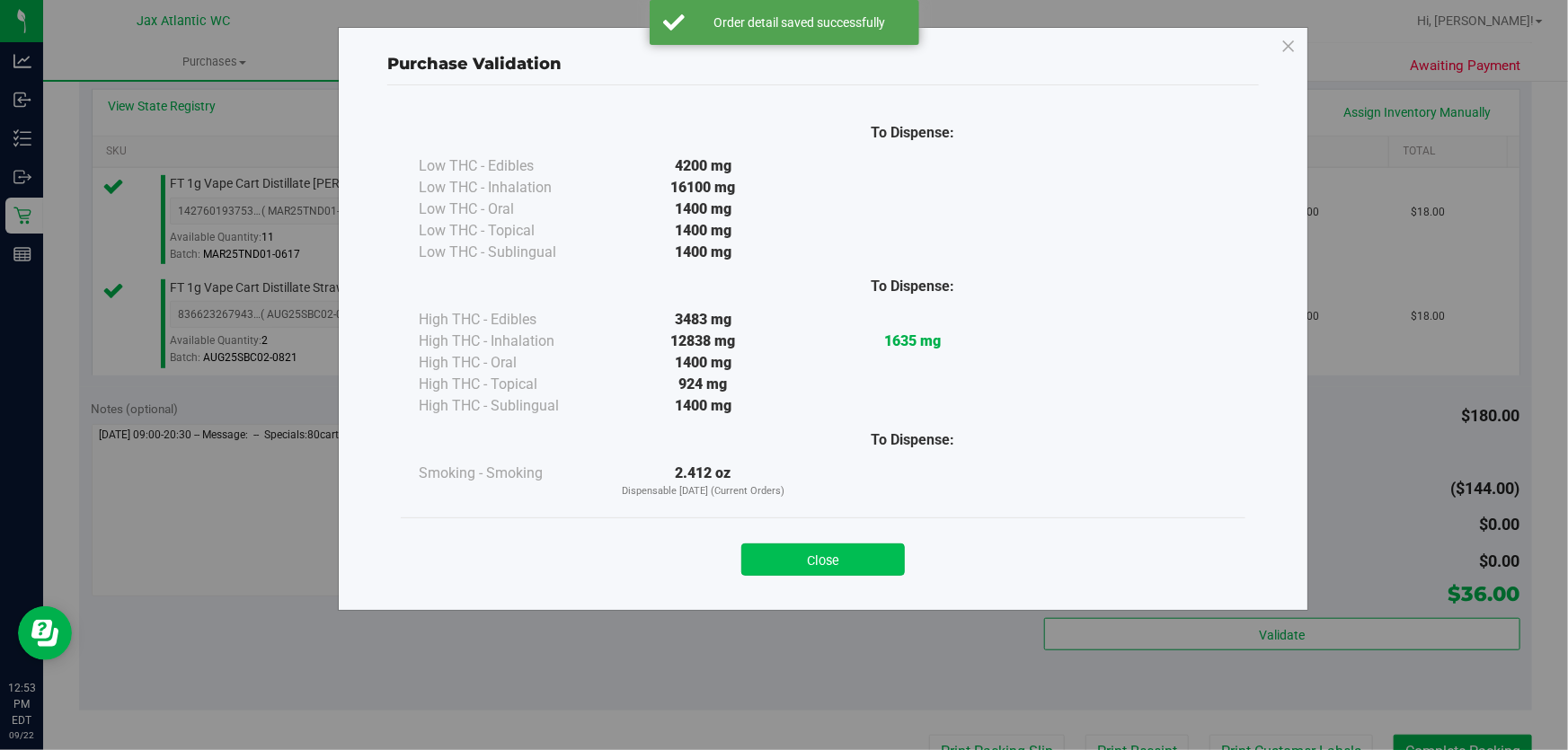
click at [816, 547] on button "Close" at bounding box center [822, 560] width 163 height 32
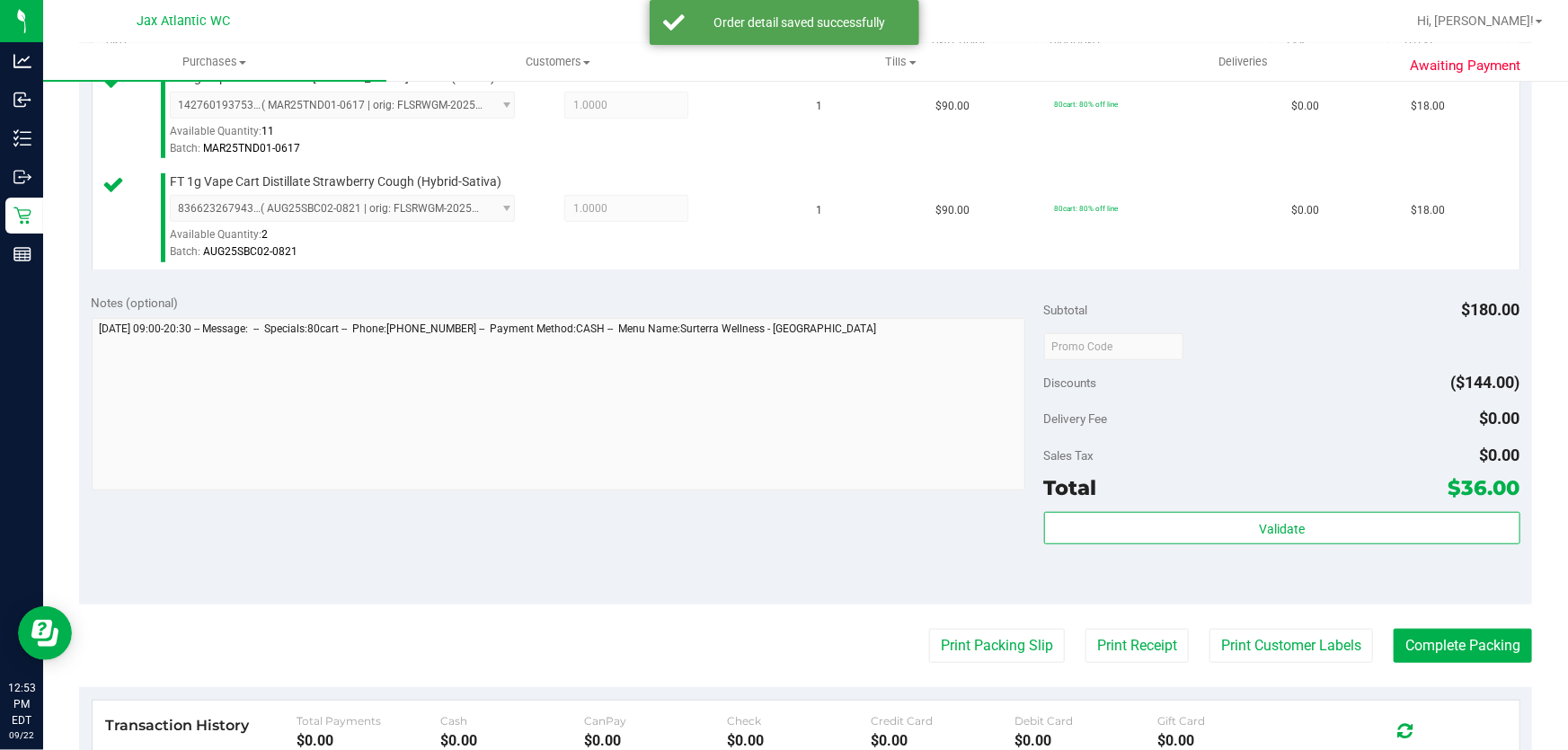
scroll to position [654, 0]
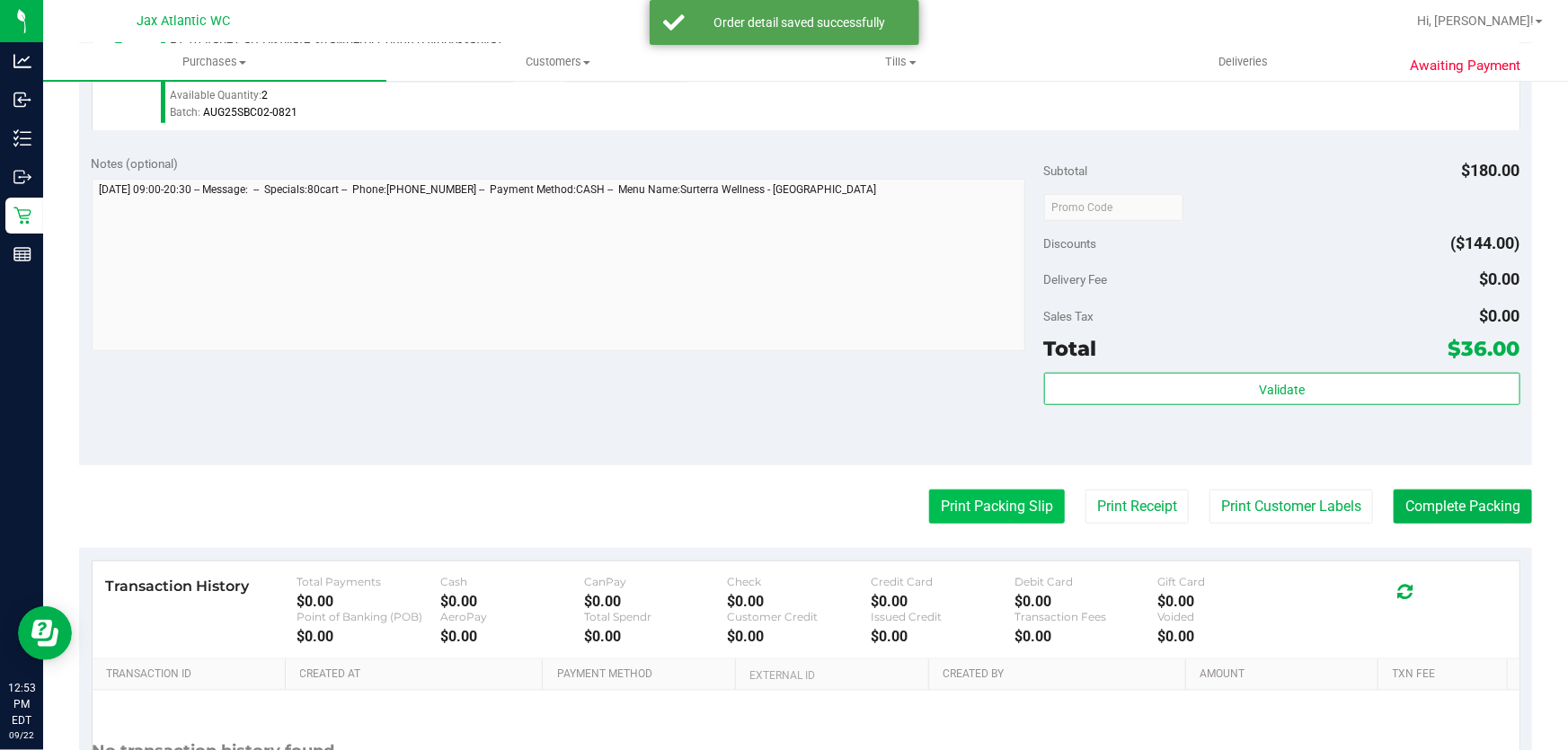
click at [998, 503] on button "Print Packing Slip" at bounding box center [997, 507] width 136 height 34
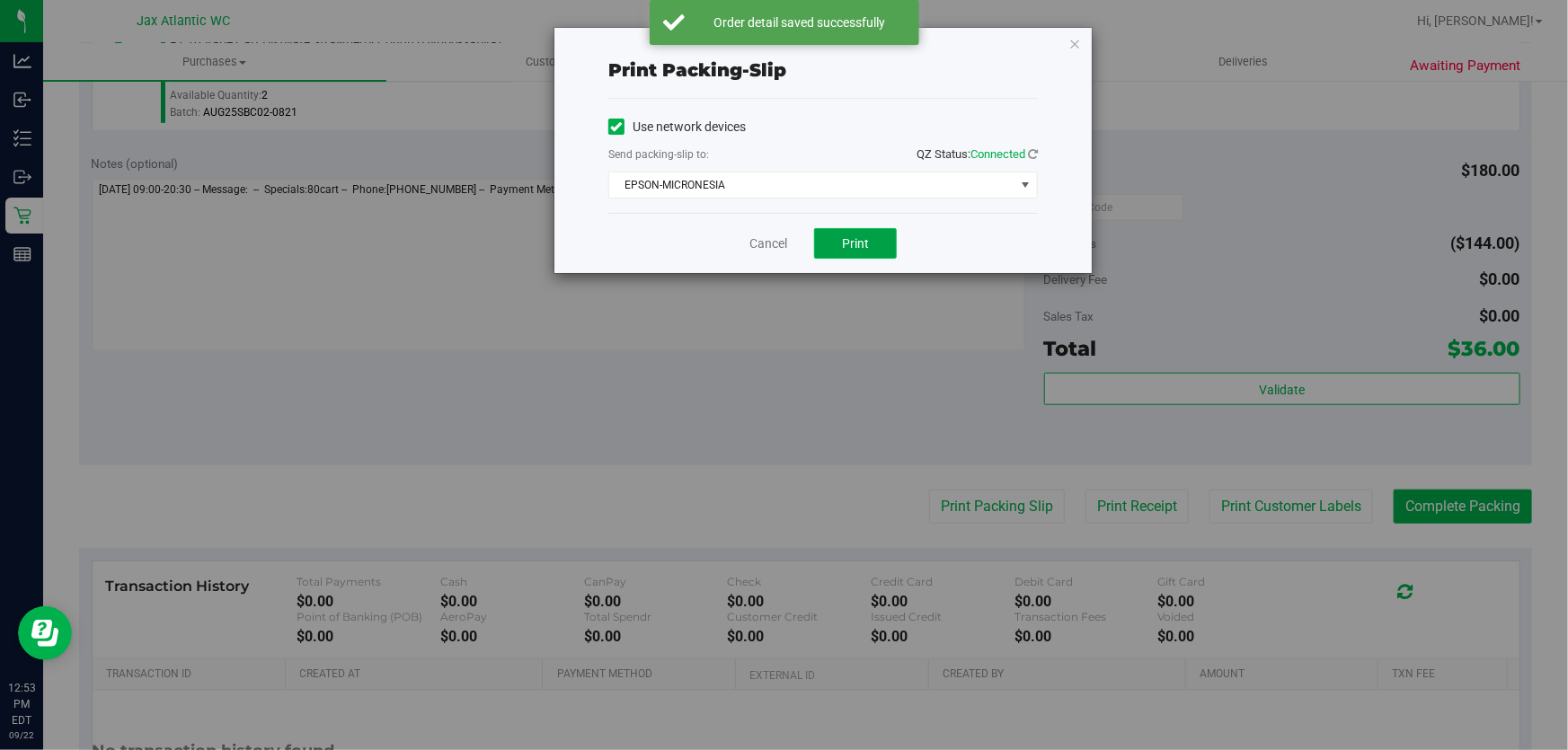
click at [857, 252] on button "Print" at bounding box center [855, 243] width 83 height 31
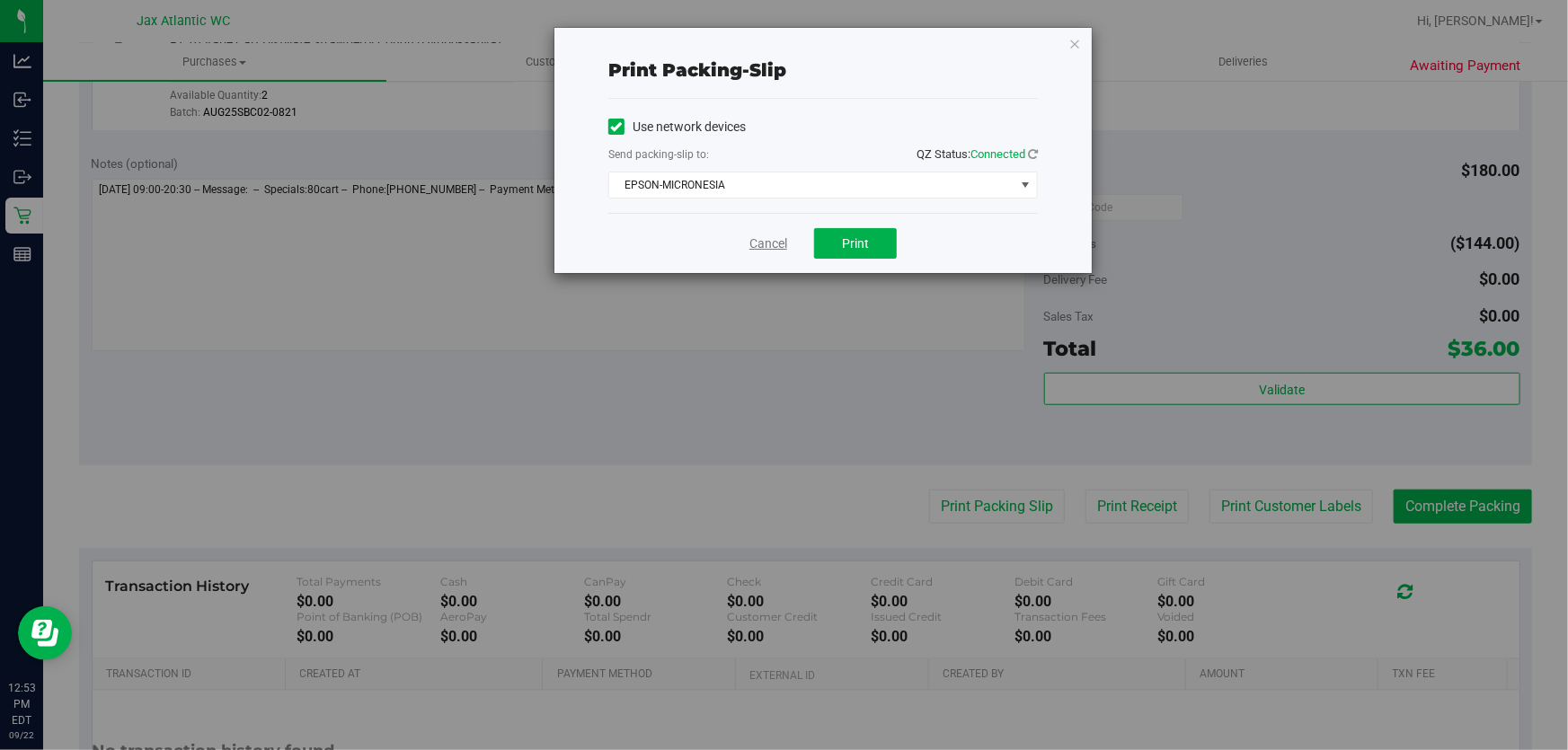
click at [762, 235] on link "Cancel" at bounding box center [768, 243] width 38 height 19
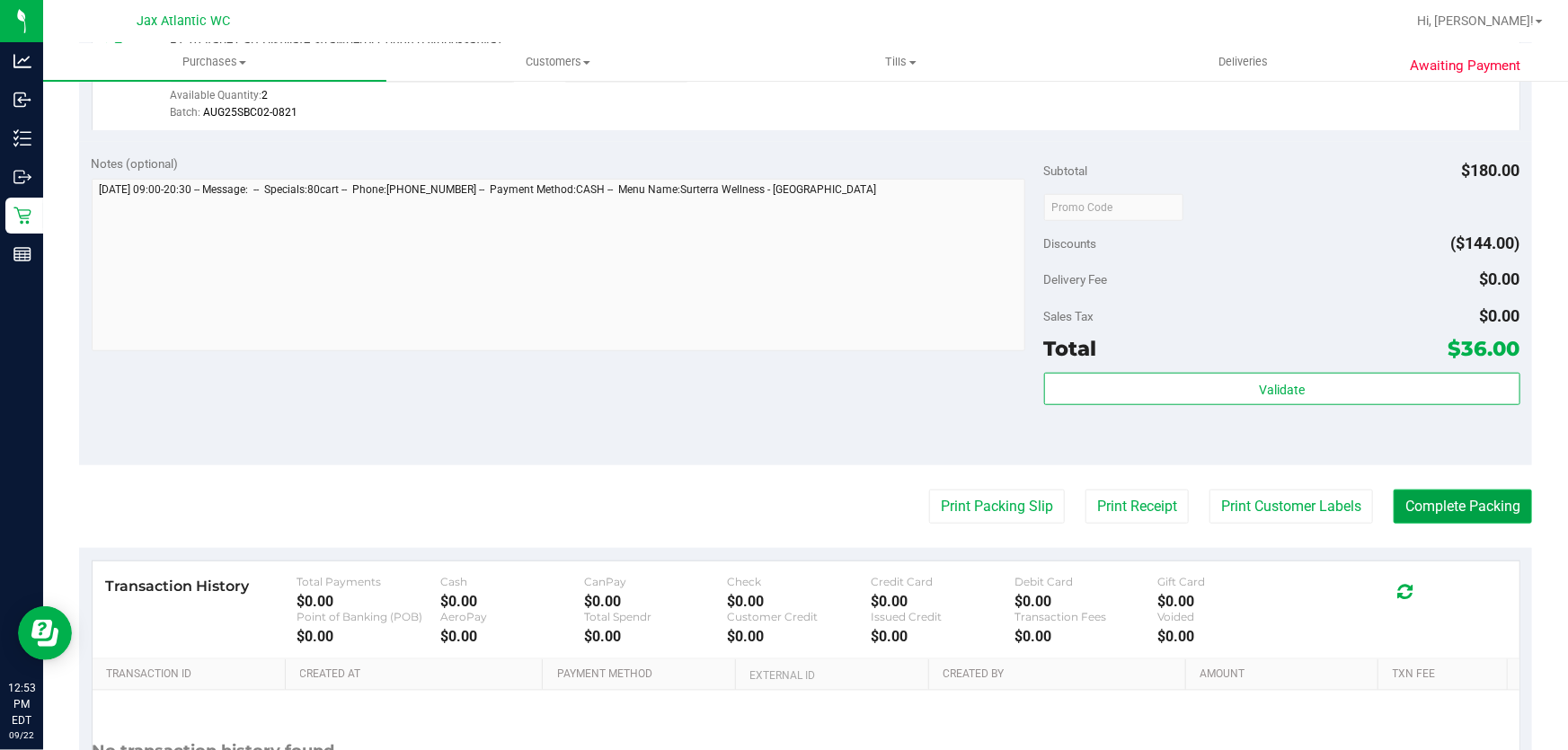
click at [1399, 495] on button "Complete Packing" at bounding box center [1463, 507] width 139 height 34
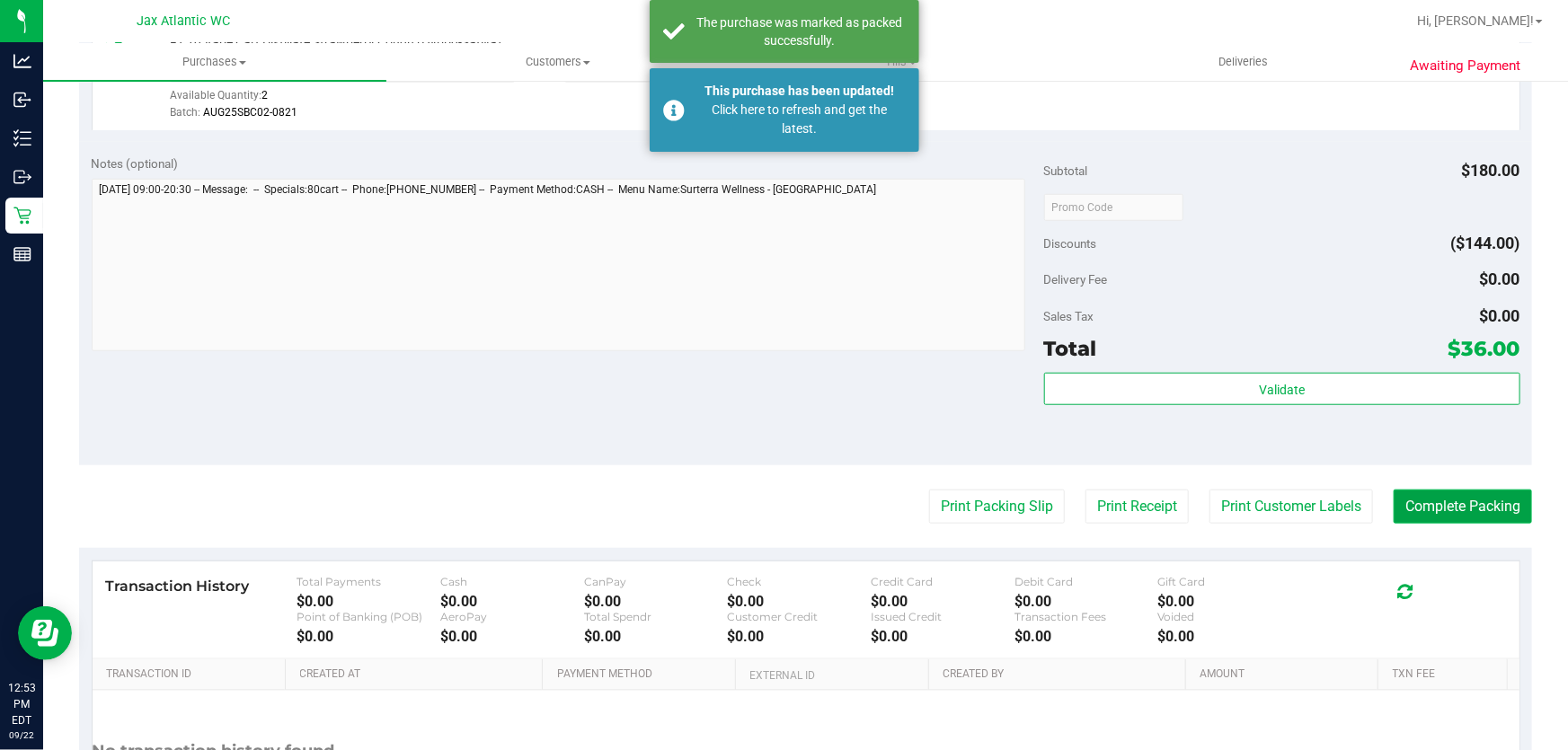
click at [1472, 521] on button "Complete Packing" at bounding box center [1463, 507] width 139 height 34
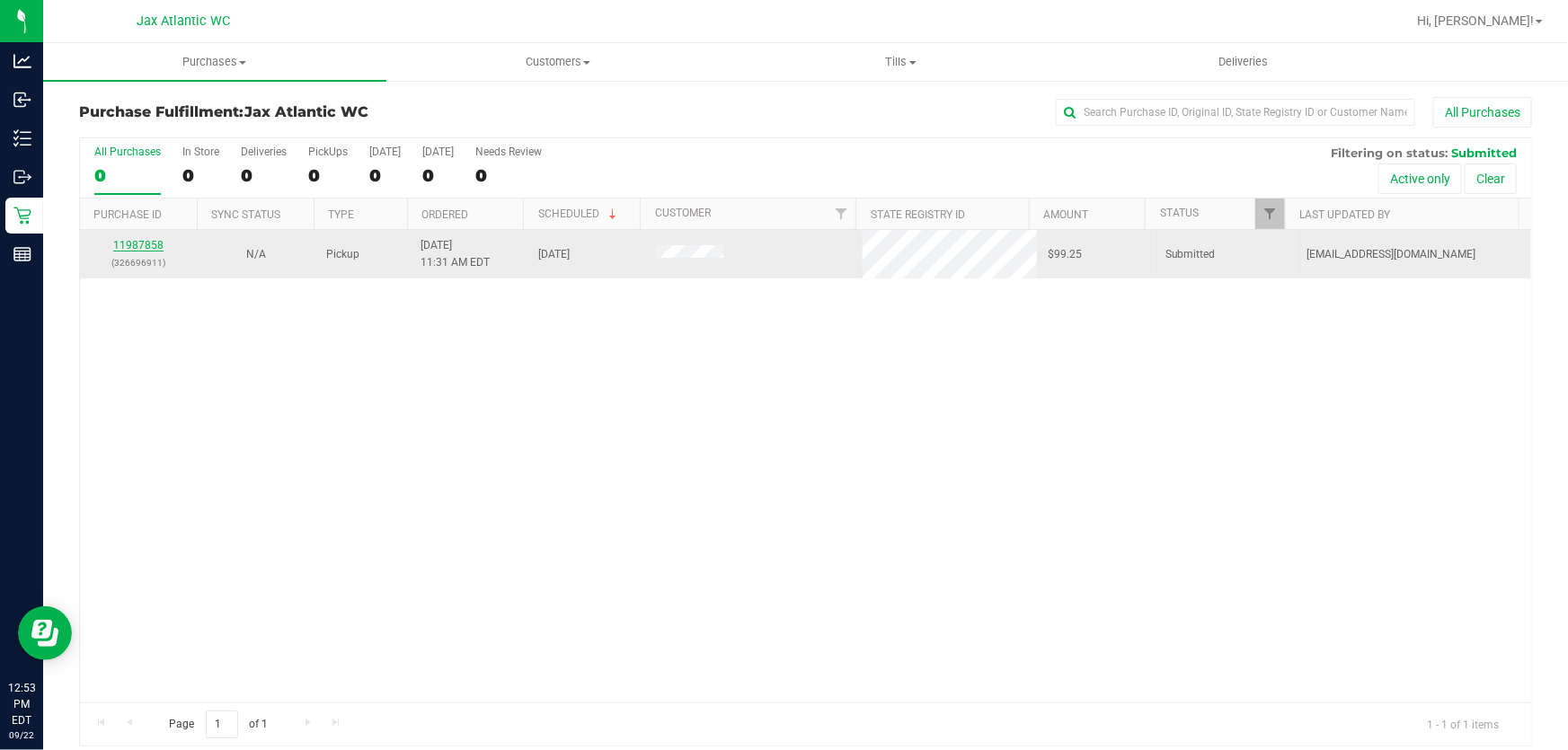
click at [159, 251] on link "11987858" at bounding box center [139, 245] width 50 height 13
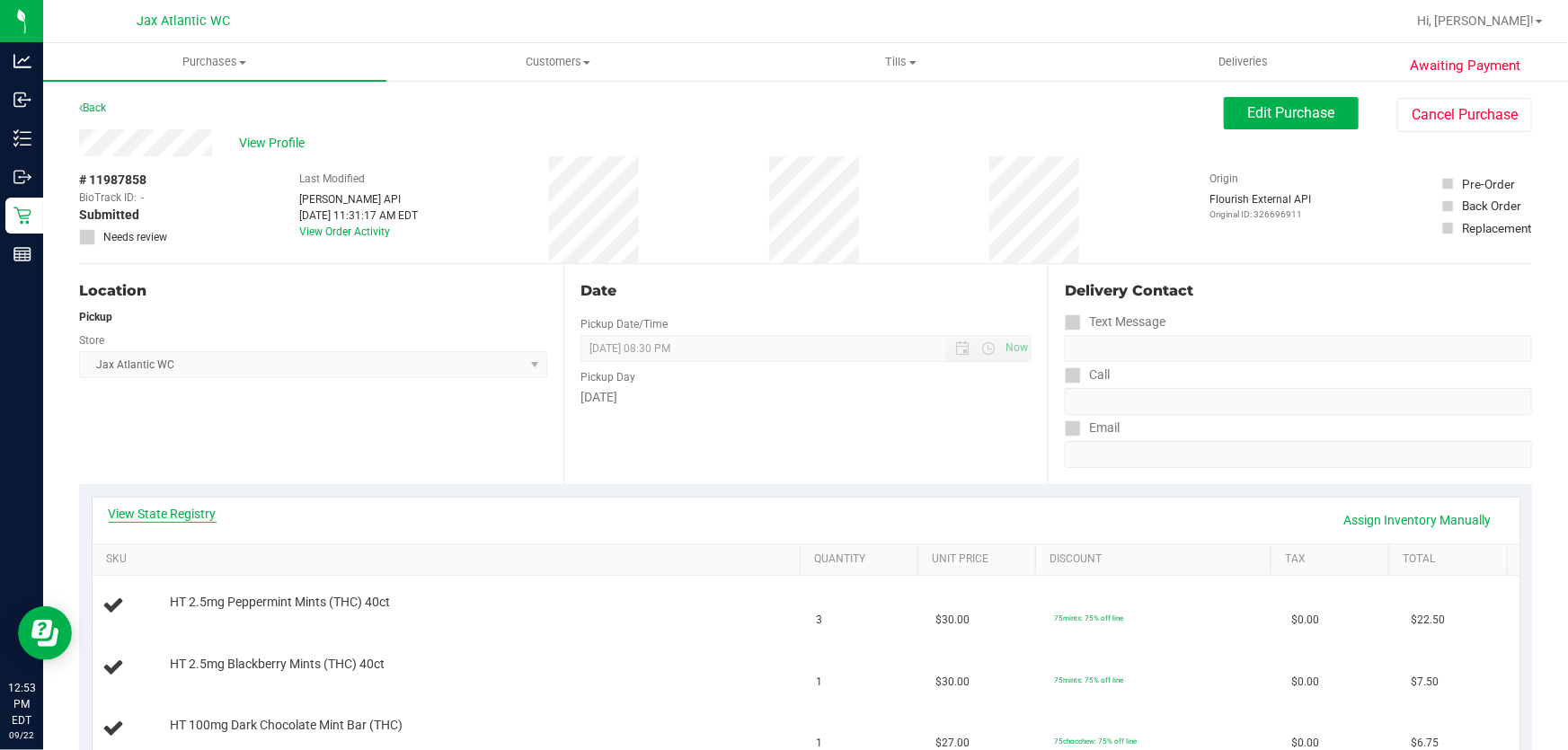
click at [159, 506] on link "View State Registry" at bounding box center [163, 514] width 108 height 18
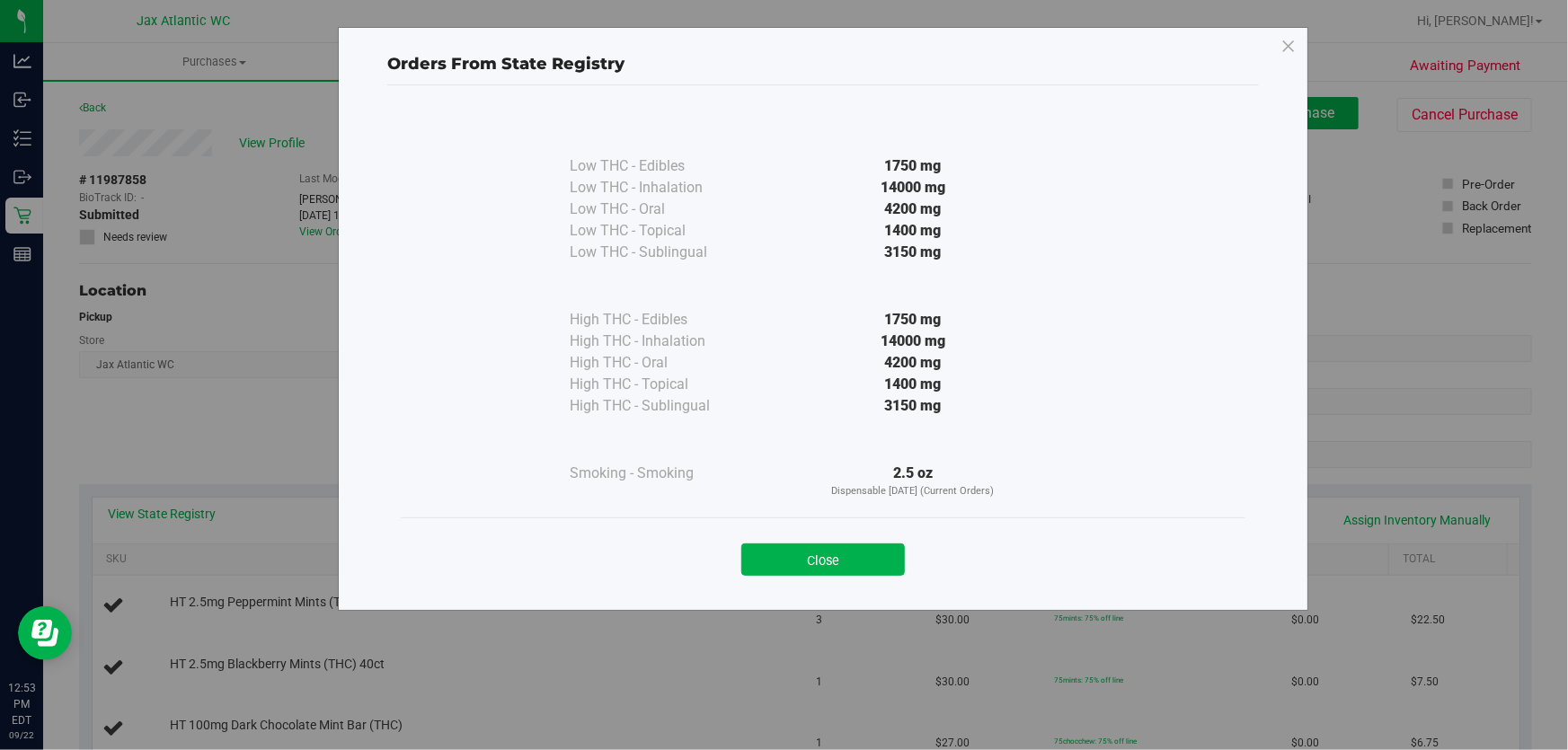
click at [161, 512] on div "Orders From State Registry Low THC - Edibles 1750 mg" at bounding box center [790, 375] width 1582 height 750
click at [820, 548] on button "Close" at bounding box center [822, 560] width 163 height 32
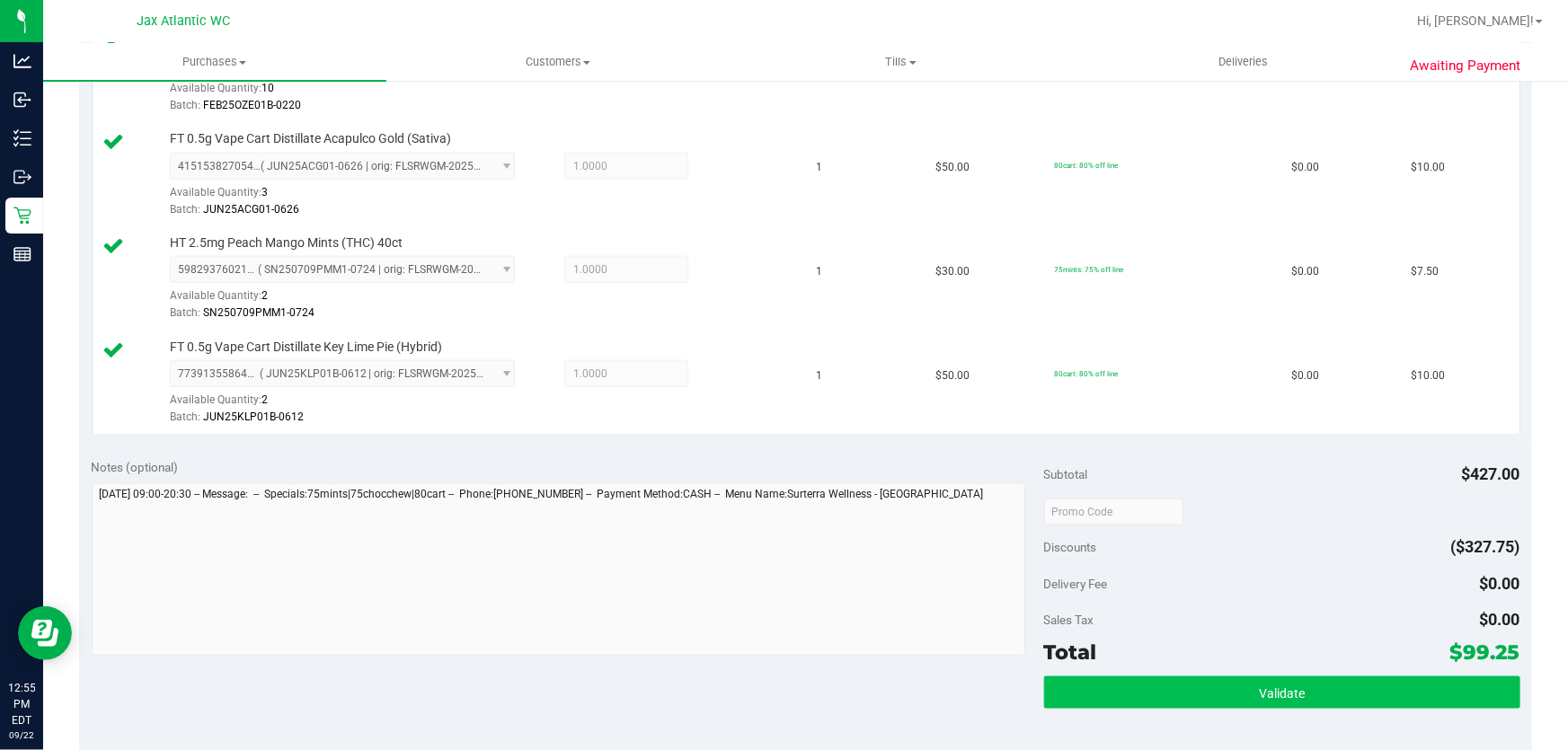
scroll to position [1061, 0]
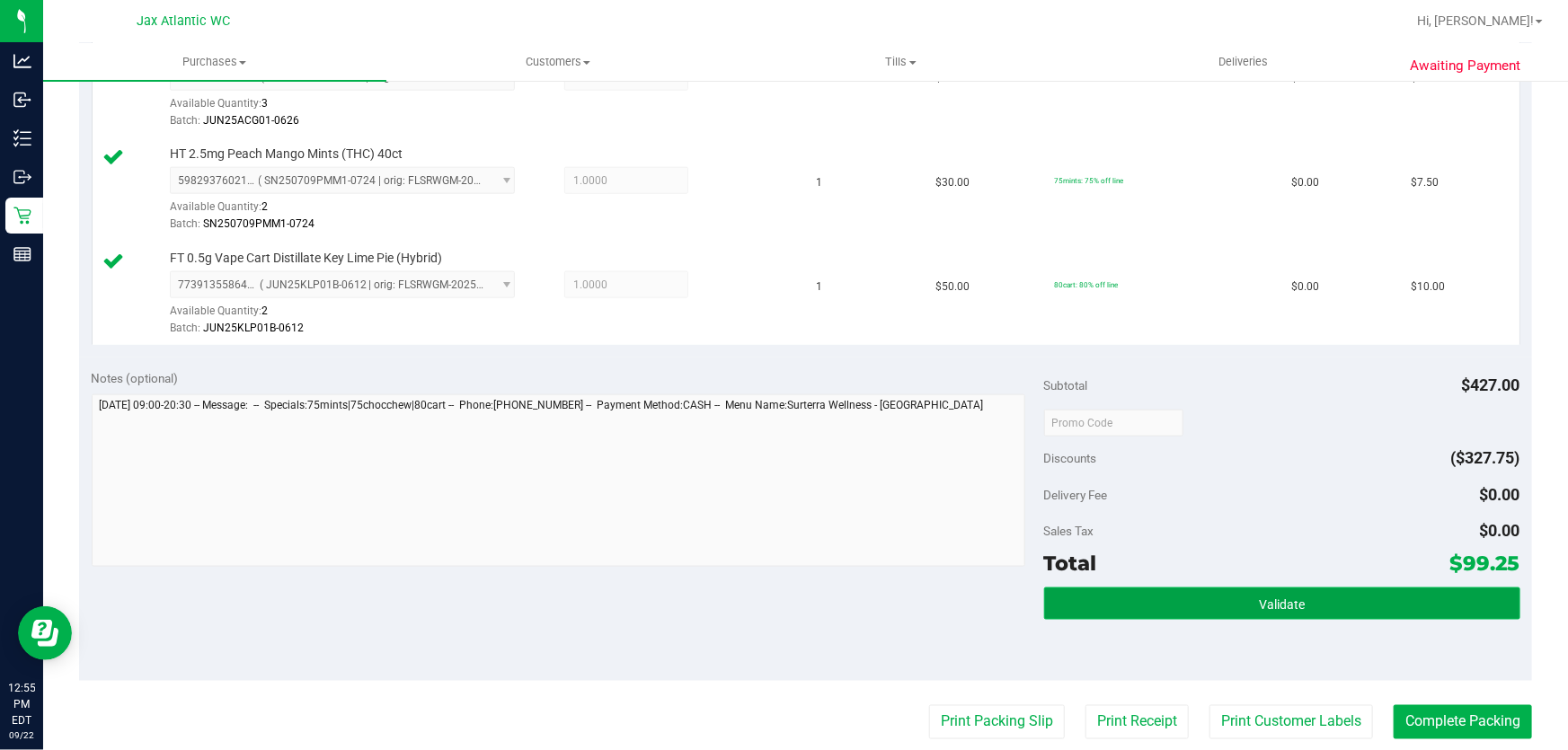
click at [1304, 588] on button "Validate" at bounding box center [1281, 604] width 476 height 32
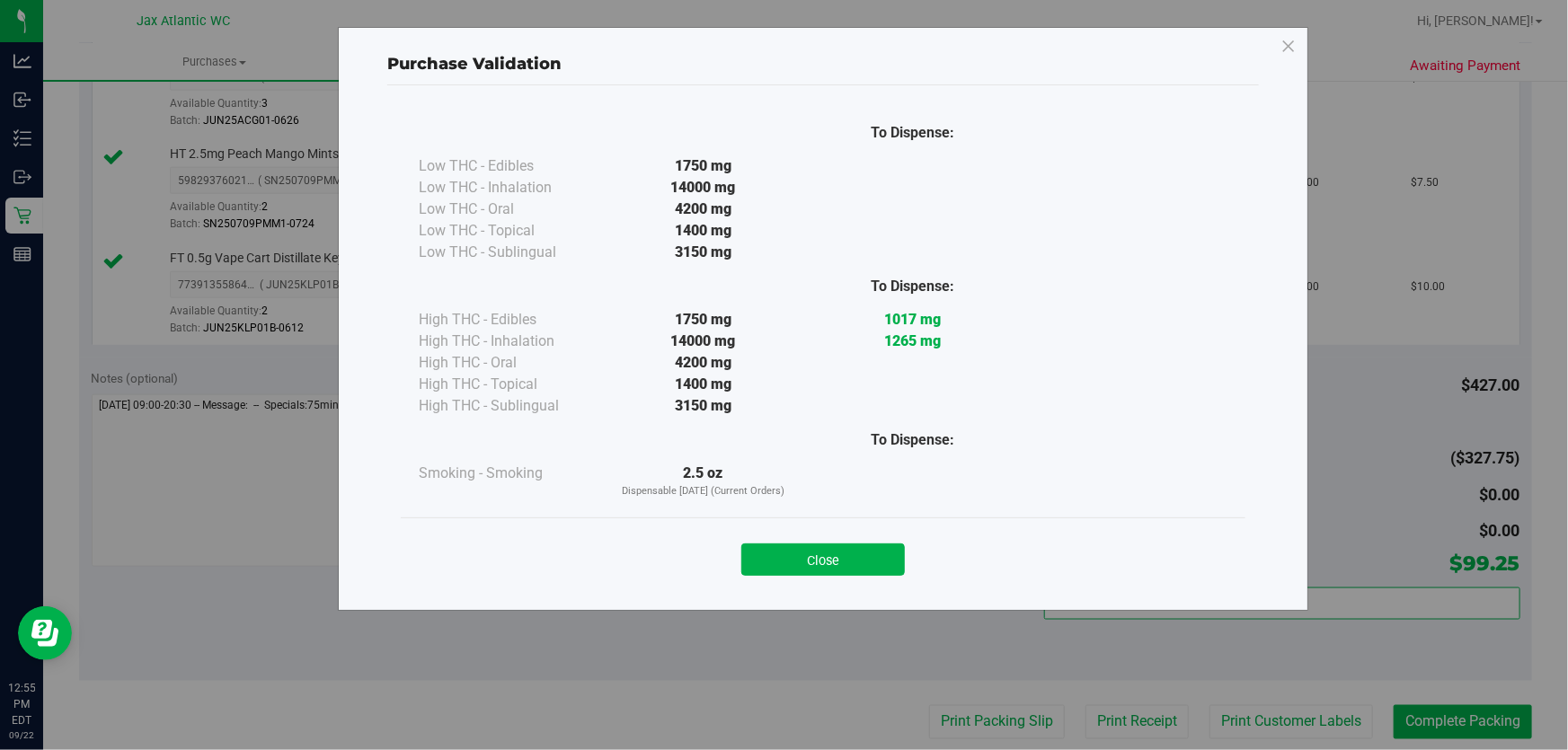
click at [797, 545] on button "Close" at bounding box center [822, 560] width 163 height 32
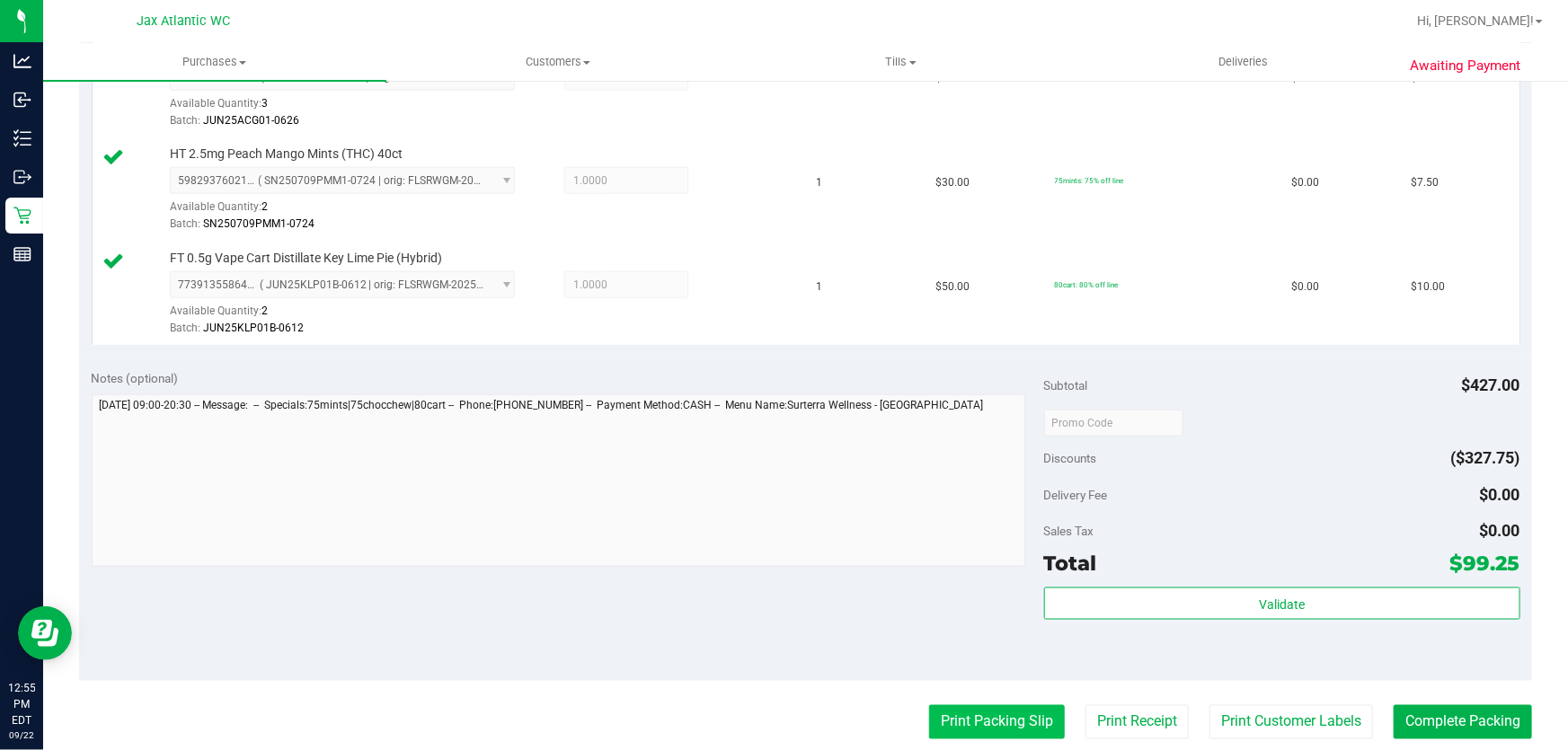
click at [1014, 706] on button "Print Packing Slip" at bounding box center [997, 723] width 136 height 34
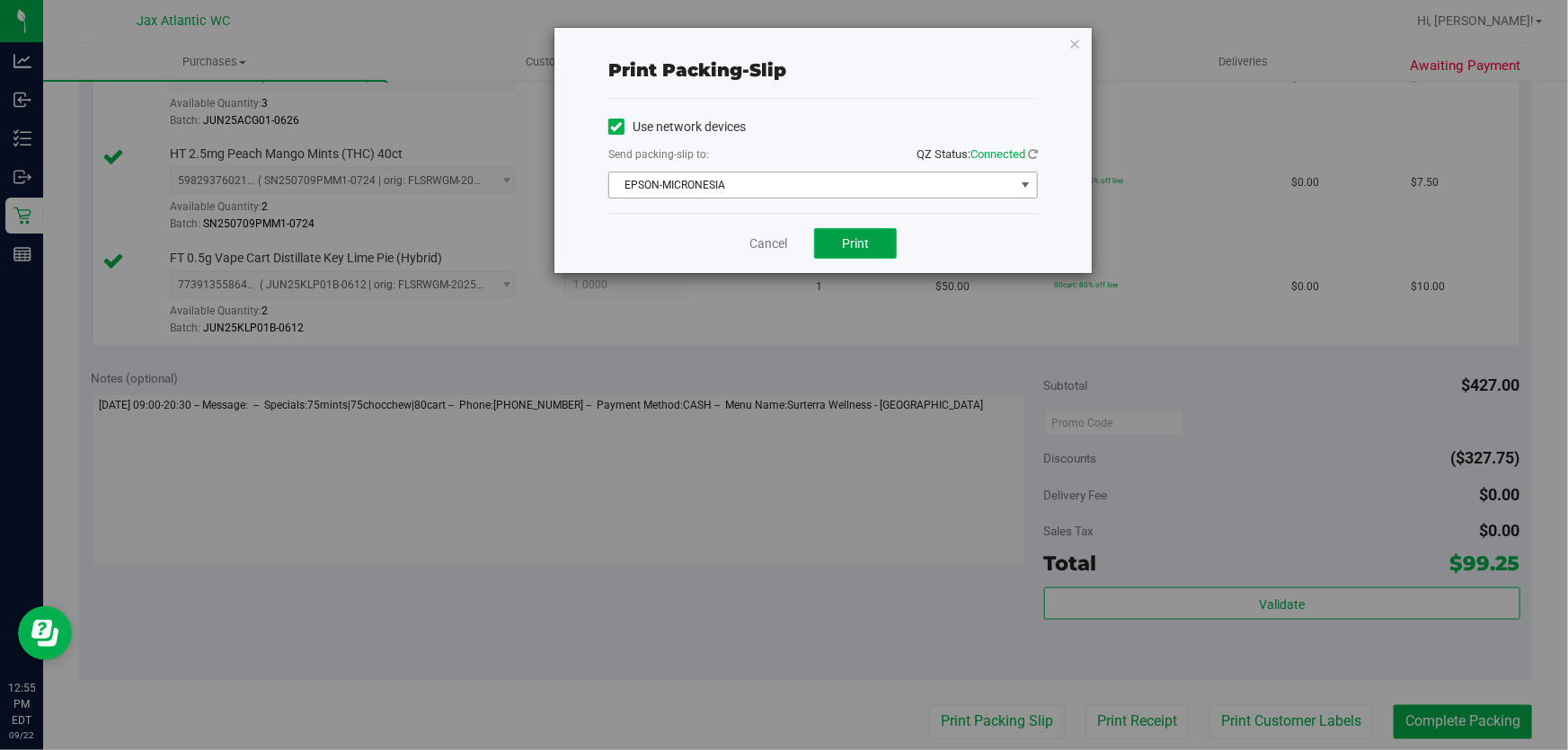
click at [843, 238] on span "Print" at bounding box center [855, 243] width 27 height 14
click at [781, 242] on link "Cancel" at bounding box center [768, 243] width 38 height 19
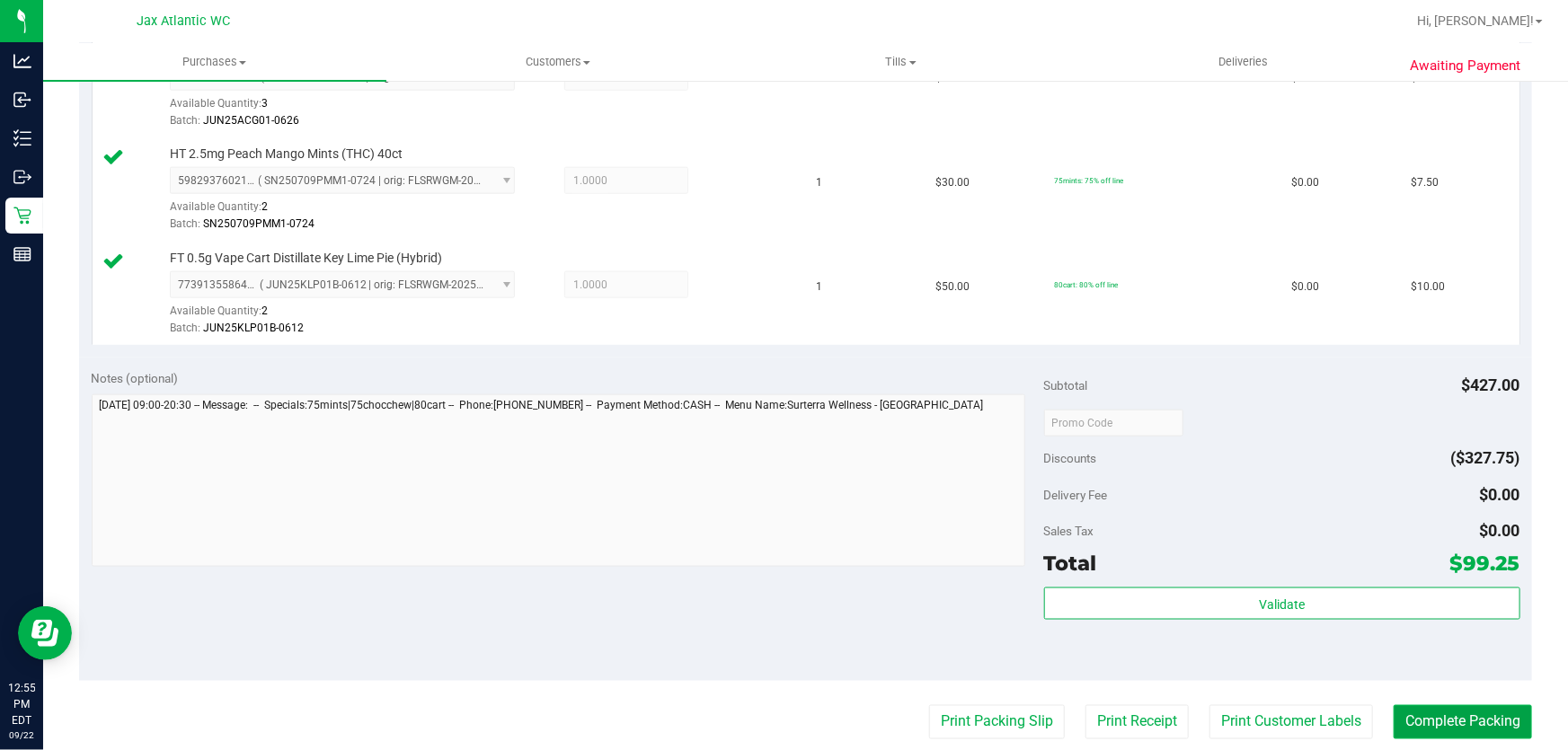
click at [1393, 710] on button "Complete Packing" at bounding box center [1463, 723] width 139 height 34
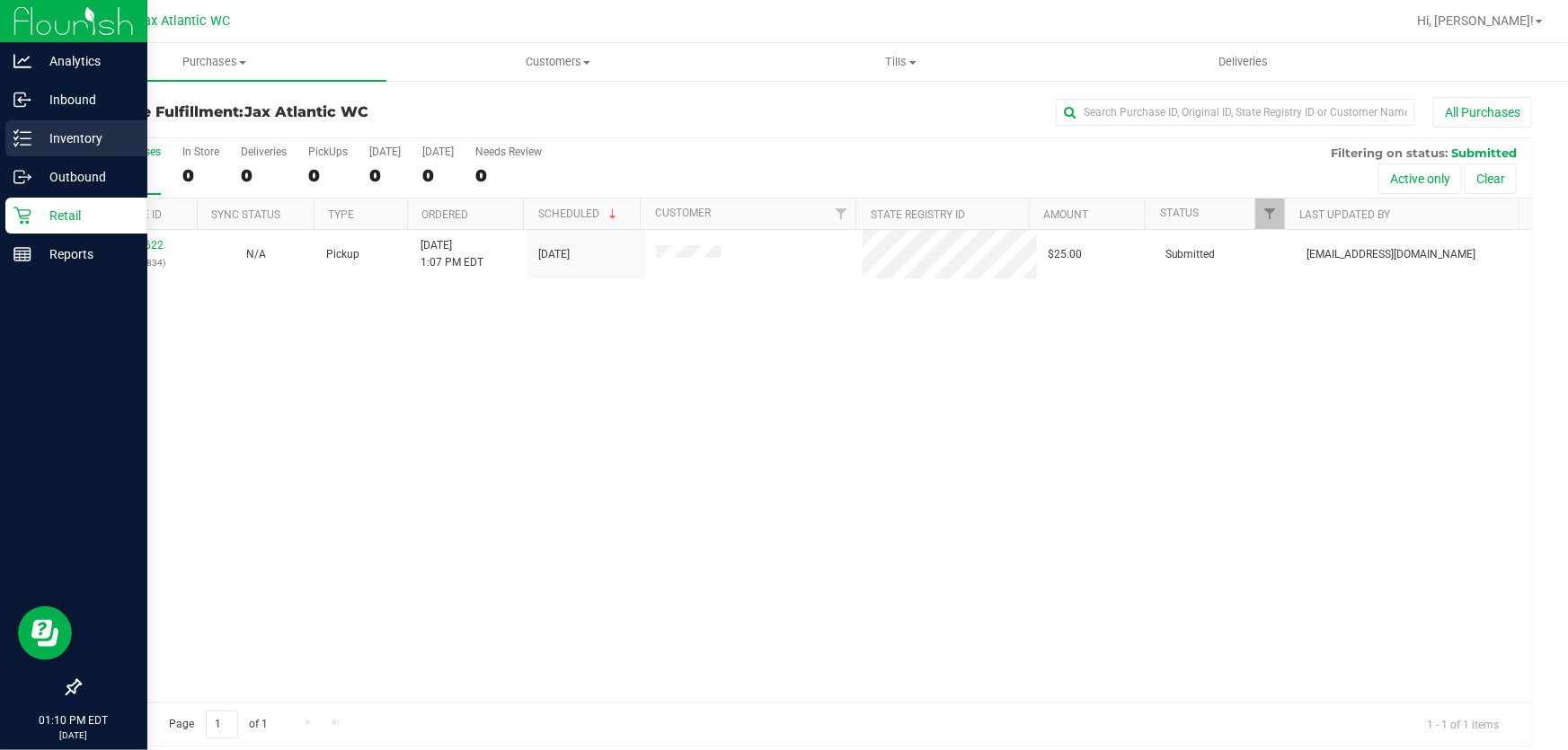
click at [32, 144] on p "Inventory" at bounding box center [86, 139] width 108 height 22
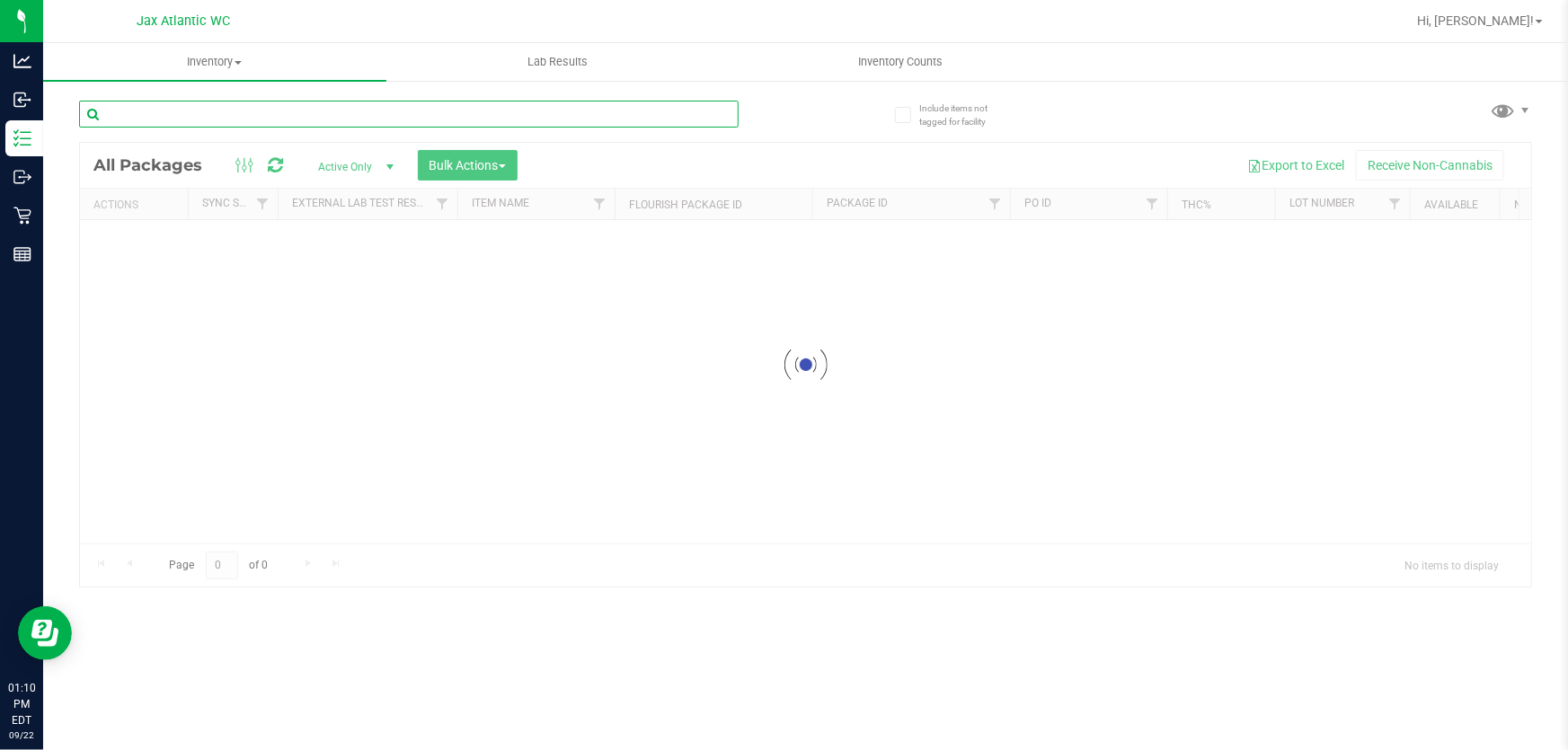
drag, startPoint x: 242, startPoint y: 112, endPoint x: 251, endPoint y: 115, distance: 9.5
click at [242, 112] on input "text" at bounding box center [409, 114] width 660 height 27
type input "fic"
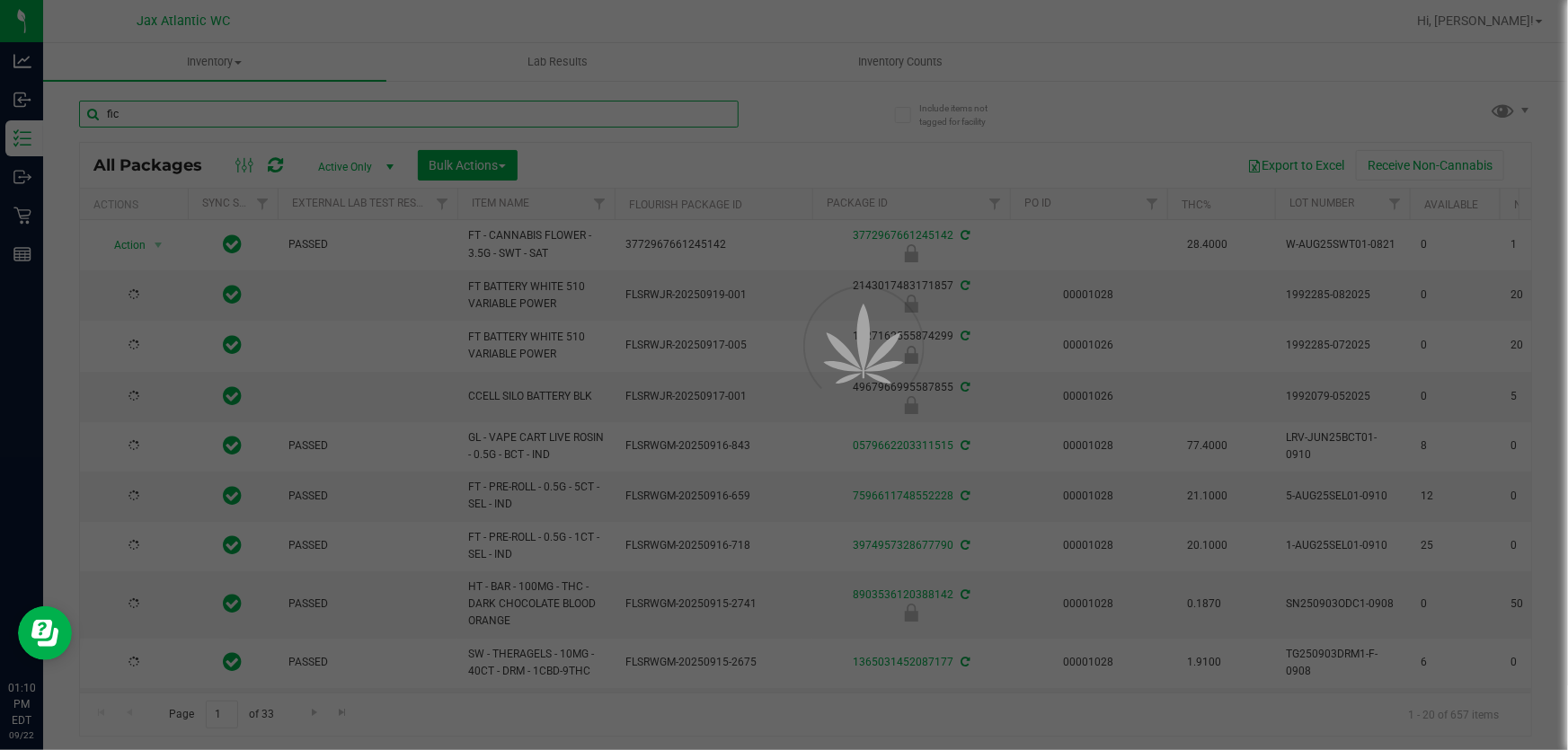
type input "[DATE]"
